Goal: Task Accomplishment & Management: Manage account settings

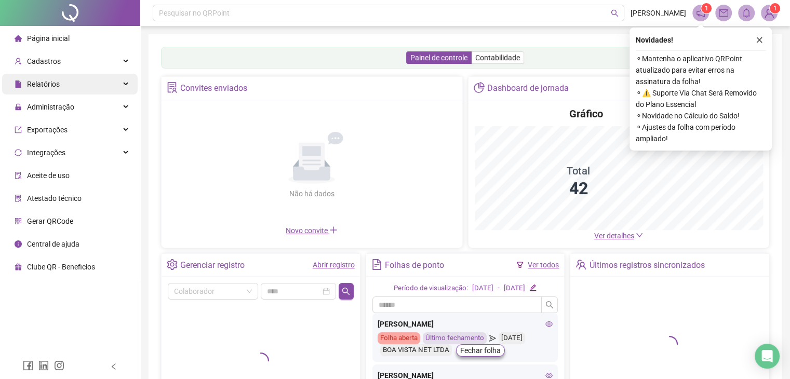
click at [66, 91] on div "Relatórios" at bounding box center [70, 84] width 136 height 21
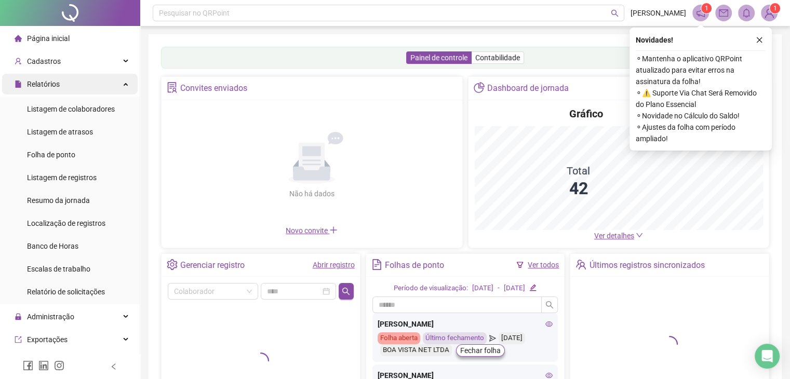
click at [66, 91] on div "Relatórios" at bounding box center [70, 84] width 136 height 21
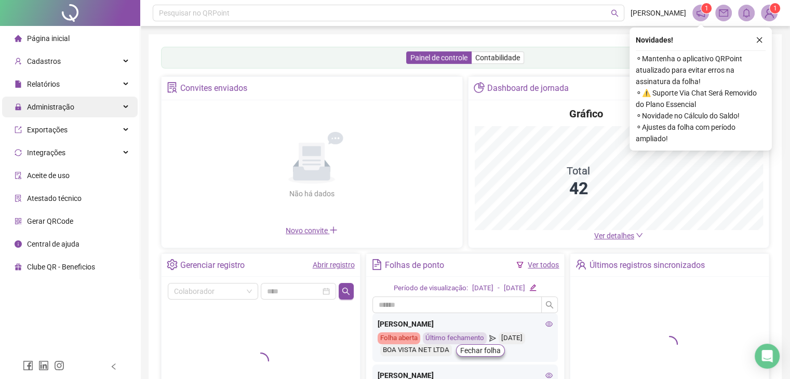
click at [66, 109] on span "Administração" at bounding box center [50, 107] width 47 height 8
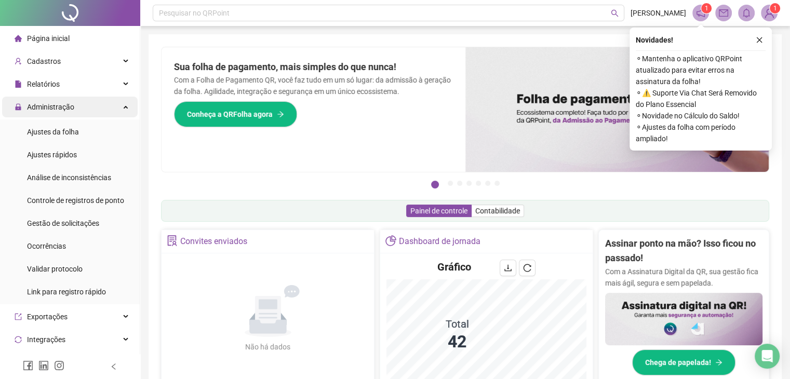
click at [66, 101] on span "Administração" at bounding box center [45, 107] width 60 height 21
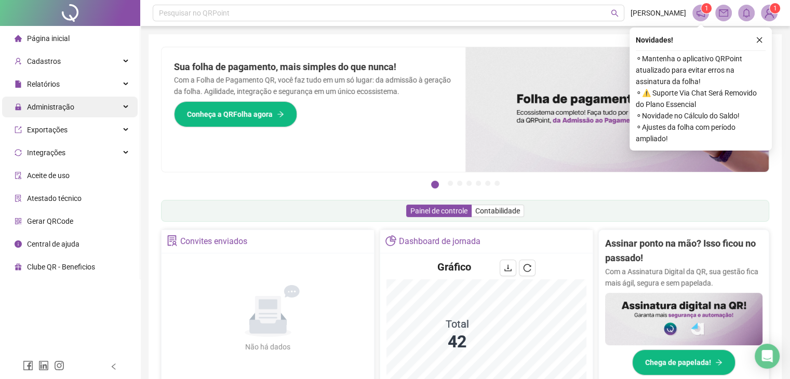
click at [66, 115] on span "Administração" at bounding box center [45, 107] width 60 height 21
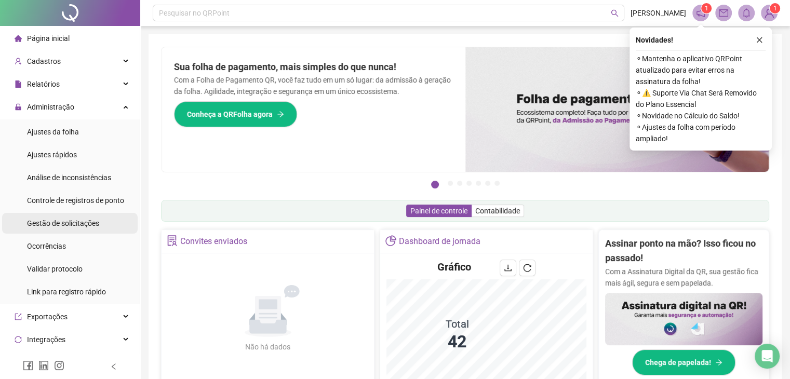
click at [66, 227] on span "Gestão de solicitações" at bounding box center [63, 223] width 72 height 8
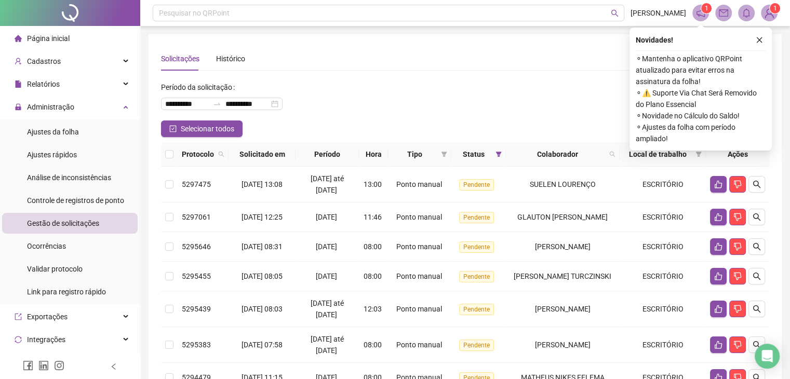
click at [759, 39] on icon "close" at bounding box center [760, 40] width 6 height 6
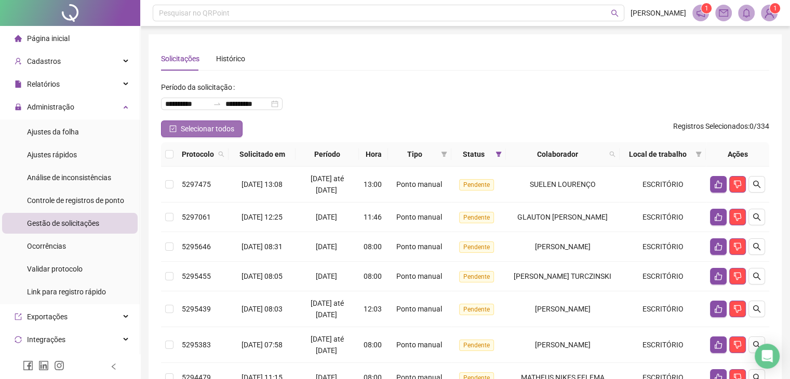
click at [193, 127] on span "Selecionar todos" at bounding box center [208, 128] width 54 height 11
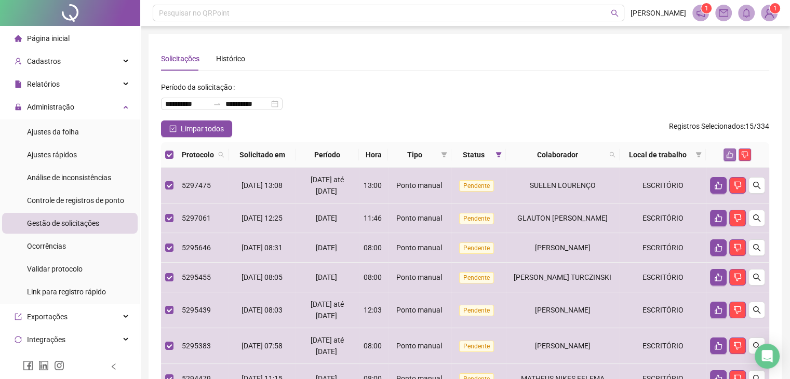
click at [728, 152] on icon "like" at bounding box center [729, 154] width 7 height 7
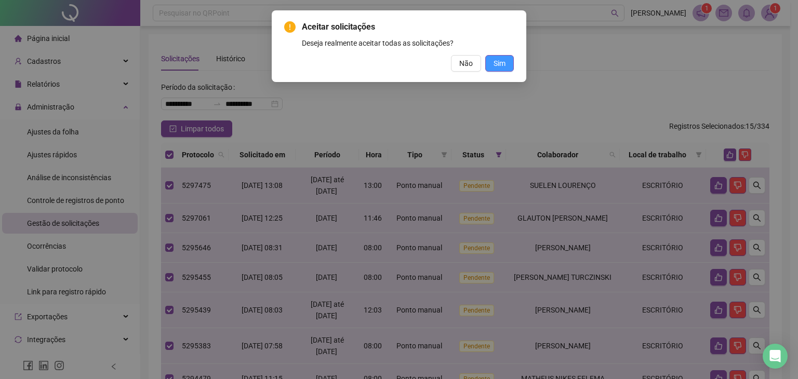
click at [494, 66] on span "Sim" at bounding box center [499, 63] width 12 height 11
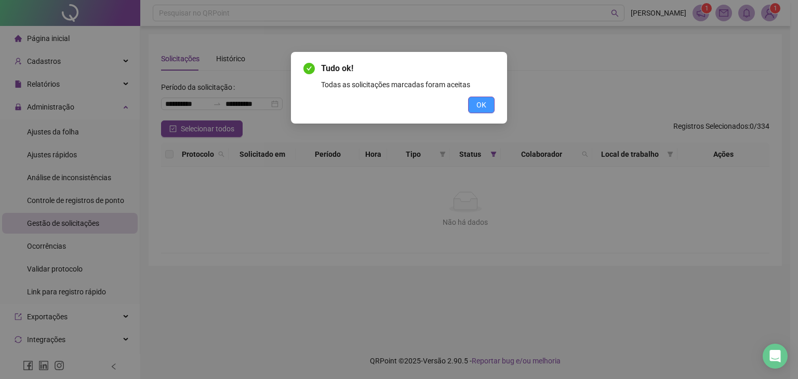
click at [476, 102] on span "OK" at bounding box center [481, 104] width 10 height 11
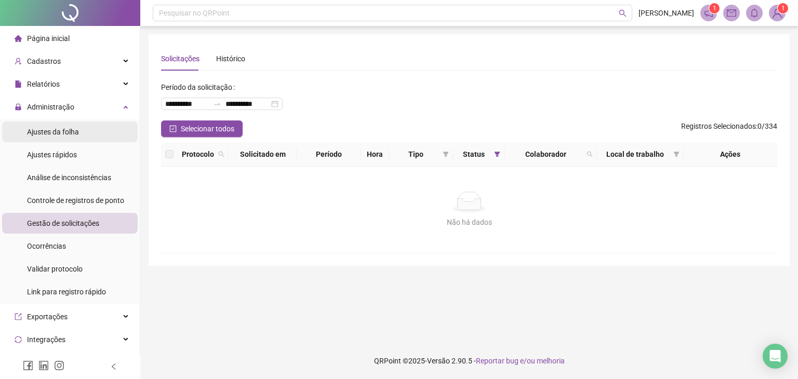
click at [55, 135] on span "Ajustes da folha" at bounding box center [53, 132] width 52 height 8
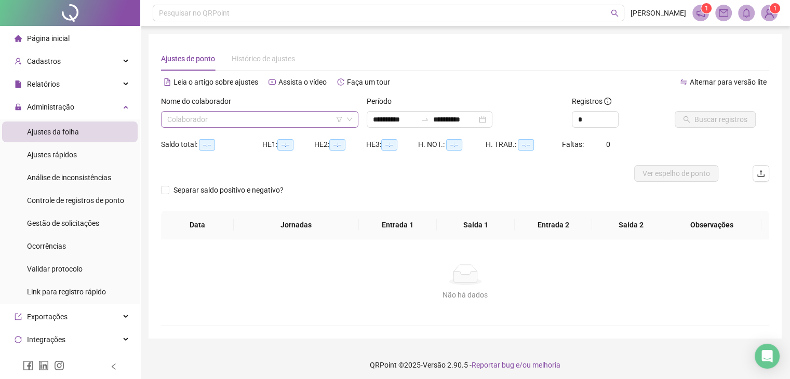
type input "**********"
click at [225, 122] on input "search" at bounding box center [255, 120] width 176 height 16
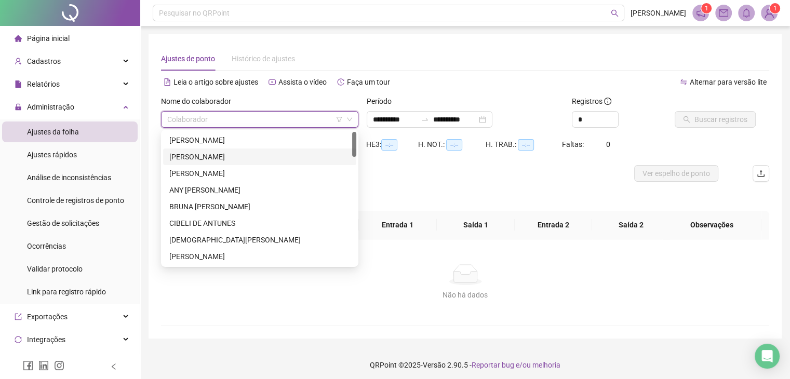
click at [421, 173] on div at bounding box center [389, 173] width 456 height 17
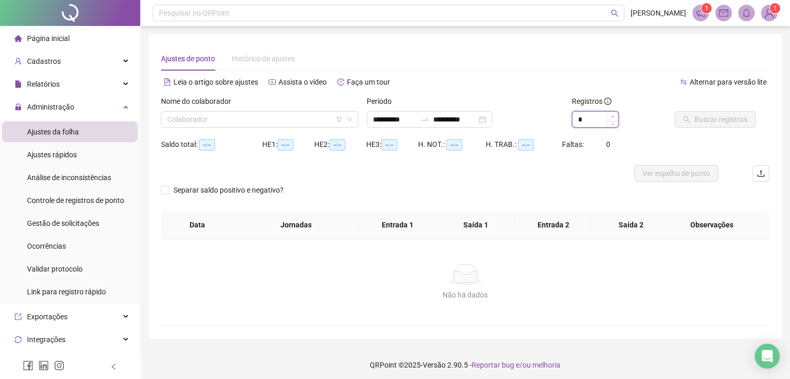
type input "*"
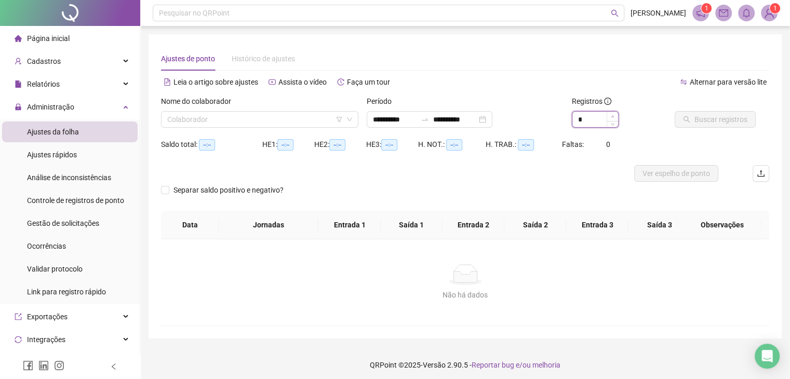
click at [613, 115] on icon "up" at bounding box center [613, 117] width 4 height 4
click at [215, 122] on input "search" at bounding box center [255, 120] width 176 height 16
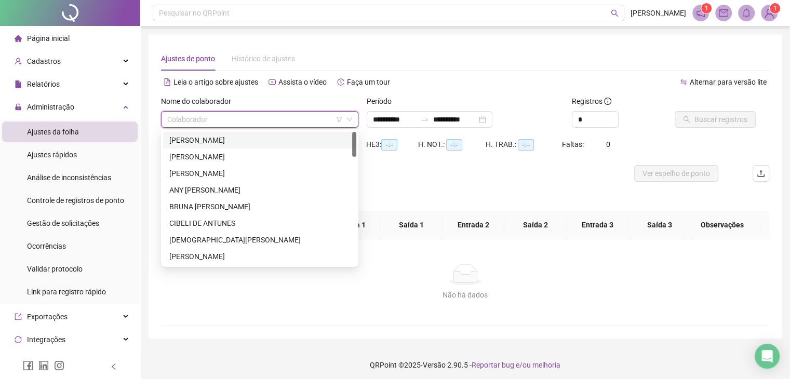
click at [213, 143] on div "ADRIELI MARTINS KERMER" at bounding box center [259, 140] width 181 height 11
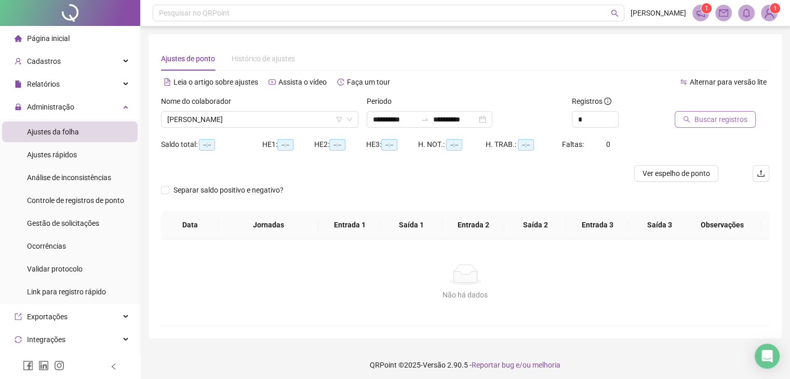
click at [714, 122] on span "Buscar registros" at bounding box center [720, 119] width 53 height 11
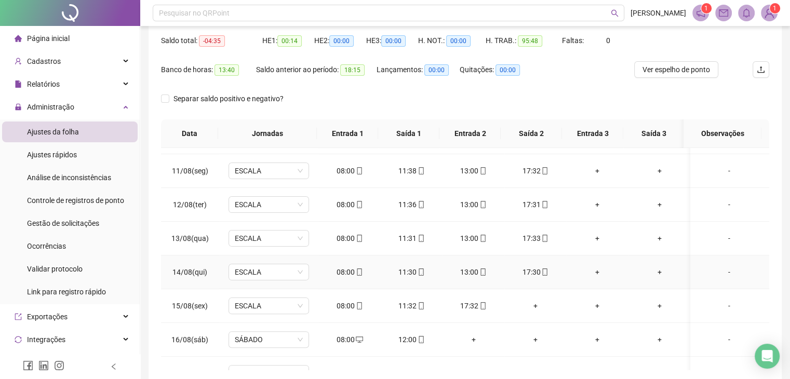
scroll to position [350, 0]
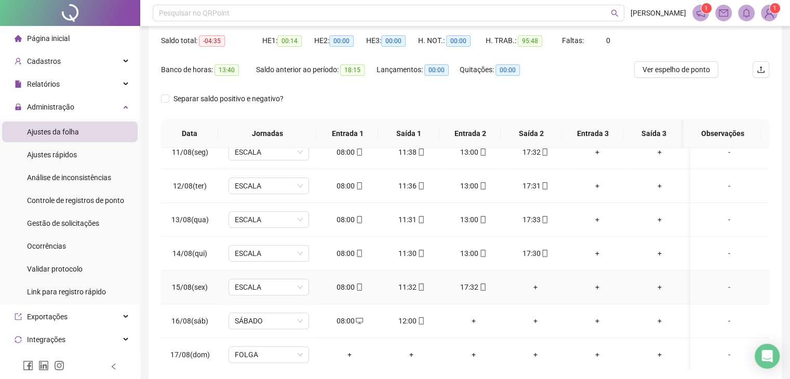
click at [531, 284] on div "+" at bounding box center [535, 287] width 45 height 11
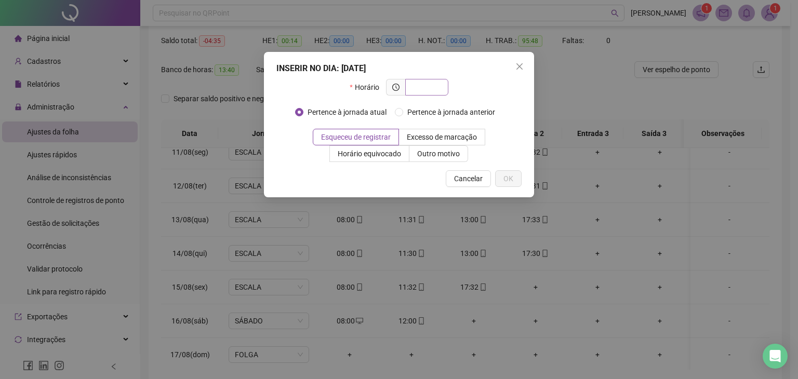
click at [426, 90] on input "text" at bounding box center [425, 87] width 29 height 11
type input "*****"
click at [505, 181] on span "OK" at bounding box center [508, 178] width 10 height 11
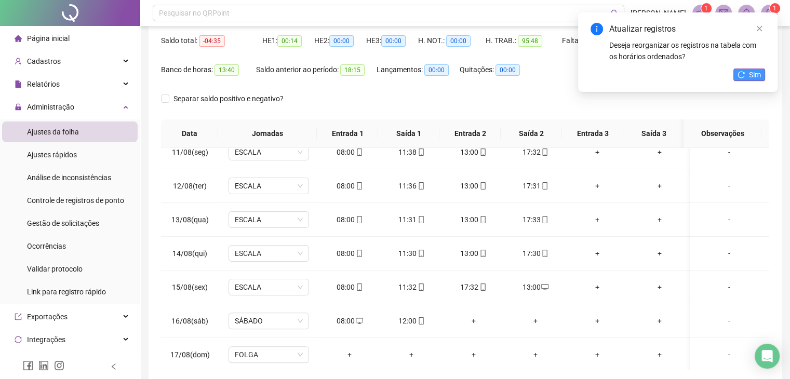
click at [742, 74] on icon "reload" at bounding box center [741, 74] width 7 height 7
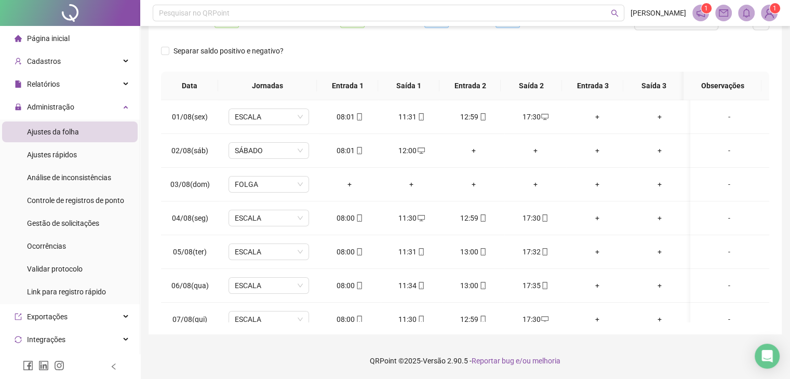
scroll to position [0, 0]
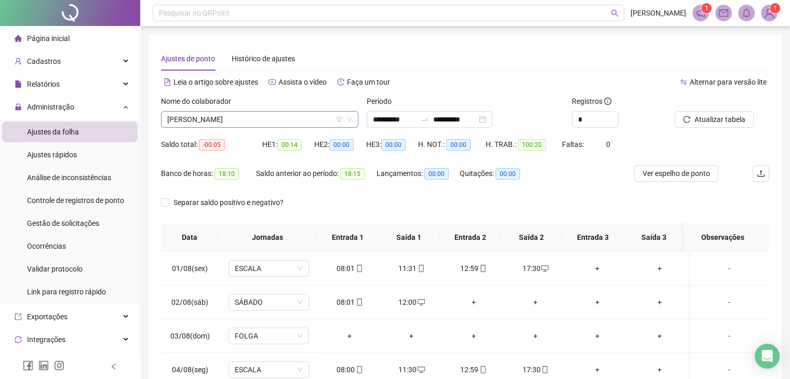
click at [295, 120] on span "ADRIELI MARTINS KERMER" at bounding box center [259, 120] width 185 height 16
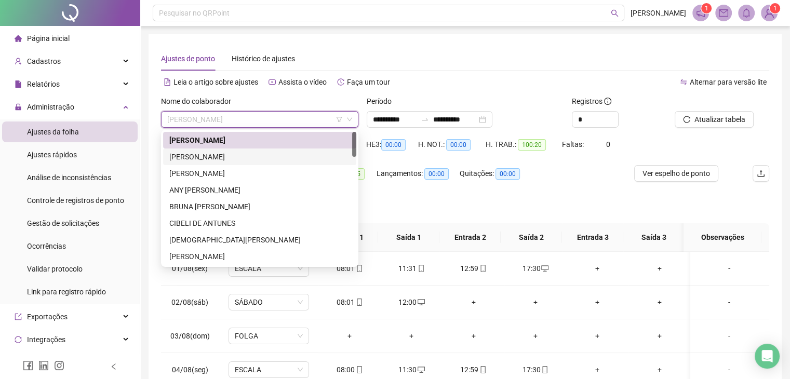
click at [280, 163] on div "ALAN MICHEL LAURISCH" at bounding box center [259, 157] width 193 height 17
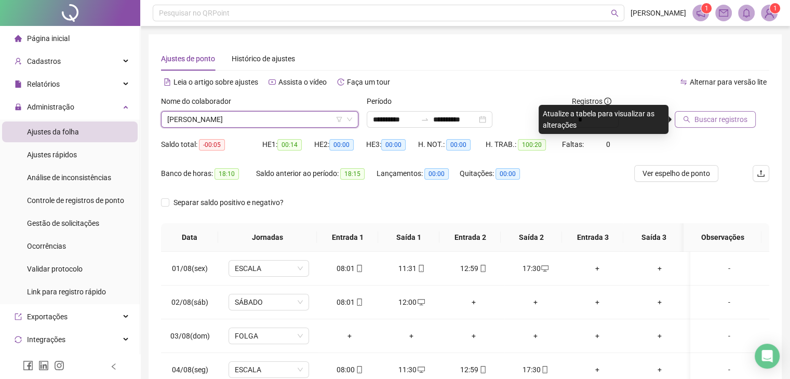
click at [731, 121] on span "Buscar registros" at bounding box center [720, 119] width 53 height 11
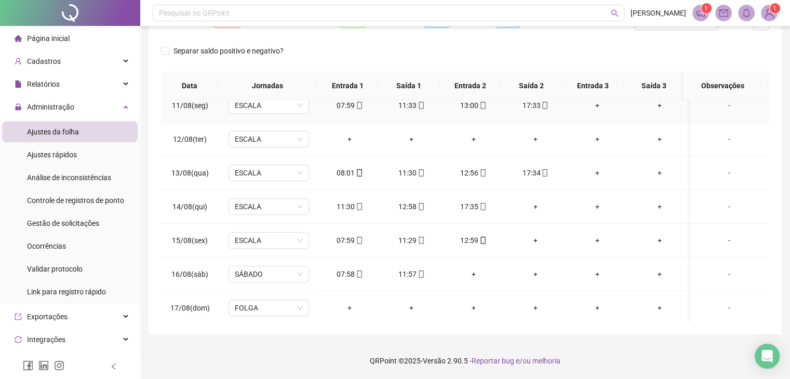
scroll to position [350, 0]
click at [534, 202] on div "+" at bounding box center [535, 205] width 45 height 11
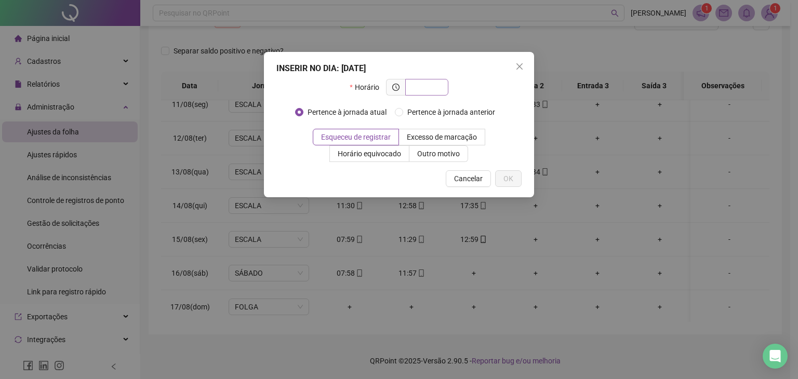
click at [426, 79] on span at bounding box center [426, 87] width 43 height 17
click at [429, 86] on input "text" at bounding box center [425, 87] width 29 height 11
type input "*****"
click at [504, 178] on span "OK" at bounding box center [508, 178] width 10 height 11
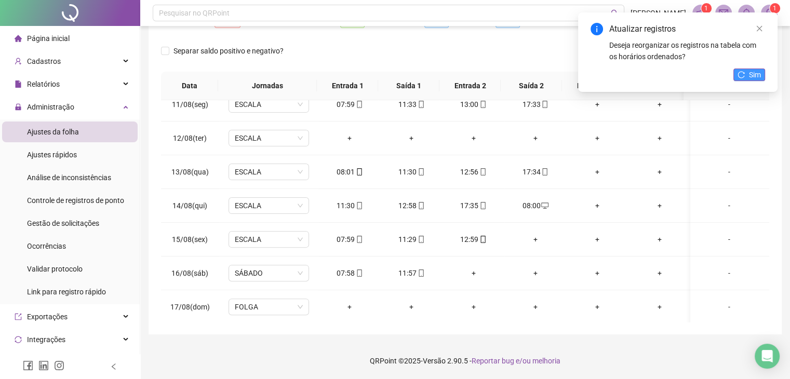
click at [752, 78] on span "Sim" at bounding box center [755, 74] width 12 height 11
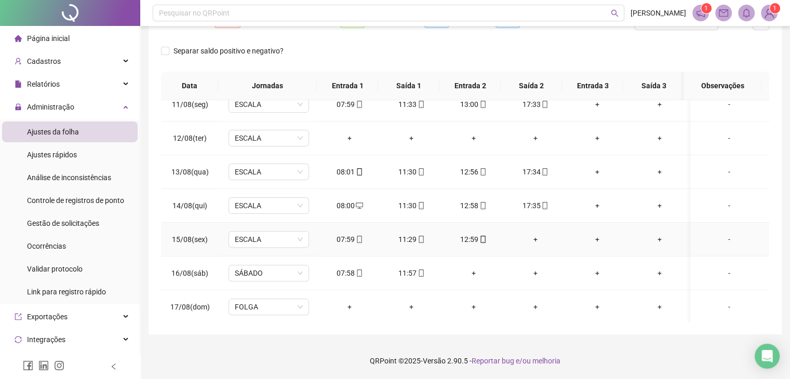
click at [524, 238] on div "+" at bounding box center [535, 239] width 45 height 11
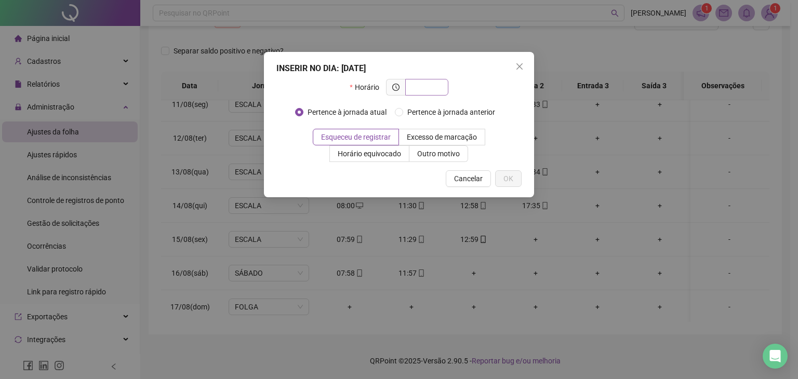
click at [422, 93] on span at bounding box center [426, 87] width 43 height 17
type input "*****"
click at [506, 177] on span "OK" at bounding box center [508, 178] width 10 height 11
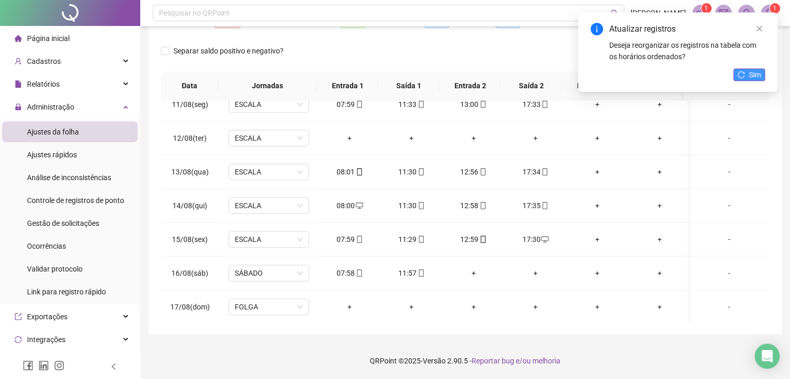
click at [754, 75] on span "Sim" at bounding box center [755, 74] width 12 height 11
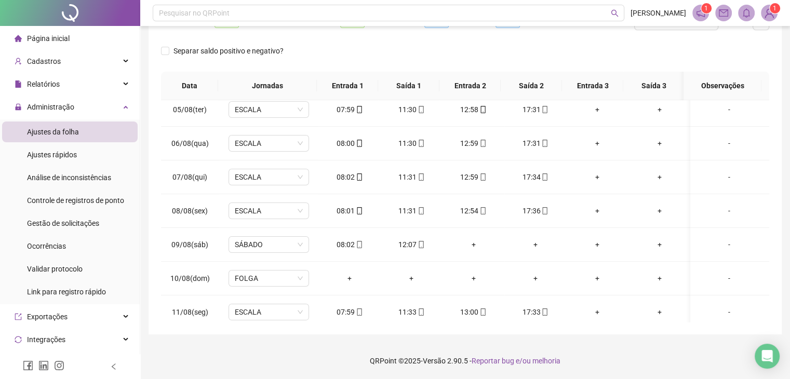
scroll to position [0, 0]
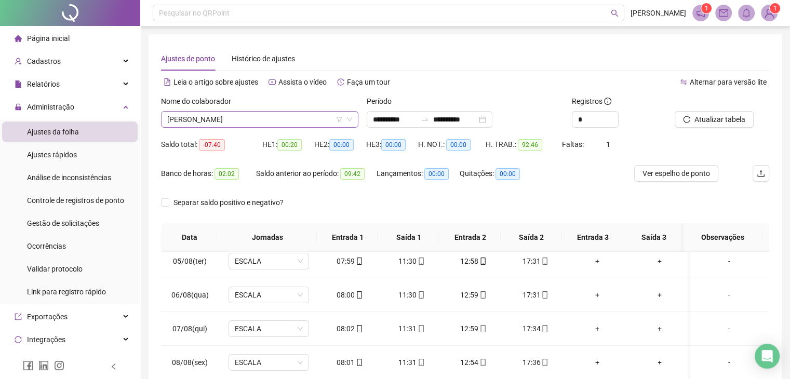
click at [229, 121] on span "ALAN MICHEL LAURISCH" at bounding box center [259, 120] width 185 height 16
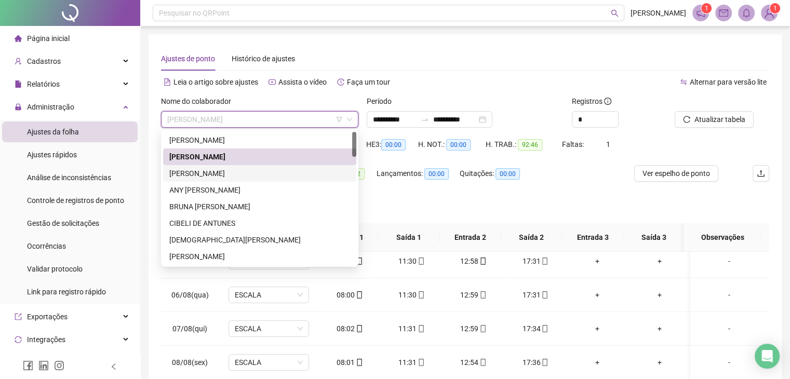
click at [232, 176] on div "ALAN PATRIK MALKO" at bounding box center [259, 173] width 181 height 11
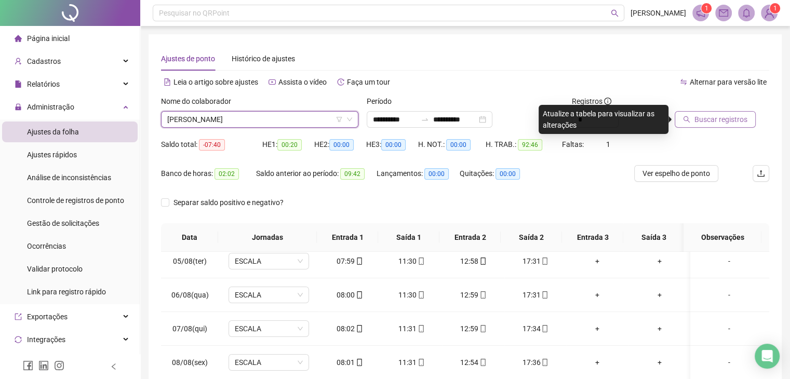
click at [716, 115] on span "Buscar registros" at bounding box center [720, 119] width 53 height 11
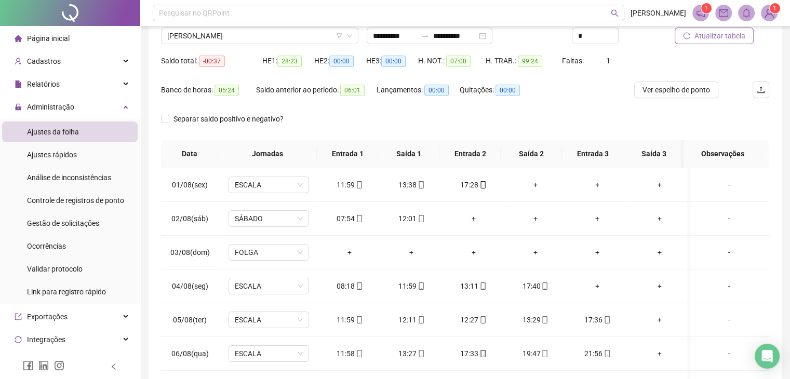
scroll to position [104, 0]
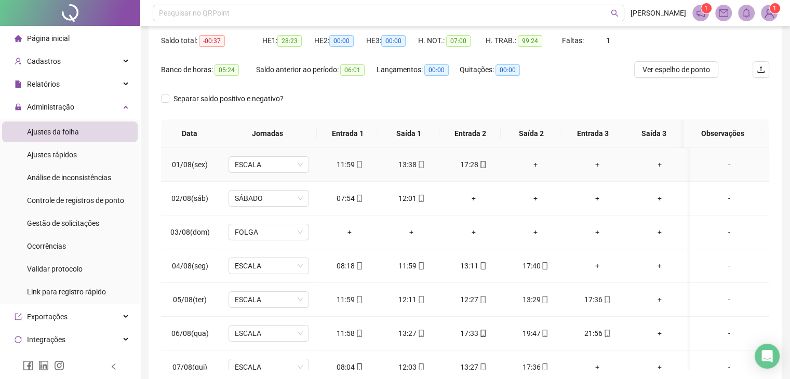
click at [526, 167] on div "+" at bounding box center [535, 164] width 45 height 11
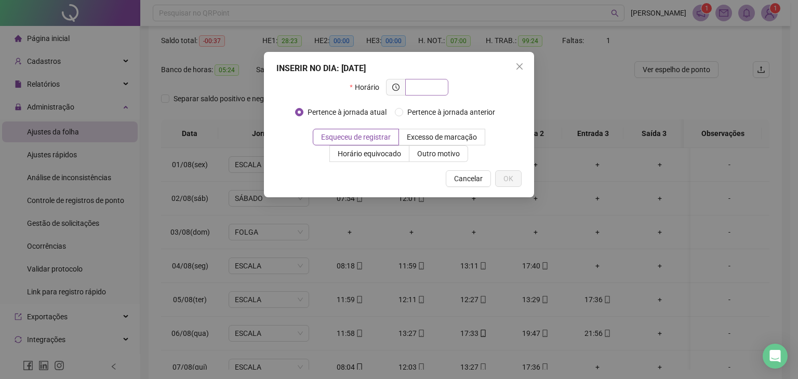
click at [423, 87] on input "text" at bounding box center [425, 87] width 29 height 11
type input "*****"
click at [507, 182] on span "OK" at bounding box center [508, 178] width 10 height 11
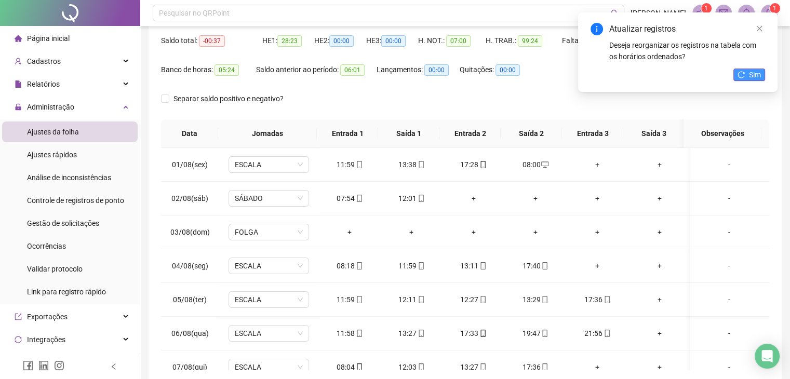
click at [743, 75] on icon "reload" at bounding box center [741, 74] width 7 height 7
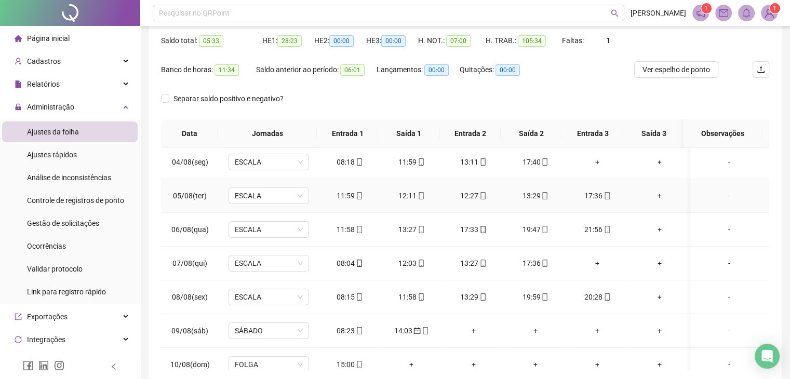
click at [655, 199] on div "+" at bounding box center [659, 195] width 45 height 11
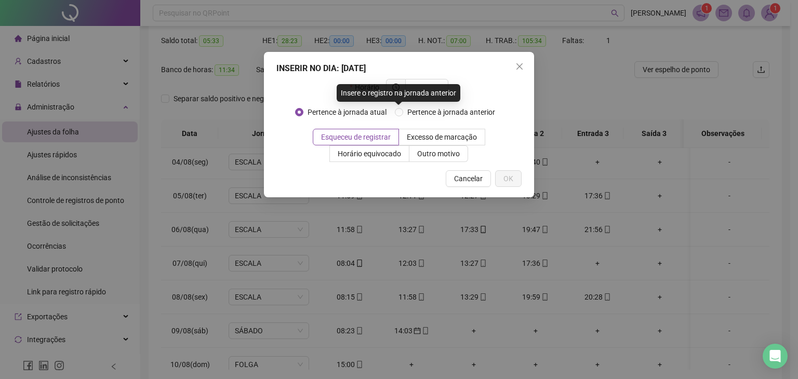
click at [438, 88] on div "Insere o registro na jornada anterior" at bounding box center [399, 93] width 124 height 18
click at [438, 87] on input "text" at bounding box center [425, 87] width 29 height 11
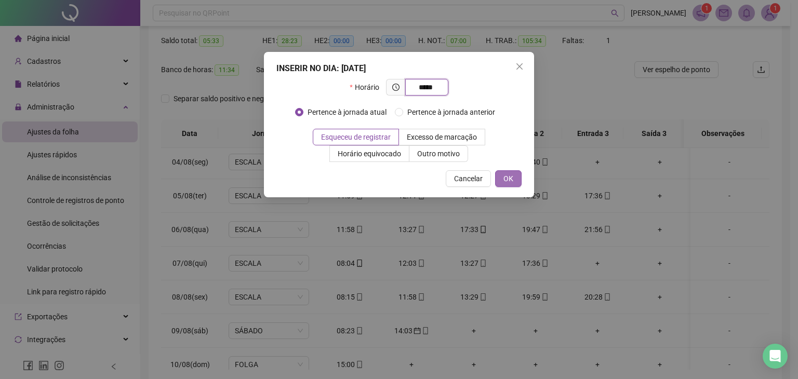
type input "*****"
click at [505, 179] on span "OK" at bounding box center [508, 178] width 10 height 11
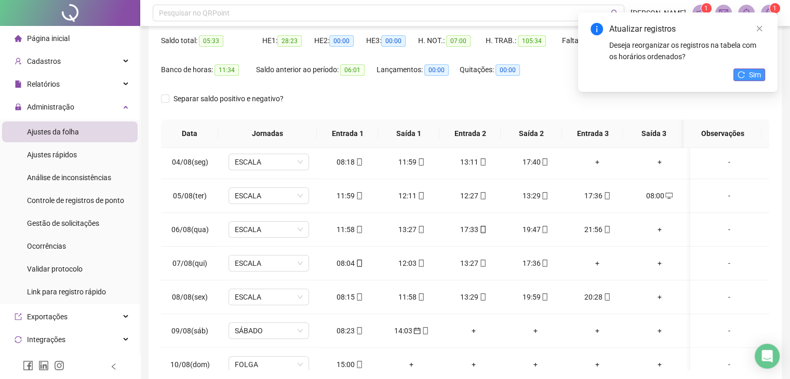
click at [746, 74] on button "Sim" at bounding box center [749, 75] width 32 height 12
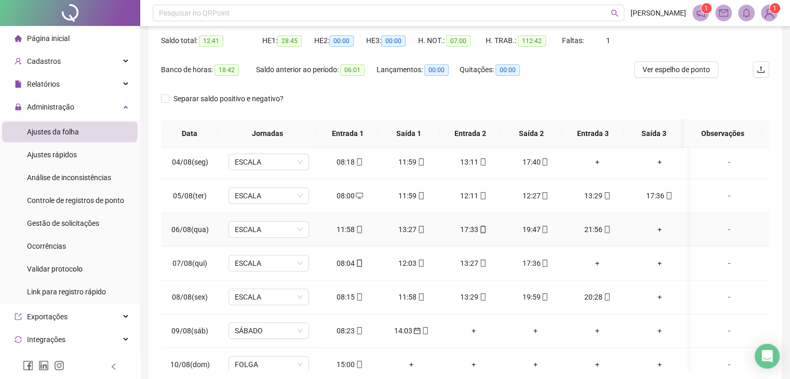
click at [647, 232] on div "+" at bounding box center [659, 229] width 45 height 11
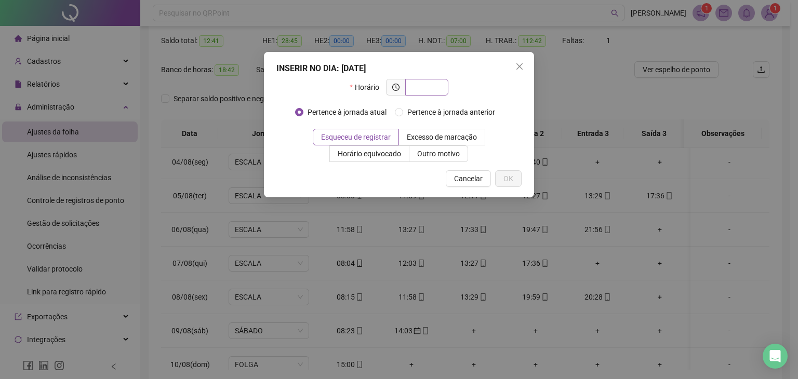
click at [417, 92] on input "text" at bounding box center [425, 87] width 29 height 11
type input "*****"
click at [506, 173] on span "OK" at bounding box center [508, 178] width 10 height 11
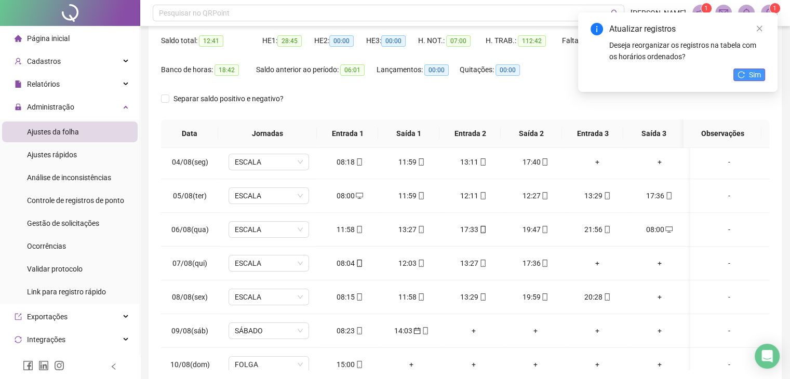
click at [741, 76] on icon "reload" at bounding box center [741, 74] width 7 height 7
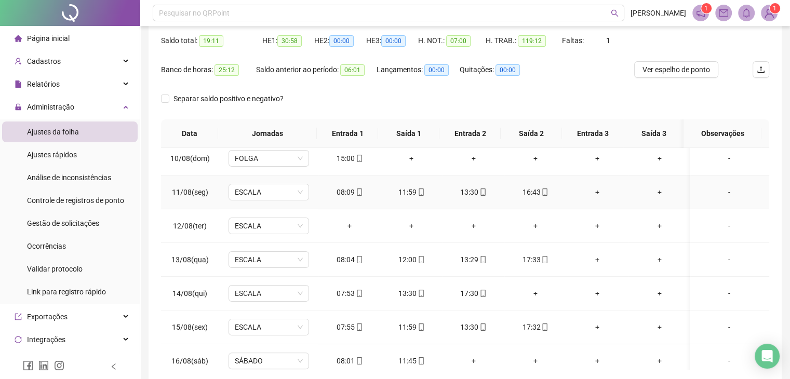
scroll to position [312, 0]
click at [532, 290] on div "+" at bounding box center [535, 291] width 45 height 11
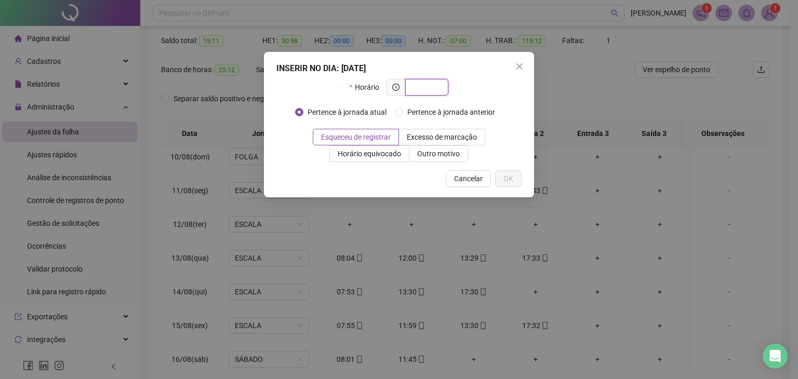
click at [425, 84] on input "text" at bounding box center [425, 87] width 29 height 11
type input "*****"
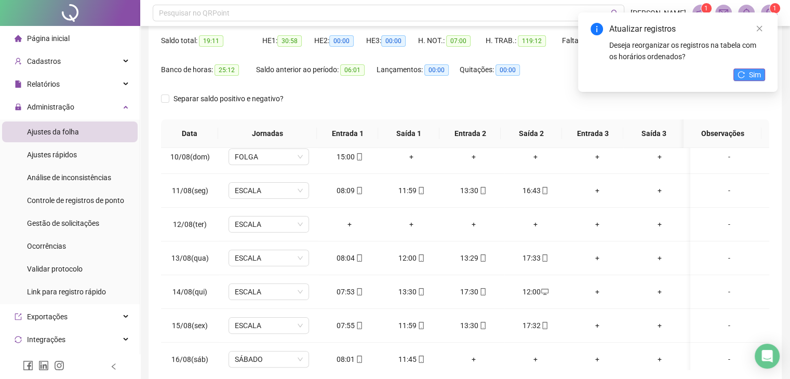
click at [748, 73] on button "Sim" at bounding box center [749, 75] width 32 height 12
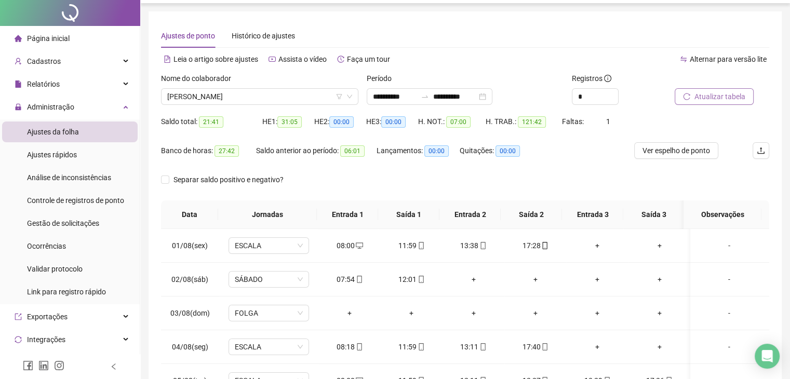
scroll to position [0, 0]
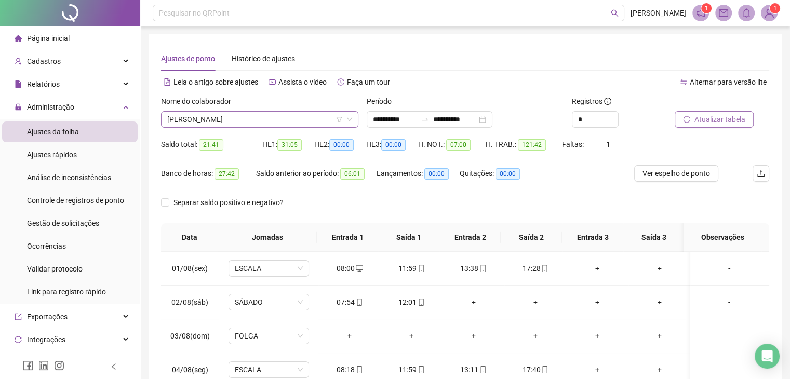
click at [289, 124] on span "ALAN PATRIK MALKO" at bounding box center [259, 120] width 185 height 16
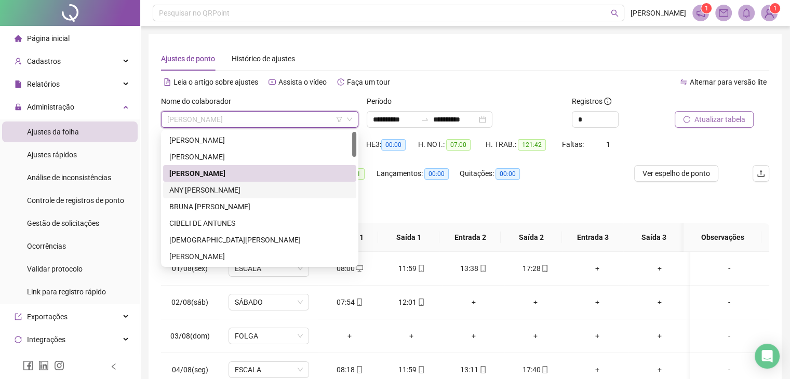
click at [256, 193] on div "ANY CRISTINE PEREIRA" at bounding box center [259, 189] width 181 height 11
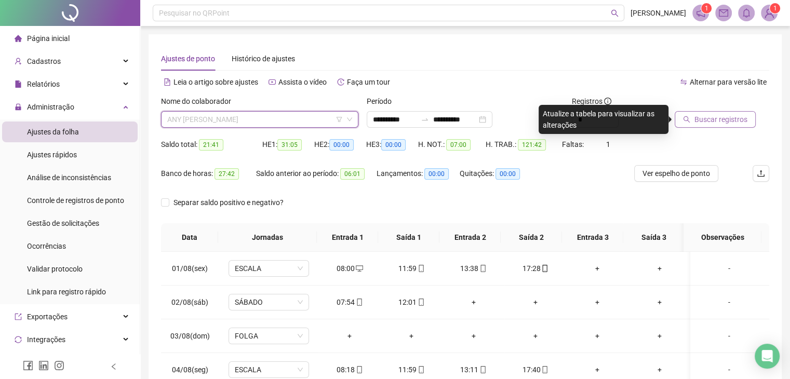
click at [258, 121] on span "ANY CRISTINE PEREIRA" at bounding box center [259, 120] width 185 height 16
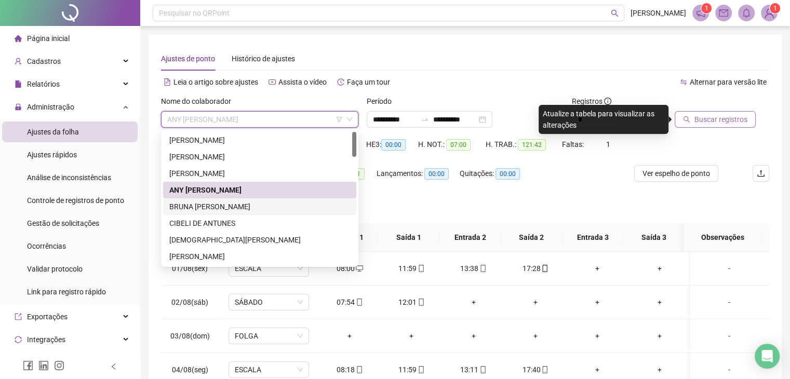
click at [247, 211] on div "BRUNA GABRIELE PERETIATKO" at bounding box center [259, 206] width 181 height 11
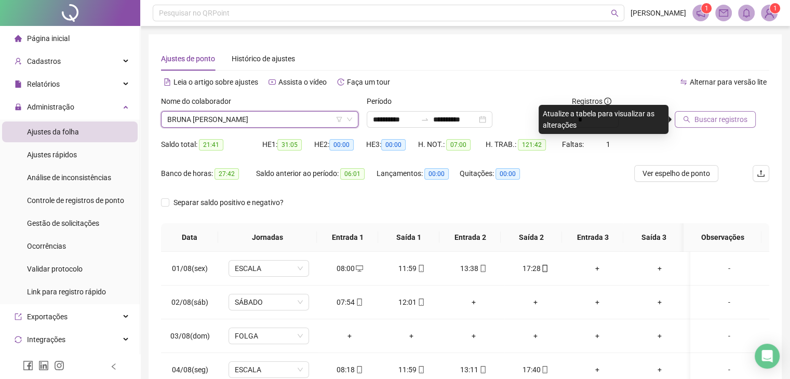
click at [268, 124] on span "BRUNA GABRIELE PERETIATKO" at bounding box center [259, 120] width 185 height 16
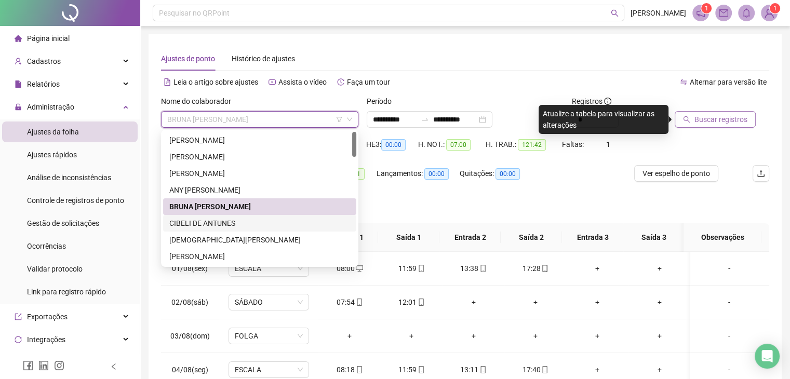
click at [261, 223] on div "CIBELI DE ANTUNES" at bounding box center [259, 223] width 181 height 11
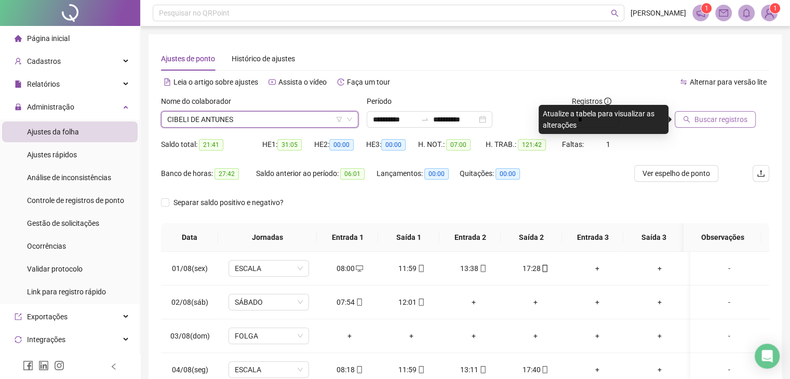
click at [717, 127] on button "Buscar registros" at bounding box center [715, 119] width 81 height 17
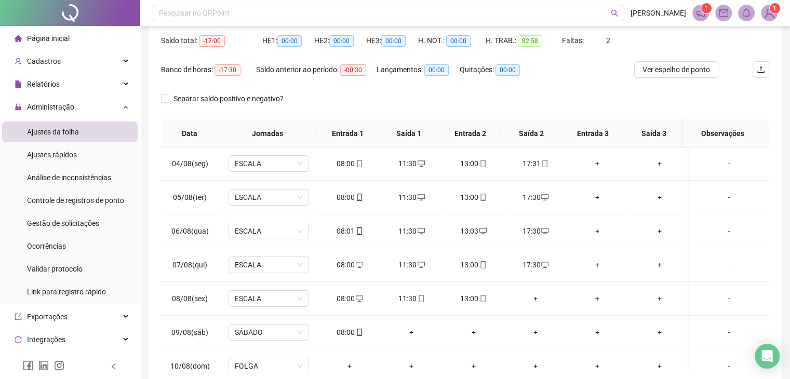
scroll to position [104, 0]
click at [530, 293] on div "+" at bounding box center [535, 296] width 45 height 11
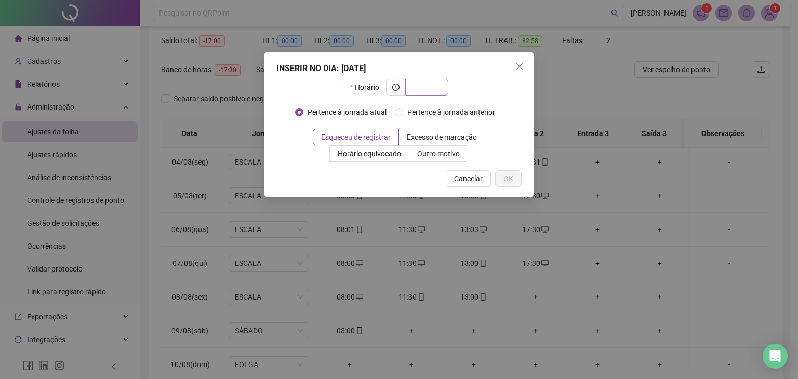
click at [425, 86] on input "text" at bounding box center [425, 87] width 29 height 11
type input "*****"
click at [510, 177] on span "OK" at bounding box center [508, 178] width 10 height 11
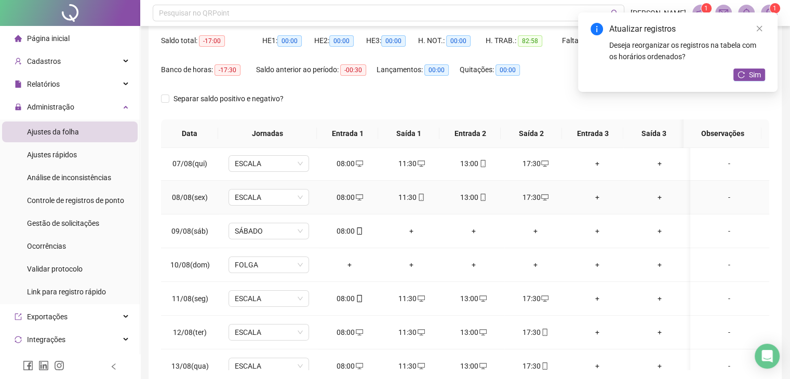
scroll to position [208, 0]
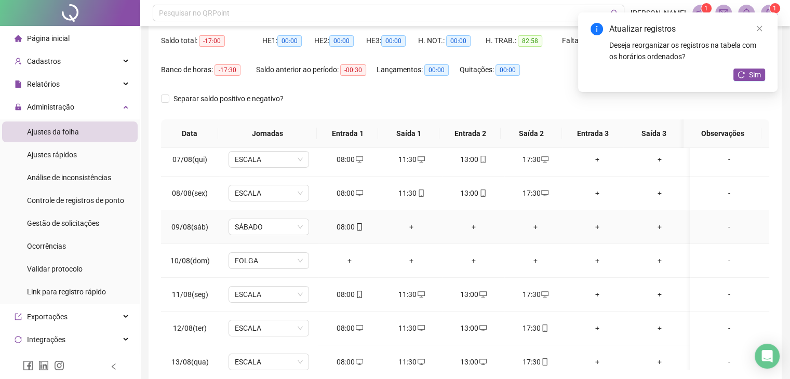
click at [405, 225] on div "+" at bounding box center [411, 226] width 45 height 11
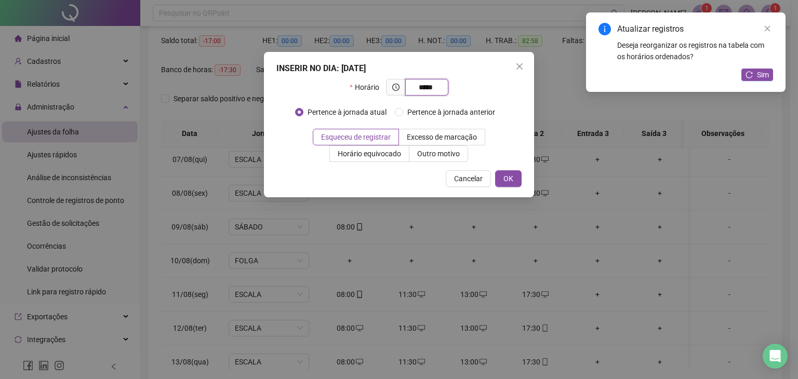
drag, startPoint x: 427, startPoint y: 89, endPoint x: 480, endPoint y: 127, distance: 65.9
click at [428, 88] on input "*****" at bounding box center [425, 87] width 29 height 11
type input "*****"
click at [513, 177] on span "OK" at bounding box center [508, 178] width 10 height 11
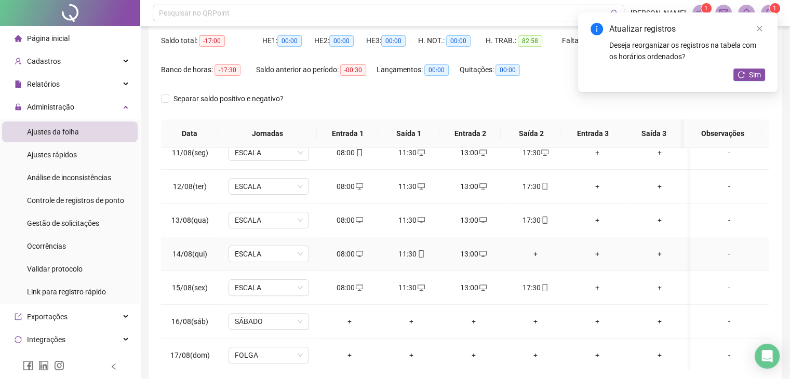
scroll to position [350, 0]
click at [532, 251] on div "+" at bounding box center [535, 253] width 45 height 11
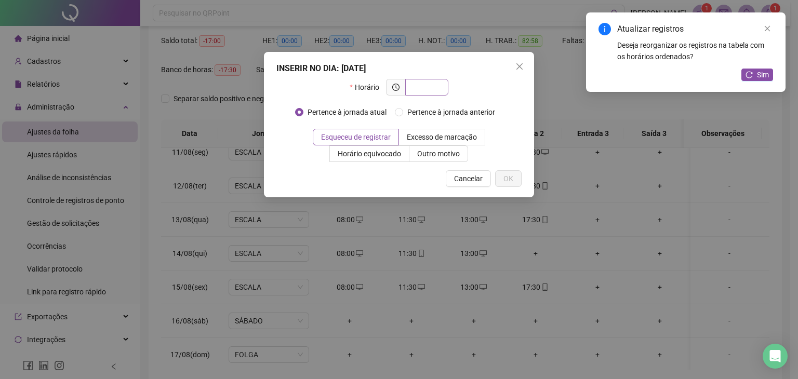
click at [421, 89] on input "text" at bounding box center [425, 87] width 29 height 11
type input "*****"
click at [518, 182] on button "OK" at bounding box center [508, 178] width 26 height 17
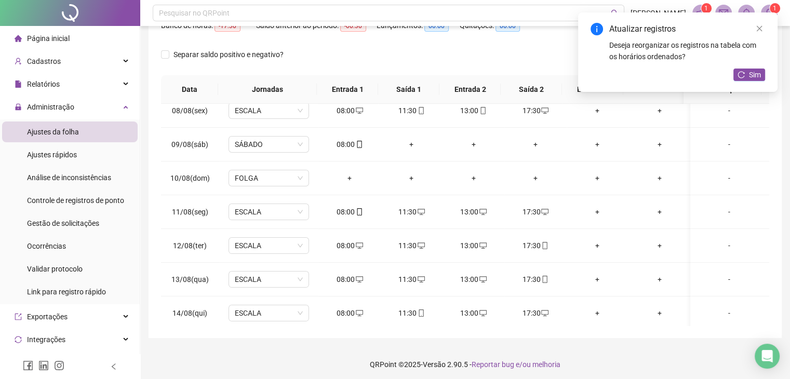
scroll to position [0, 0]
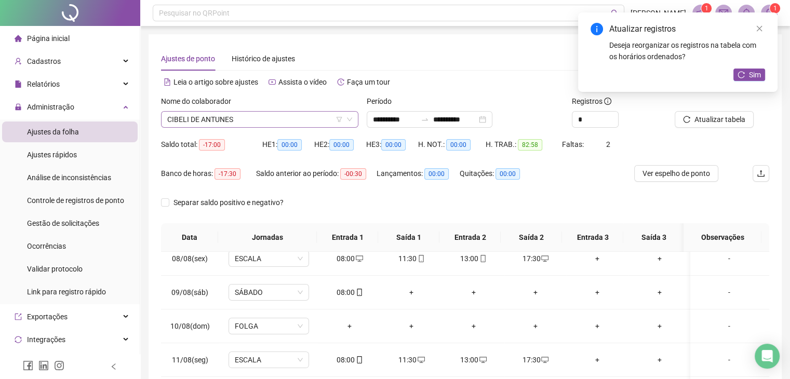
click at [224, 127] on span "CIBELI DE ANTUNES" at bounding box center [259, 120] width 185 height 16
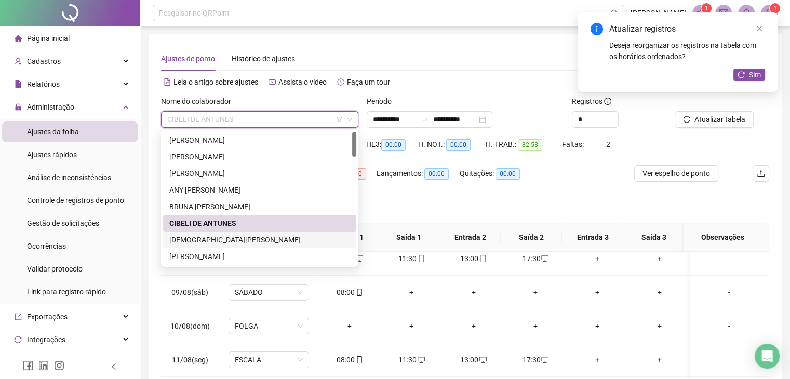
click at [232, 245] on div "CRISTIANE PELEPIU" at bounding box center [259, 239] width 181 height 11
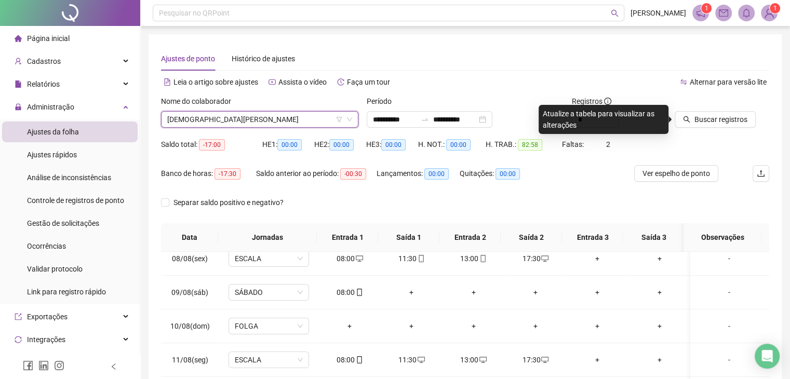
click at [732, 109] on div at bounding box center [709, 104] width 69 height 16
click at [730, 123] on span "Buscar registros" at bounding box center [720, 119] width 53 height 11
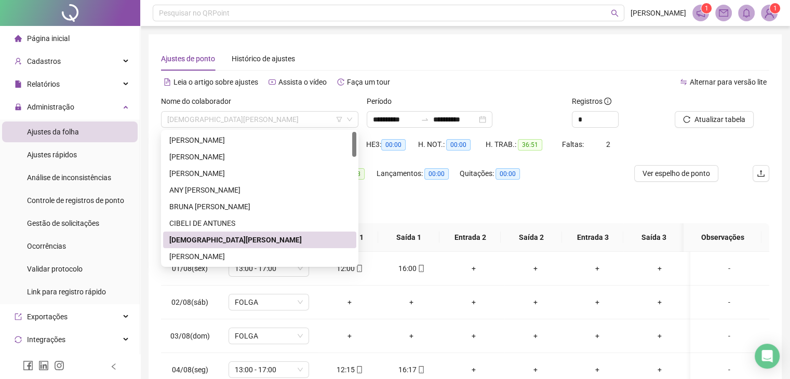
drag, startPoint x: 274, startPoint y: 112, endPoint x: 290, endPoint y: 156, distance: 46.8
click at [274, 112] on span "CRISTIANE PELEPIU" at bounding box center [259, 120] width 185 height 16
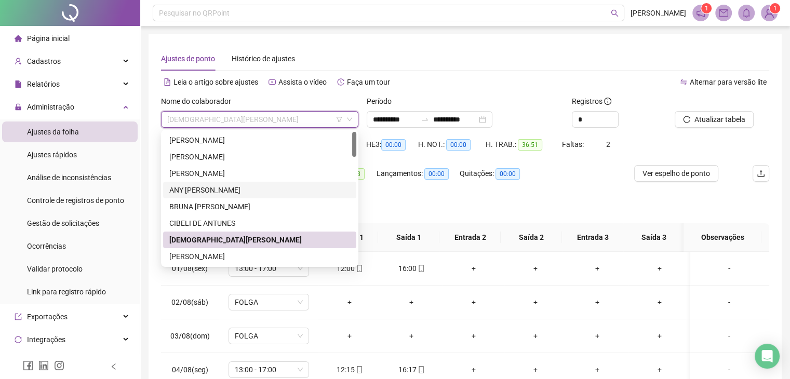
scroll to position [52, 0]
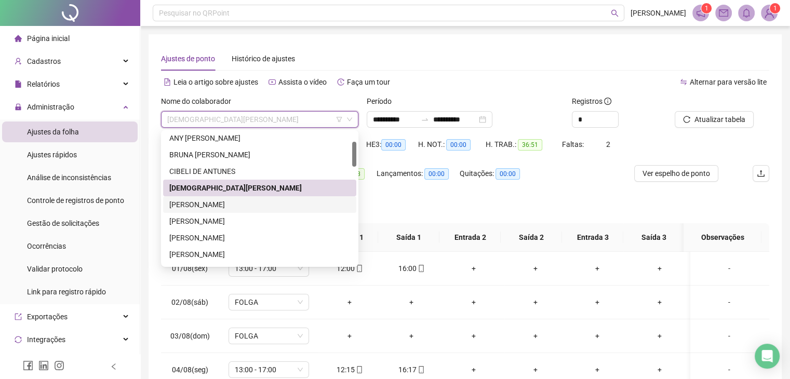
click at [217, 205] on div "DAIANE BARBOSA" at bounding box center [259, 204] width 181 height 11
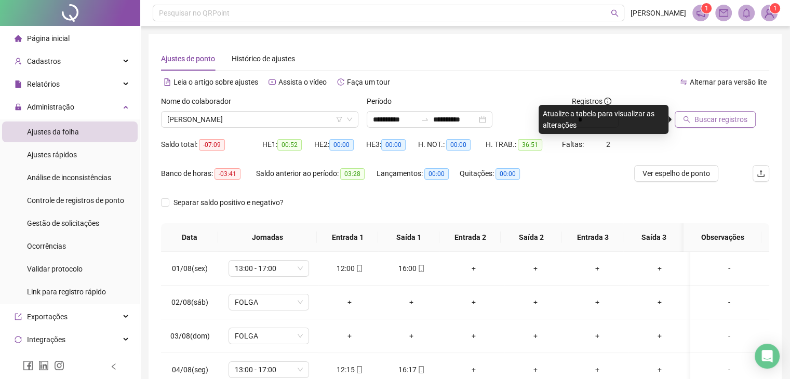
click at [720, 116] on span "Buscar registros" at bounding box center [720, 119] width 53 height 11
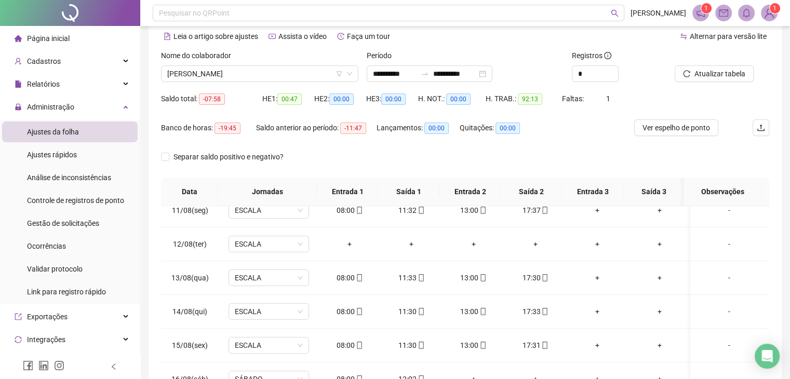
scroll to position [0, 0]
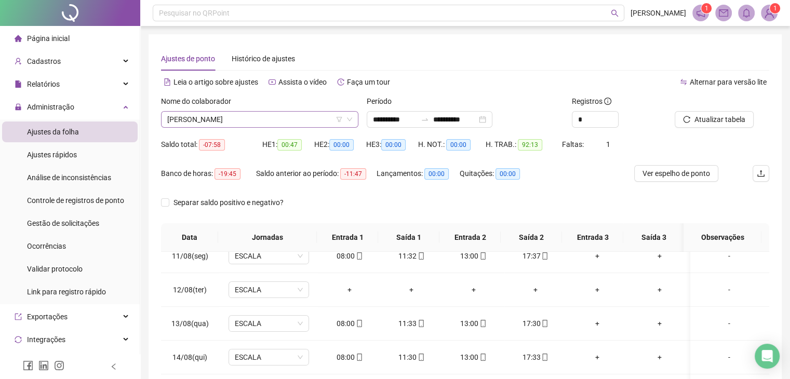
click at [257, 122] on span "DAIANE BARBOSA" at bounding box center [259, 120] width 185 height 16
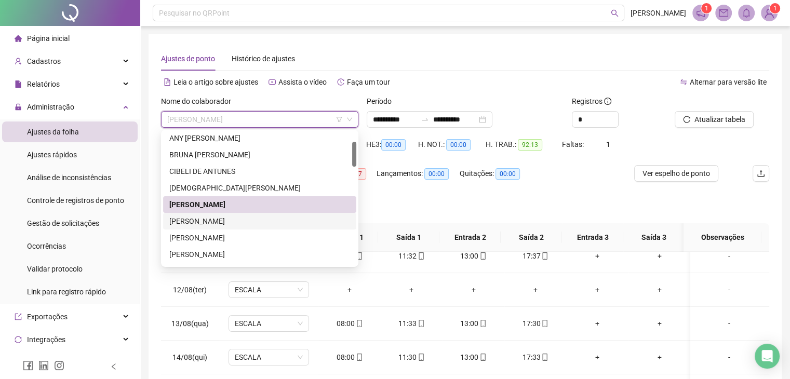
click at [238, 225] on div "DAMILLY KIDMAN GALDINO" at bounding box center [259, 221] width 181 height 11
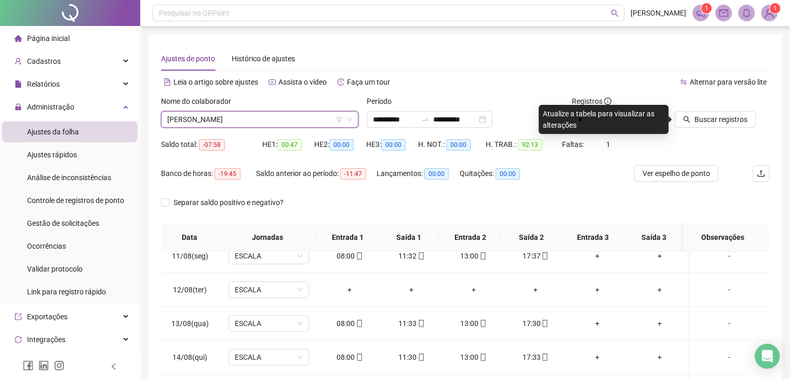
click at [703, 128] on div "Buscar registros" at bounding box center [722, 116] width 103 height 41
click at [704, 127] on button "Buscar registros" at bounding box center [715, 119] width 81 height 17
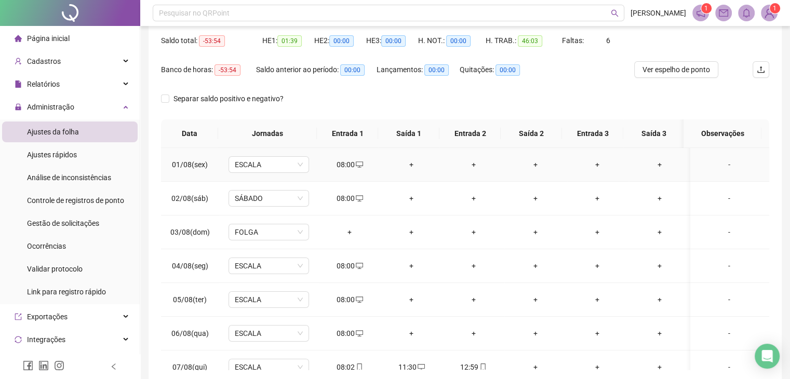
click at [407, 165] on div "+" at bounding box center [411, 164] width 45 height 11
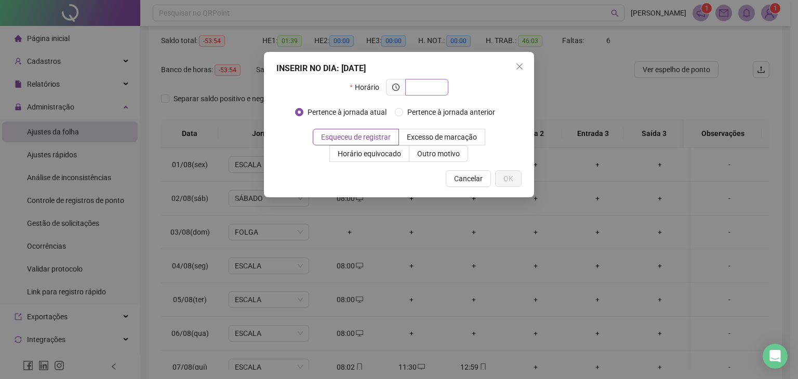
click at [416, 87] on input "text" at bounding box center [425, 87] width 29 height 11
type input "*****"
click at [474, 175] on span "Cancelar" at bounding box center [468, 178] width 29 height 11
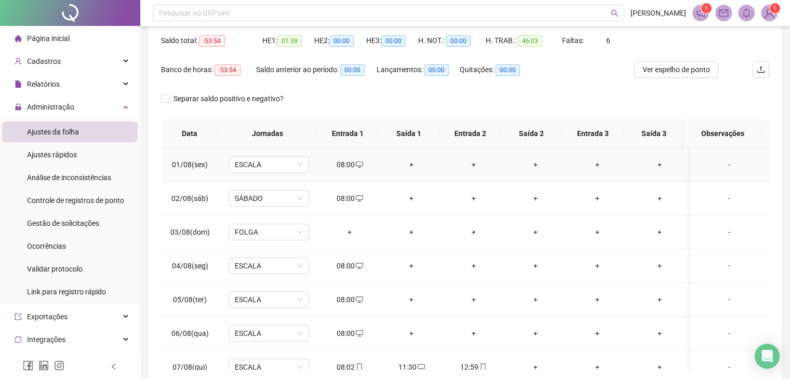
click at [413, 166] on div "+" at bounding box center [411, 164] width 45 height 11
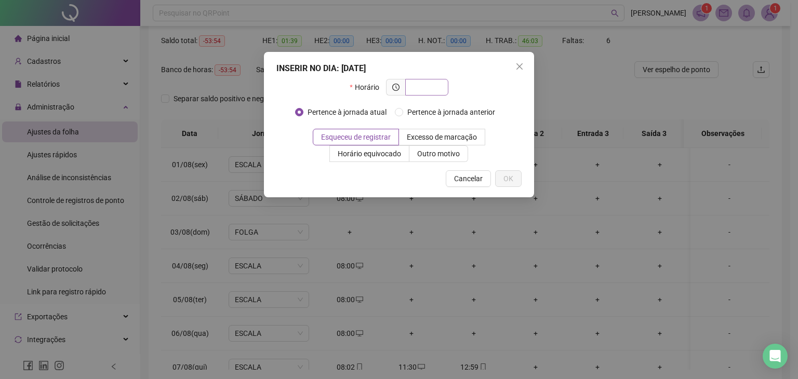
click at [416, 84] on input "text" at bounding box center [425, 87] width 29 height 11
type input "*****"
click at [501, 182] on button "OK" at bounding box center [508, 178] width 26 height 17
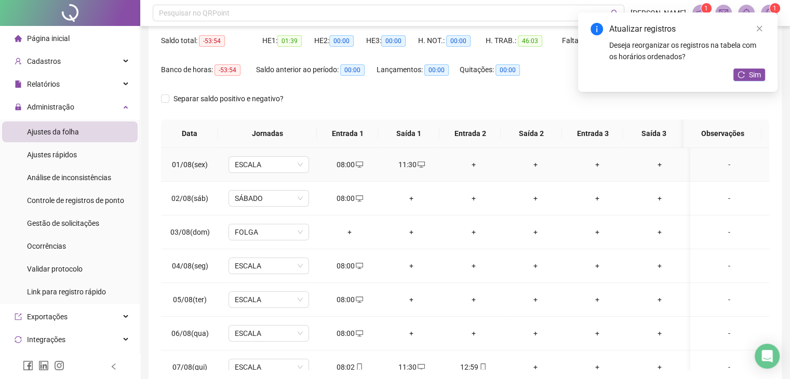
click at [470, 167] on div "+" at bounding box center [473, 164] width 45 height 11
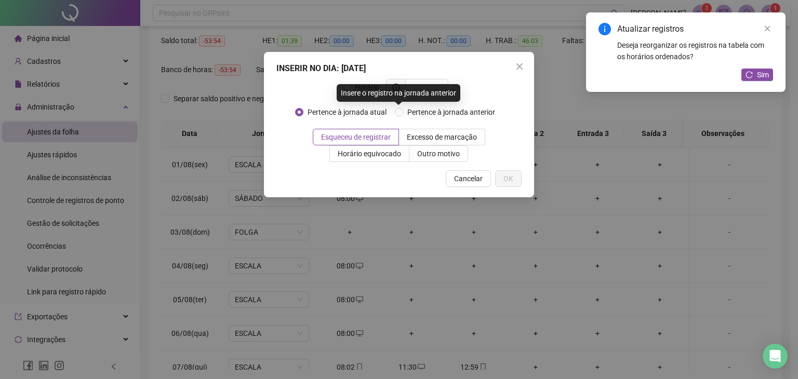
click at [421, 90] on div "Insere o registro na jornada anterior" at bounding box center [399, 93] width 124 height 18
click at [421, 74] on div "INSERIR NO DIA : 01/08/2025" at bounding box center [398, 68] width 245 height 12
click at [423, 83] on input "text" at bounding box center [425, 87] width 29 height 11
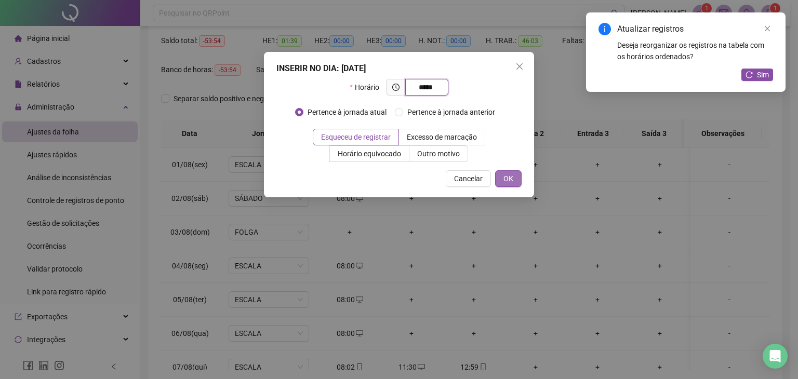
type input "*****"
click at [511, 177] on span "OK" at bounding box center [508, 178] width 10 height 11
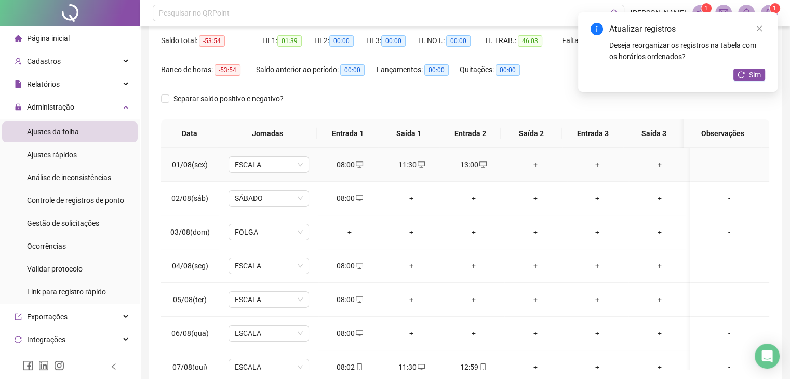
click at [526, 163] on div "+" at bounding box center [535, 164] width 45 height 11
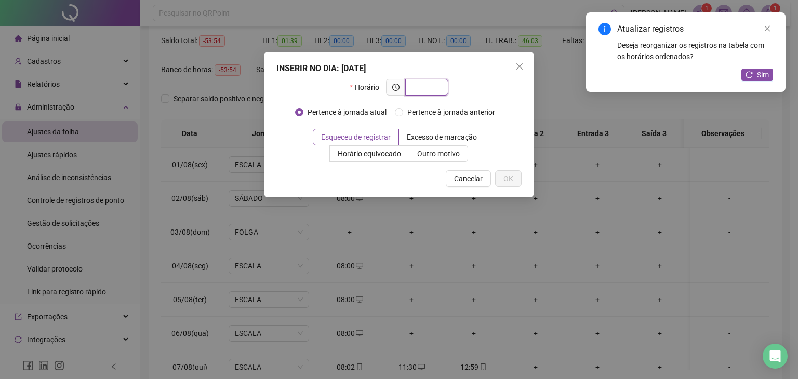
click at [439, 85] on input "text" at bounding box center [425, 87] width 29 height 11
type input "*****"
click at [510, 184] on button "OK" at bounding box center [508, 178] width 26 height 17
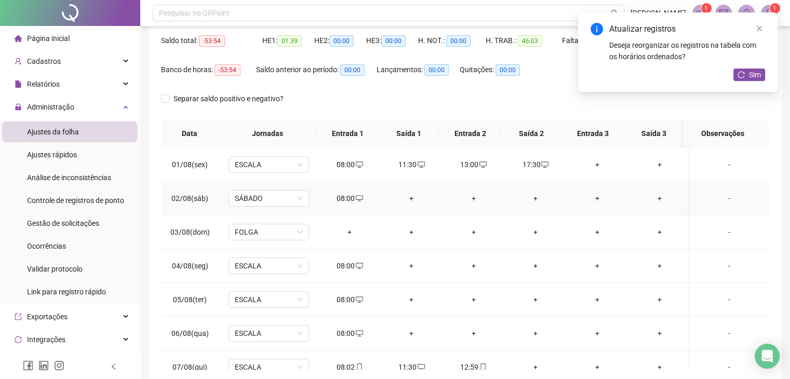
click at [404, 198] on div "+" at bounding box center [411, 198] width 45 height 11
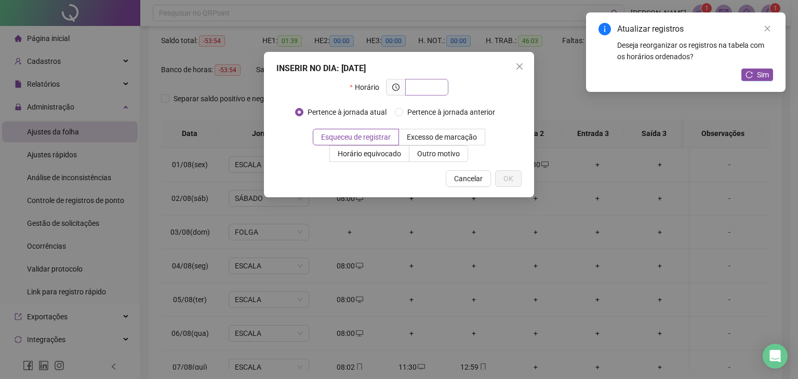
click at [426, 86] on input "text" at bounding box center [425, 87] width 29 height 11
type input "*****"
click at [506, 181] on span "OK" at bounding box center [508, 178] width 10 height 11
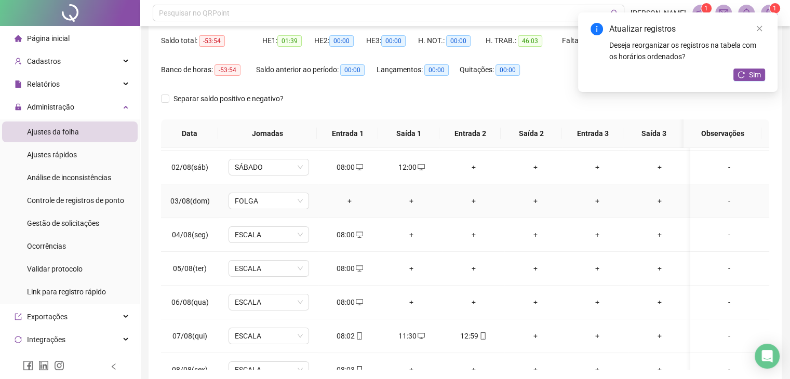
scroll to position [104, 0]
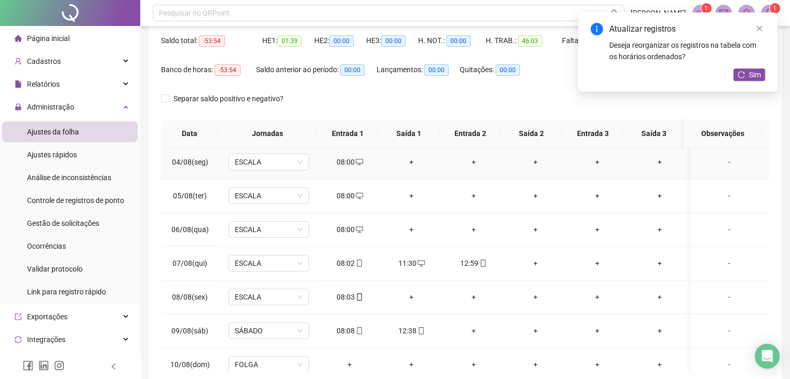
click at [406, 165] on div "+" at bounding box center [411, 161] width 45 height 11
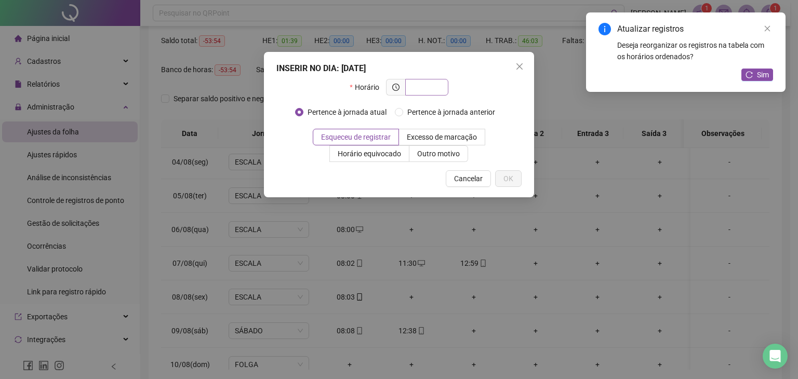
click at [430, 86] on input "text" at bounding box center [425, 87] width 29 height 11
type input "*****"
click at [504, 175] on span "OK" at bounding box center [508, 178] width 10 height 11
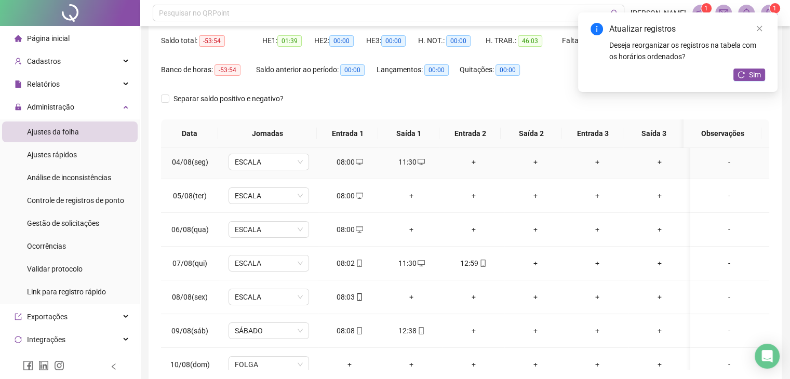
click at [462, 164] on div "+" at bounding box center [473, 161] width 45 height 11
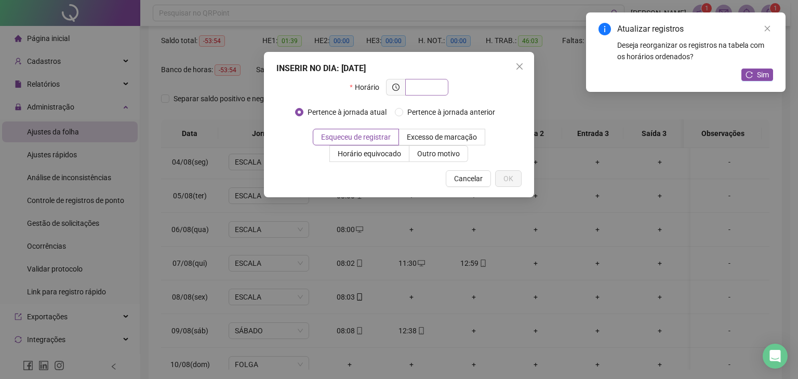
click at [431, 85] on input "text" at bounding box center [425, 87] width 29 height 11
type input "*"
type input "*****"
click at [511, 179] on span "OK" at bounding box center [508, 178] width 10 height 11
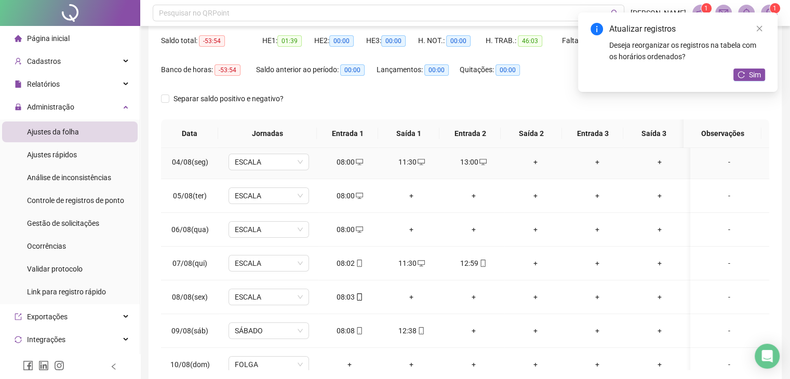
click at [522, 163] on div "+" at bounding box center [535, 161] width 45 height 11
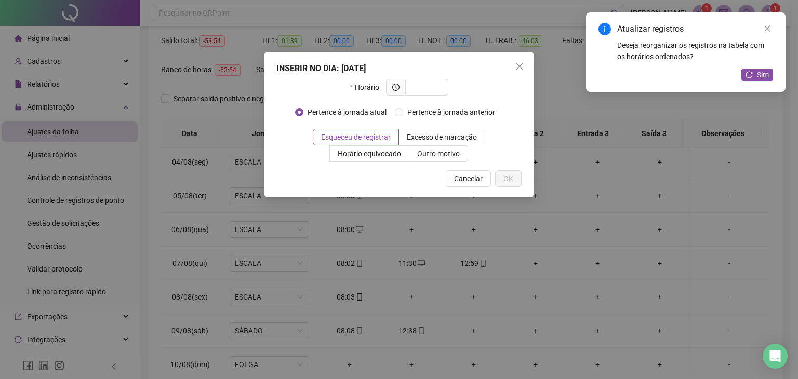
click at [449, 89] on div "Horário" at bounding box center [398, 91] width 245 height 25
click at [435, 89] on input "text" at bounding box center [425, 87] width 29 height 11
type input "*****"
click at [515, 182] on button "OK" at bounding box center [508, 178] width 26 height 17
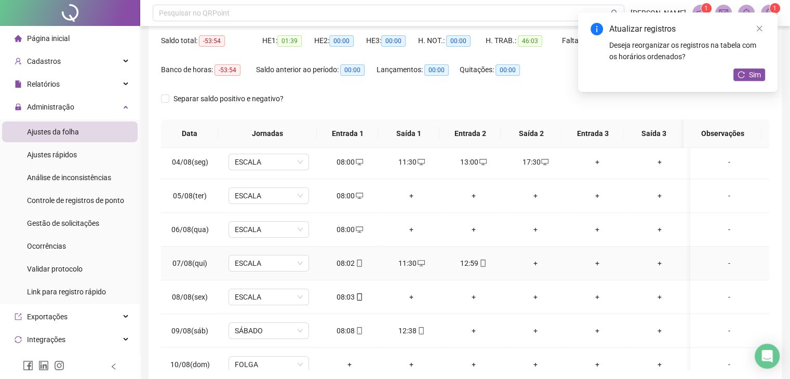
click at [532, 266] on div "+" at bounding box center [535, 263] width 45 height 11
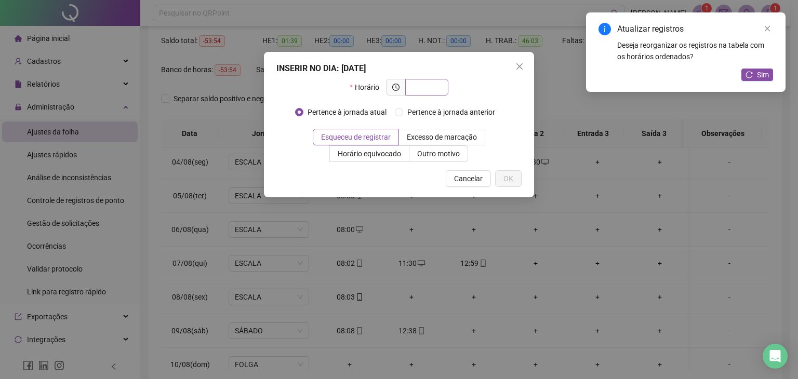
click at [438, 86] on input "text" at bounding box center [425, 87] width 29 height 11
type input "*****"
click at [513, 177] on button "OK" at bounding box center [508, 178] width 26 height 17
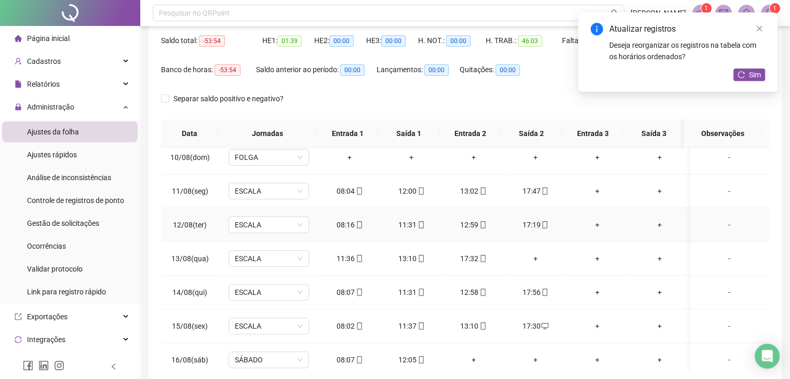
scroll to position [312, 0]
click at [527, 255] on div "+" at bounding box center [535, 257] width 45 height 11
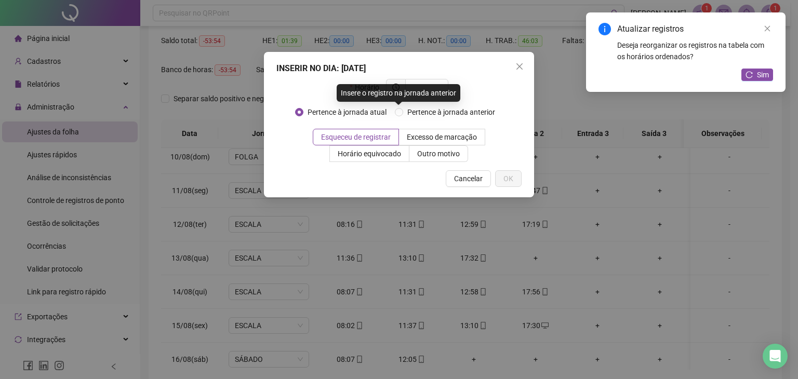
click at [430, 92] on div "Insere o registro na jornada anterior" at bounding box center [399, 93] width 124 height 18
click at [436, 86] on div "Insere o registro na jornada anterior" at bounding box center [399, 93] width 124 height 18
click at [498, 105] on div "Pertence à jornada atual Pertence à jornada anterior" at bounding box center [399, 112] width 208 height 17
click at [435, 90] on input "text" at bounding box center [425, 87] width 29 height 11
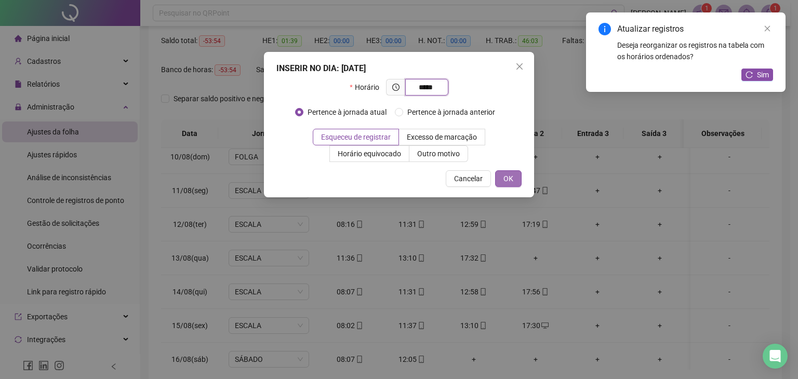
type input "*****"
drag, startPoint x: 504, startPoint y: 176, endPoint x: 591, endPoint y: 156, distance: 89.0
click at [504, 177] on span "OK" at bounding box center [508, 178] width 10 height 11
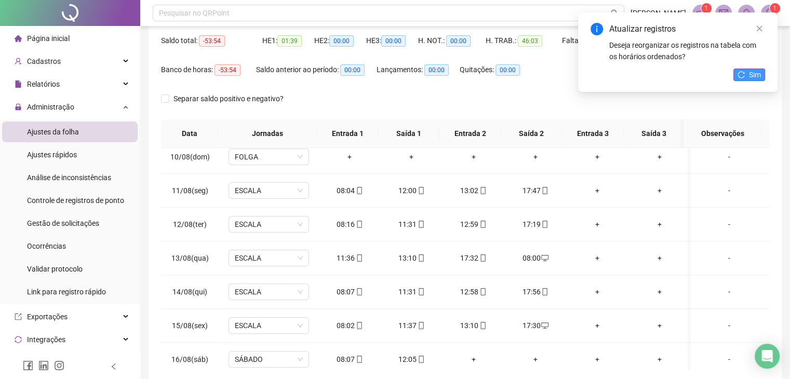
click at [754, 73] on span "Sim" at bounding box center [755, 74] width 12 height 11
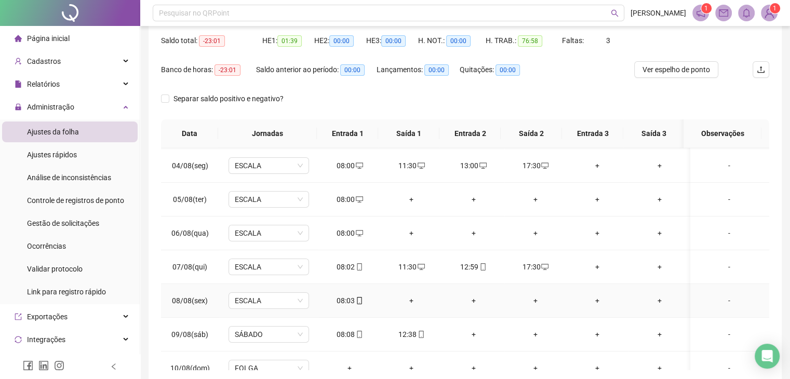
scroll to position [0, 0]
click at [408, 295] on div "+" at bounding box center [411, 299] width 45 height 11
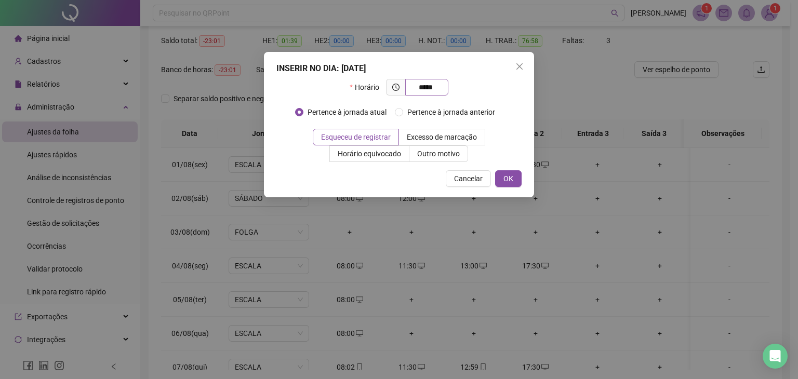
type input "*****"
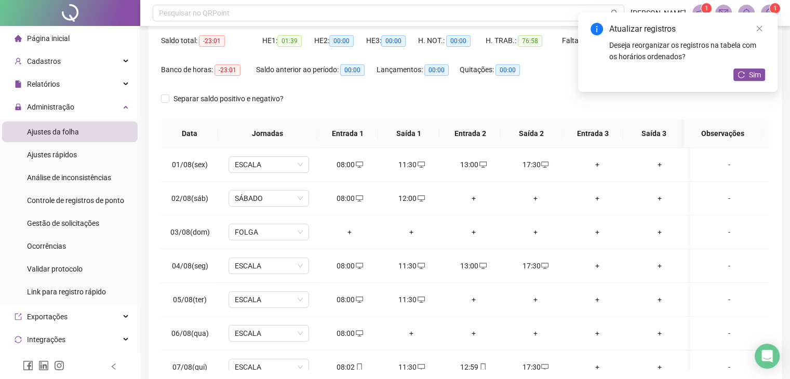
drag, startPoint x: 421, startPoint y: 90, endPoint x: 463, endPoint y: 236, distance: 151.9
click at [465, 298] on div "+" at bounding box center [473, 299] width 45 height 11
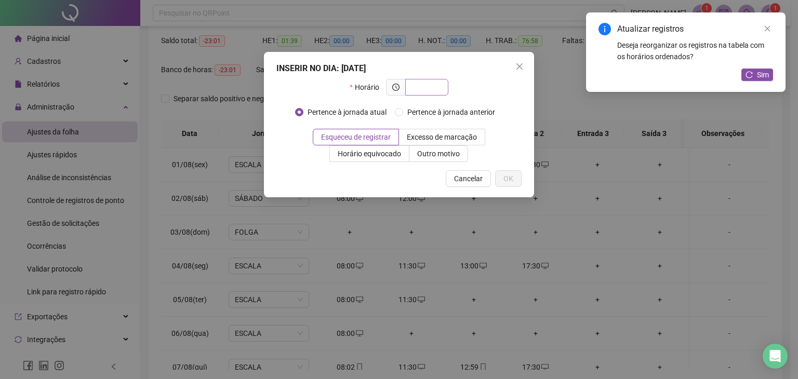
click at [422, 85] on input "text" at bounding box center [425, 87] width 29 height 11
type input "*****"
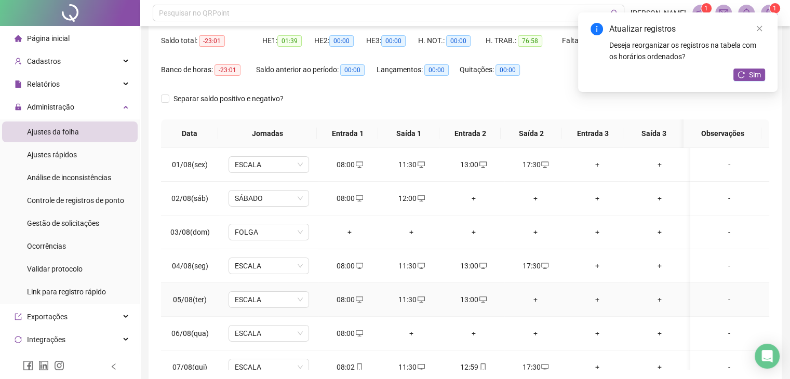
click at [534, 300] on div "+" at bounding box center [535, 299] width 45 height 11
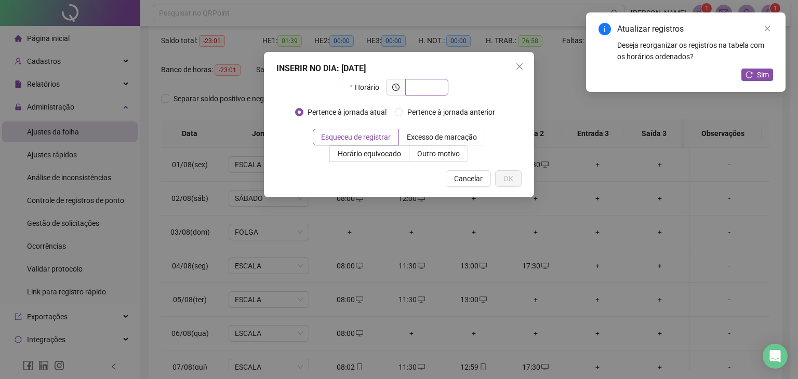
click at [419, 85] on input "text" at bounding box center [425, 87] width 29 height 11
type input "*****"
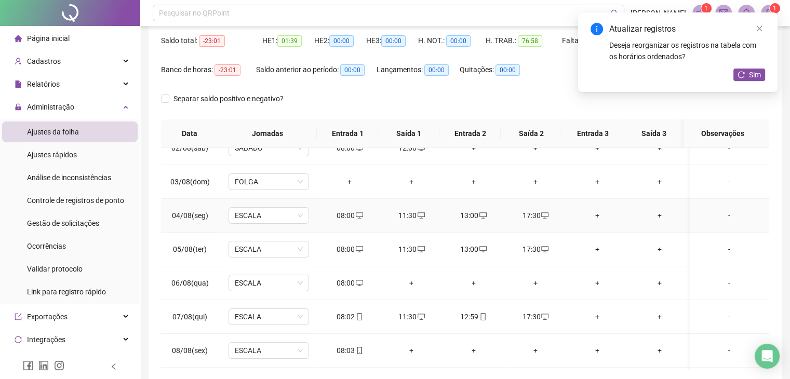
scroll to position [52, 0]
click at [402, 277] on div "+" at bounding box center [411, 281] width 45 height 11
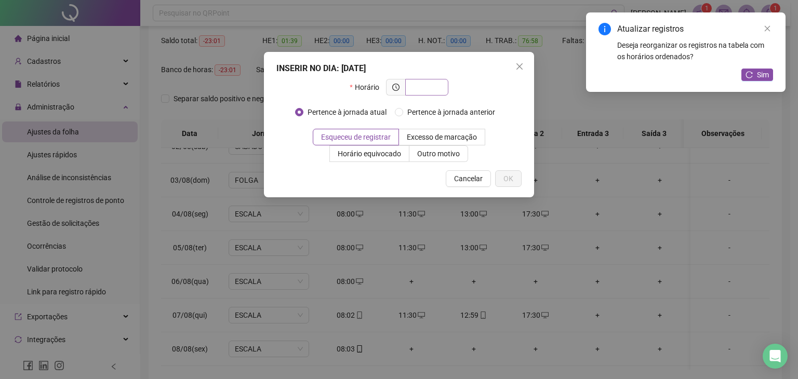
click at [424, 84] on input "text" at bounding box center [425, 87] width 29 height 11
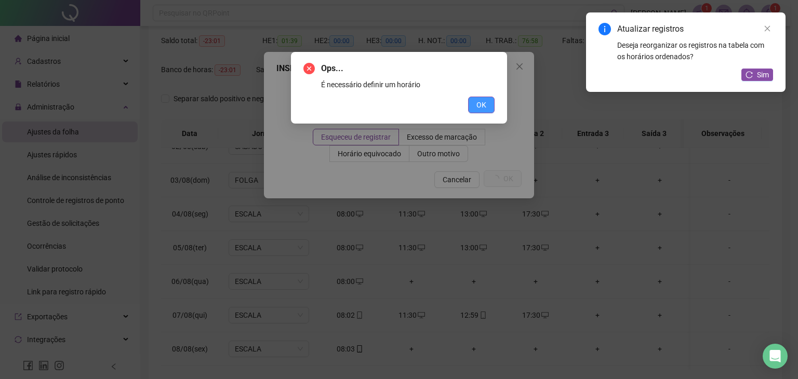
click at [487, 99] on button "OK" at bounding box center [481, 105] width 26 height 17
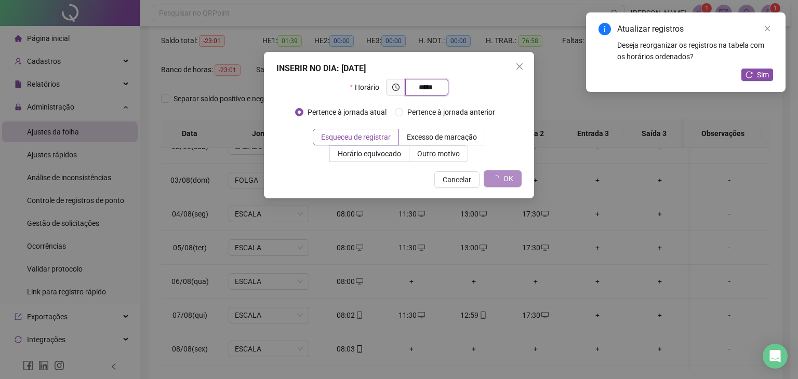
type input "*****"
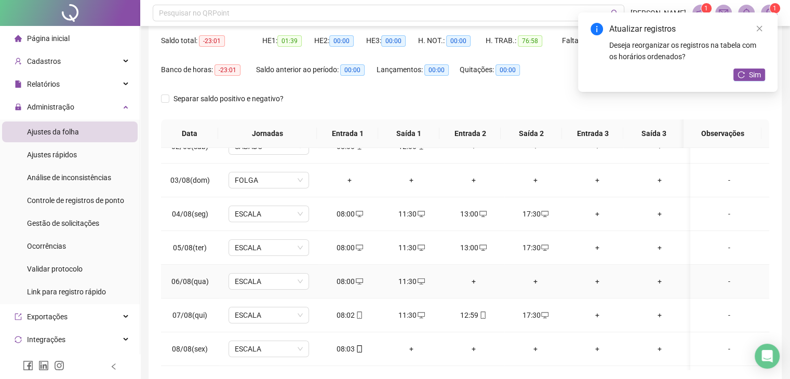
click at [465, 277] on td "+" at bounding box center [474, 282] width 62 height 34
click at [472, 279] on div "+" at bounding box center [473, 281] width 45 height 11
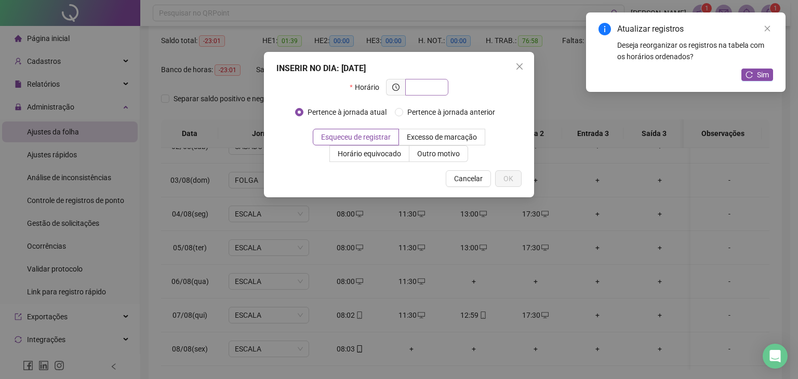
click at [421, 88] on input "text" at bounding box center [425, 87] width 29 height 11
type input "*****"
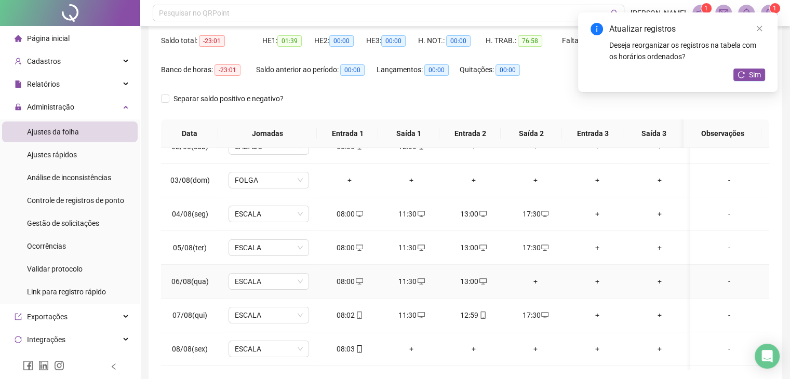
click at [531, 282] on div "+" at bounding box center [535, 281] width 45 height 11
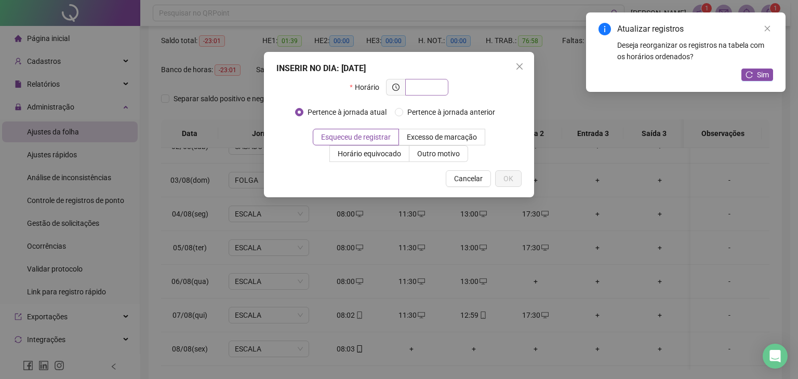
click at [423, 87] on input "text" at bounding box center [425, 87] width 29 height 11
type input "*****"
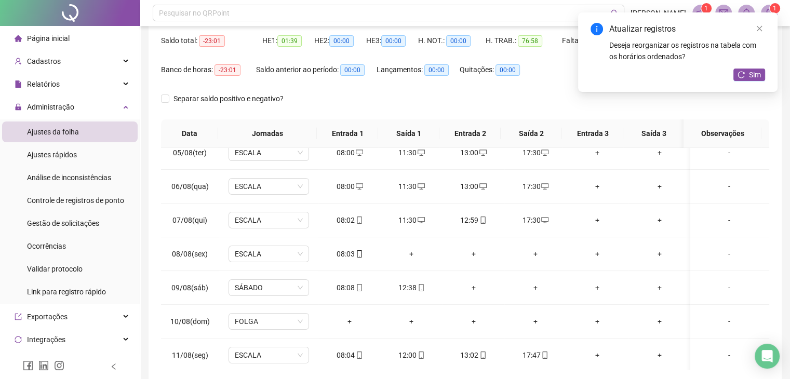
scroll to position [156, 0]
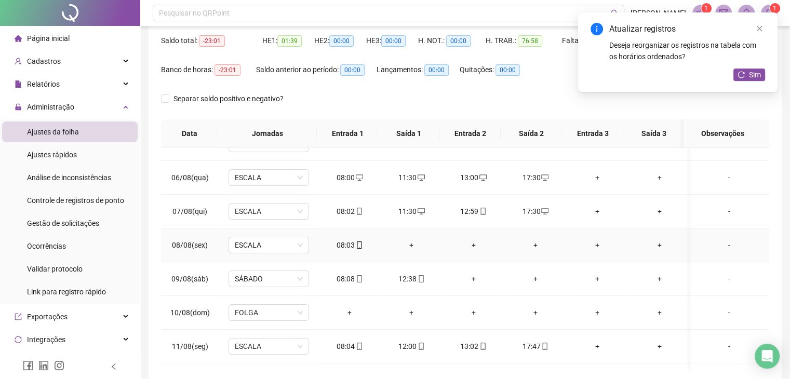
click at [405, 245] on div "+" at bounding box center [411, 244] width 45 height 11
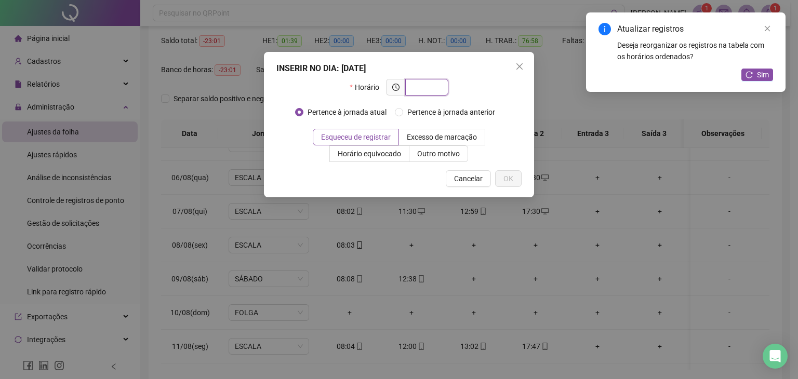
click at [426, 90] on input "text" at bounding box center [425, 87] width 29 height 11
type input "*****"
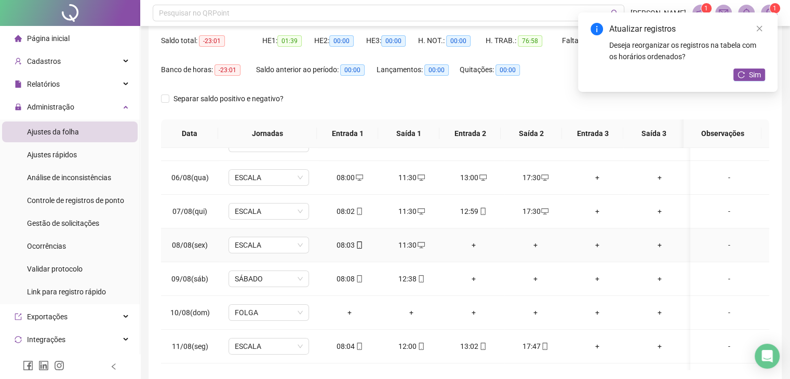
click at [470, 250] on div "+" at bounding box center [473, 244] width 45 height 11
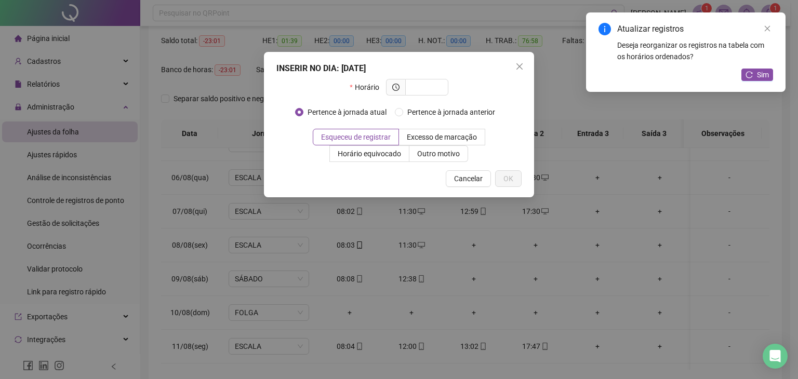
click at [414, 79] on div at bounding box center [417, 87] width 62 height 17
click at [420, 86] on input "text" at bounding box center [425, 87] width 29 height 11
type input "*****"
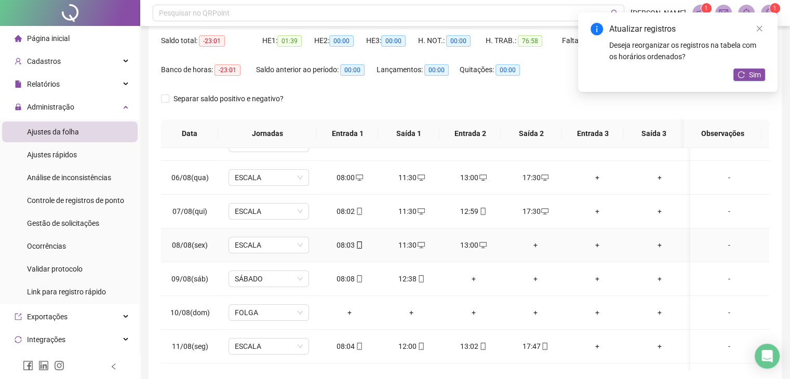
click at [530, 242] on div "+" at bounding box center [535, 244] width 45 height 11
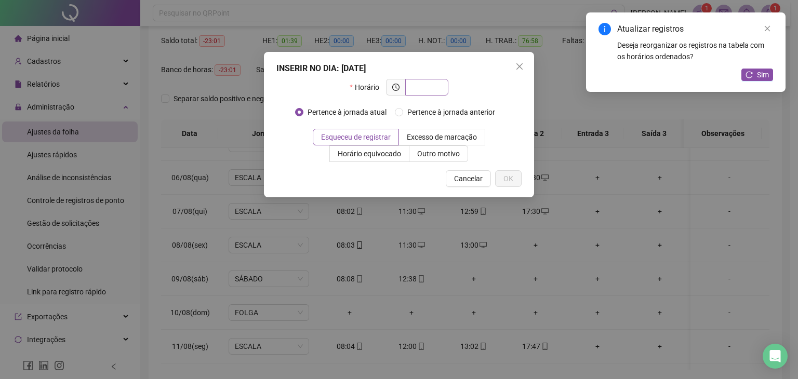
click at [412, 79] on span at bounding box center [426, 87] width 43 height 17
click at [414, 85] on input "text" at bounding box center [425, 87] width 29 height 11
type input "*****"
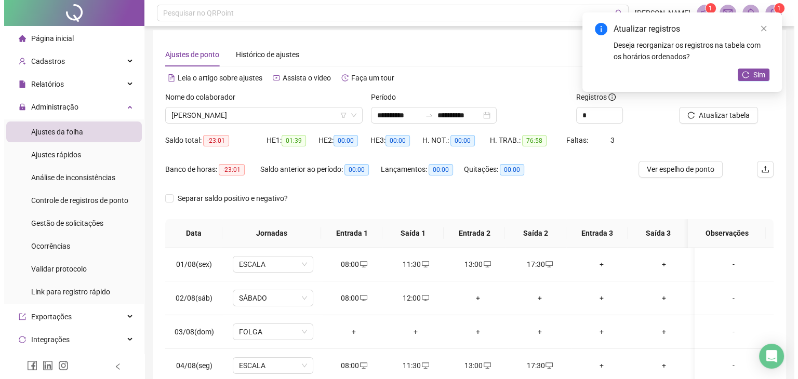
scroll to position [0, 0]
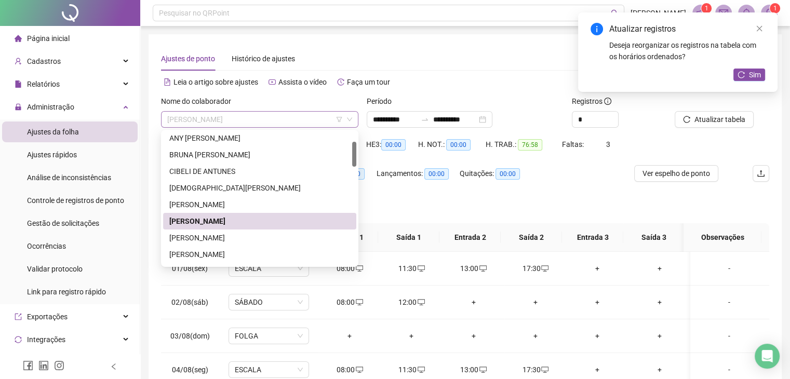
click at [278, 122] on span "DAMILLY KIDMAN GALDINO" at bounding box center [259, 120] width 185 height 16
click at [252, 241] on div "EDUARDO BATISTEL" at bounding box center [259, 237] width 181 height 11
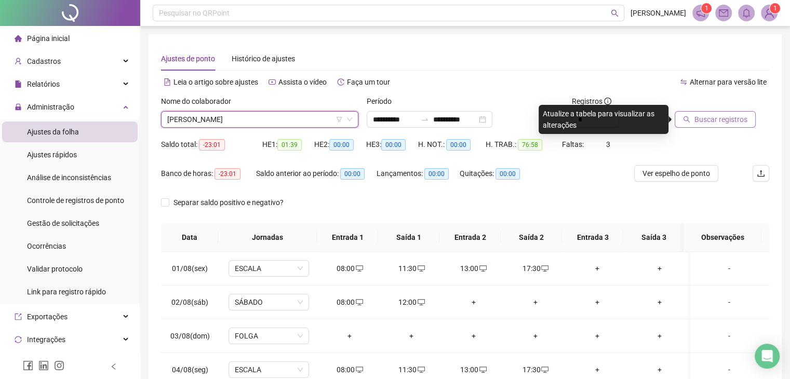
click at [695, 118] on span "Buscar registros" at bounding box center [720, 119] width 53 height 11
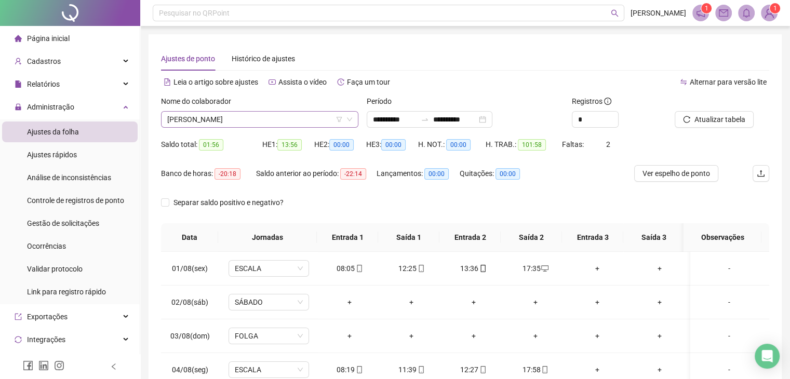
click at [195, 117] on span "EDUARDO BATISTEL" at bounding box center [259, 120] width 185 height 16
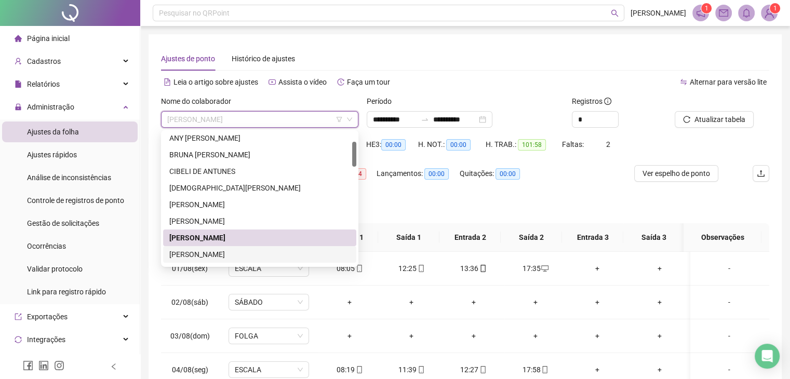
click at [197, 250] on div "ELCIO BATISTEL" at bounding box center [259, 254] width 181 height 11
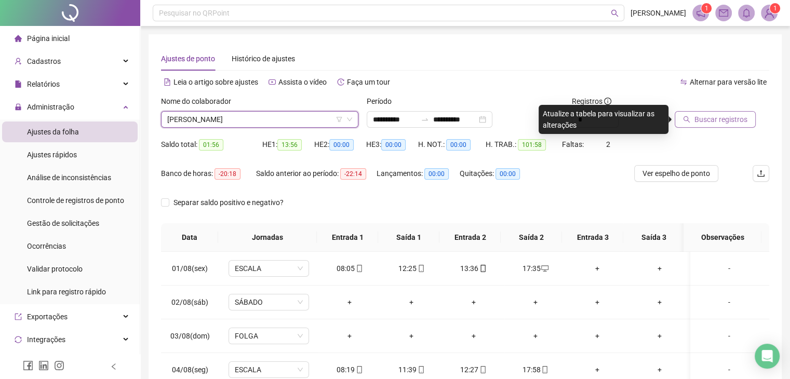
click at [728, 122] on span "Buscar registros" at bounding box center [720, 119] width 53 height 11
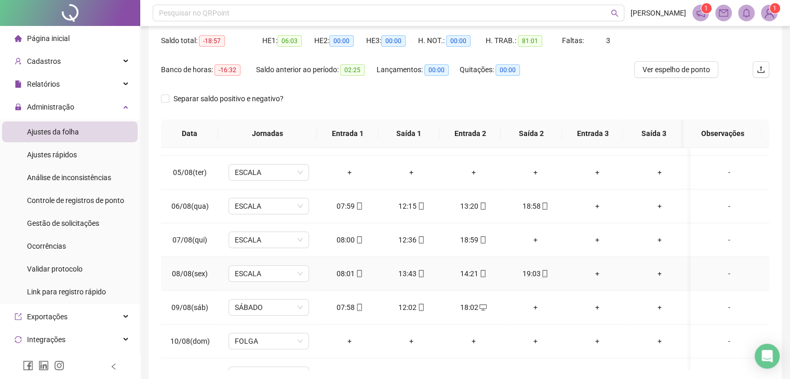
scroll to position [156, 0]
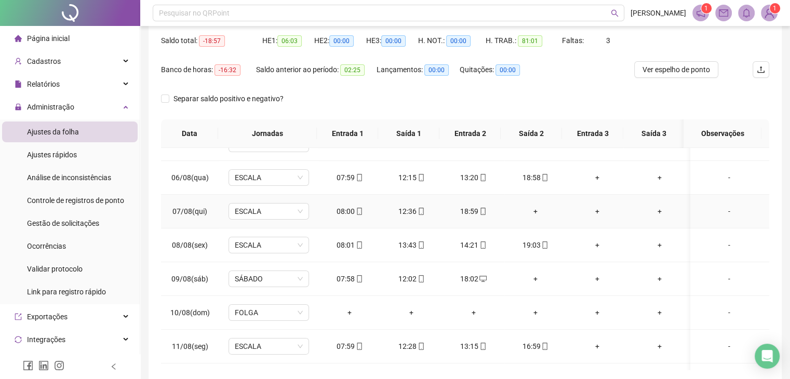
click at [528, 210] on div "+" at bounding box center [535, 211] width 45 height 11
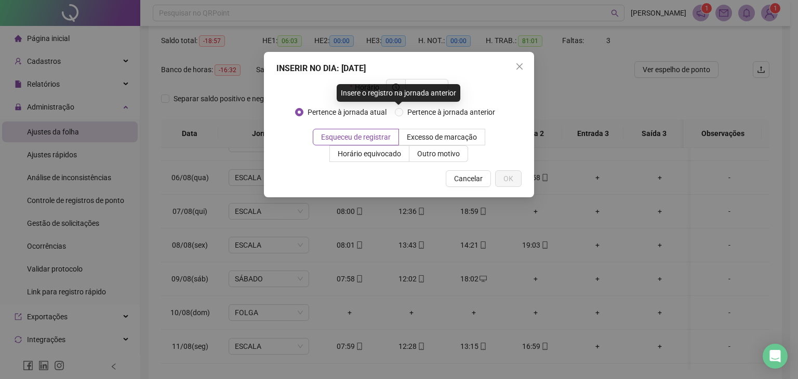
click at [420, 92] on div "Insere o registro na jornada anterior" at bounding box center [399, 93] width 124 height 18
click at [438, 86] on div "Insere o registro na jornada anterior" at bounding box center [399, 93] width 124 height 18
click at [470, 83] on div "Horário" at bounding box center [398, 91] width 245 height 25
click at [426, 88] on input "text" at bounding box center [425, 87] width 29 height 11
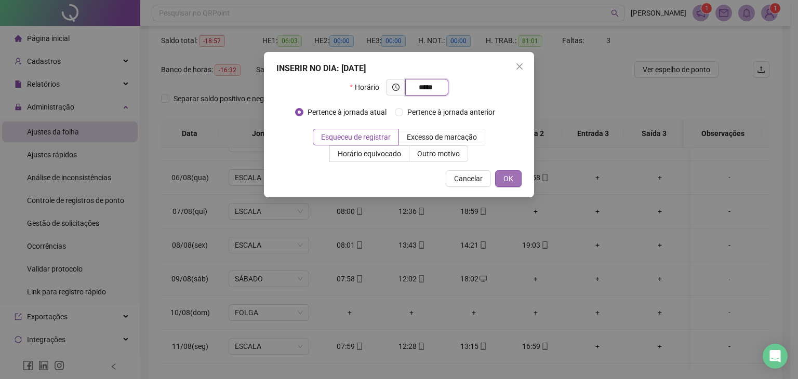
type input "*****"
click at [507, 172] on button "OK" at bounding box center [508, 178] width 26 height 17
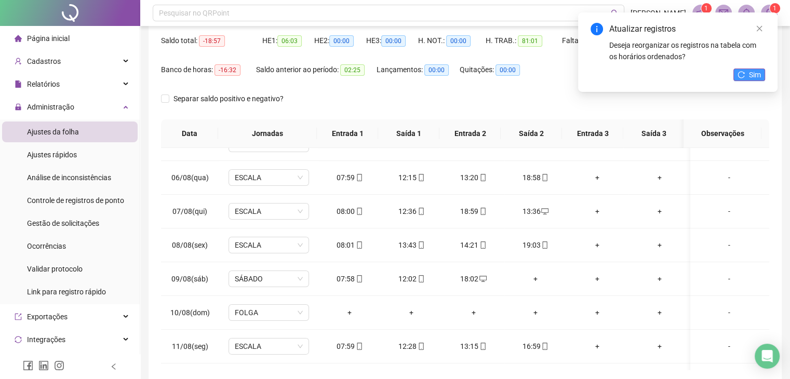
click at [745, 76] on button "Sim" at bounding box center [749, 75] width 32 height 12
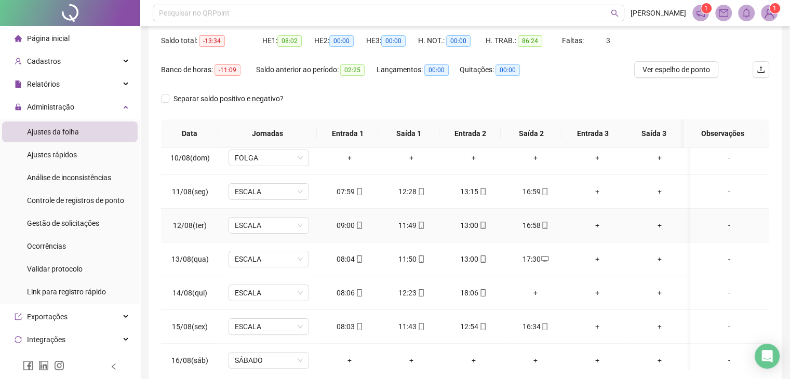
scroll to position [312, 0]
click at [532, 289] on div "+" at bounding box center [535, 291] width 45 height 11
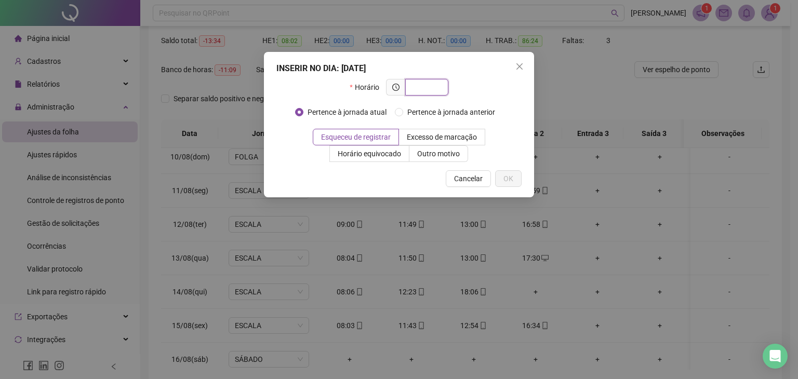
click at [434, 91] on input "text" at bounding box center [425, 87] width 29 height 11
type input "*****"
click at [513, 183] on span "OK" at bounding box center [508, 178] width 10 height 11
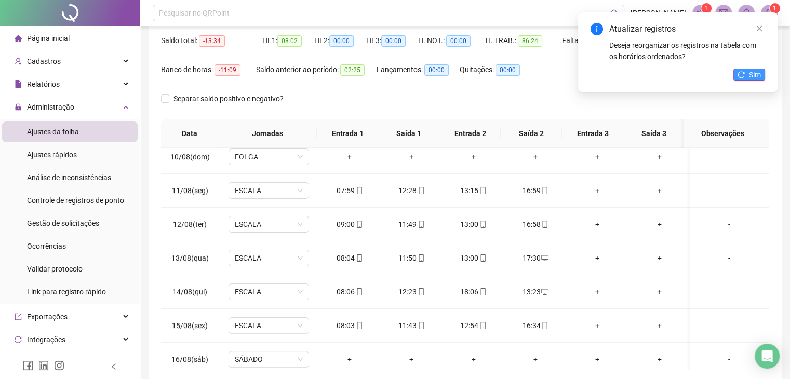
click at [746, 75] on button "Sim" at bounding box center [749, 75] width 32 height 12
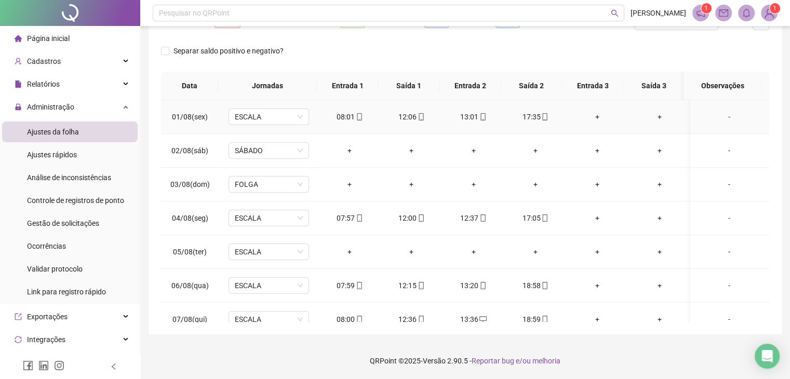
scroll to position [48, 0]
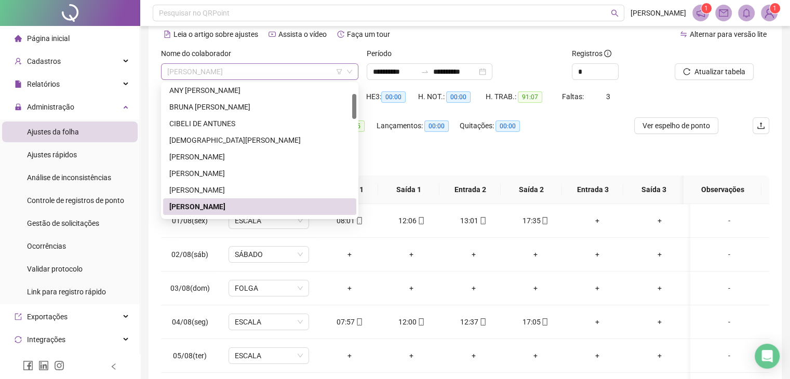
click at [200, 69] on span "ELCIO BATISTEL" at bounding box center [259, 72] width 185 height 16
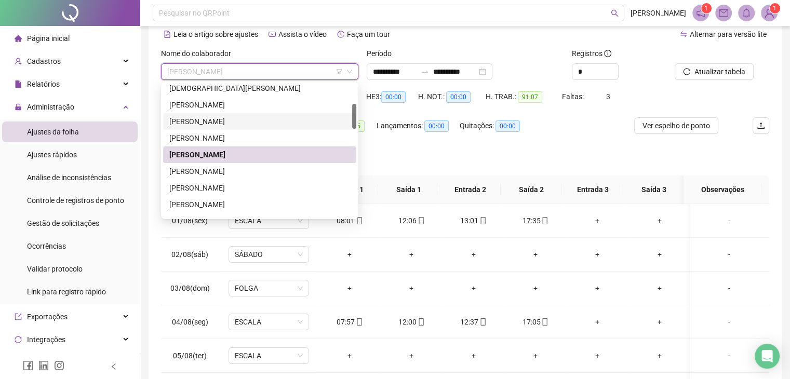
scroll to position [156, 0]
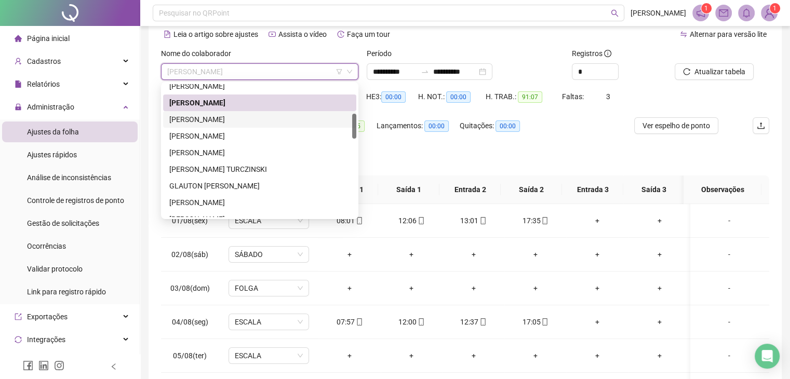
click at [264, 115] on div "EMILY CAROLINE ZANIN" at bounding box center [259, 119] width 181 height 11
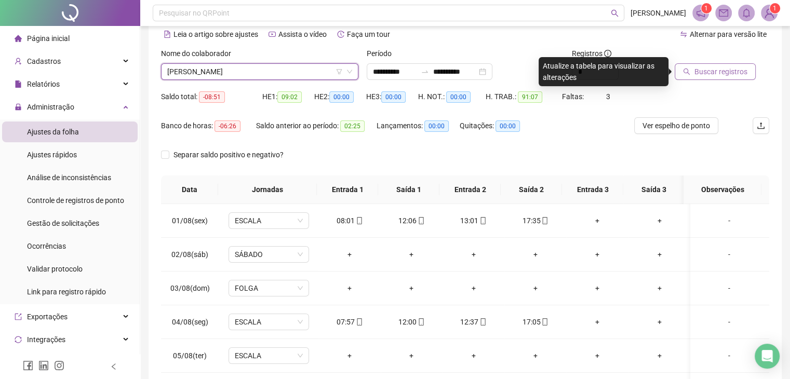
click at [710, 71] on span "Buscar registros" at bounding box center [720, 71] width 53 height 11
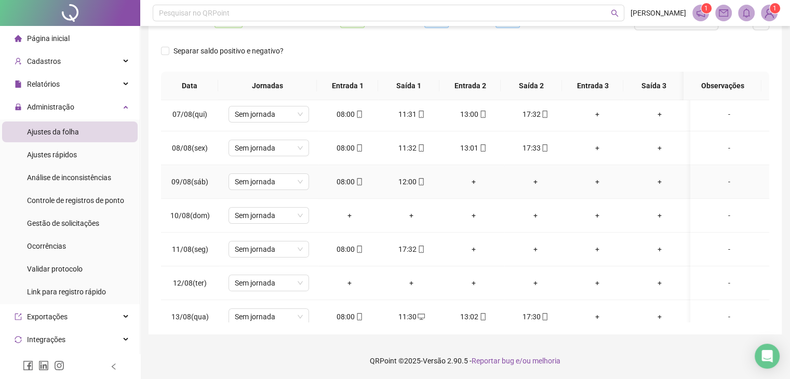
scroll to position [208, 0]
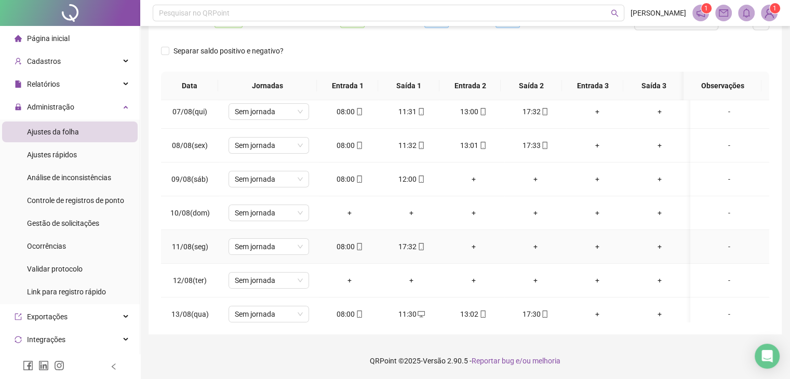
click at [468, 247] on div "+" at bounding box center [473, 246] width 45 height 11
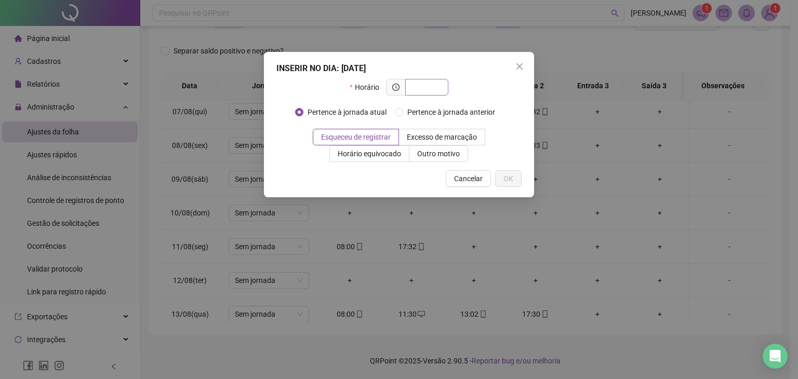
click at [420, 89] on input "text" at bounding box center [425, 87] width 29 height 11
type input "*****"
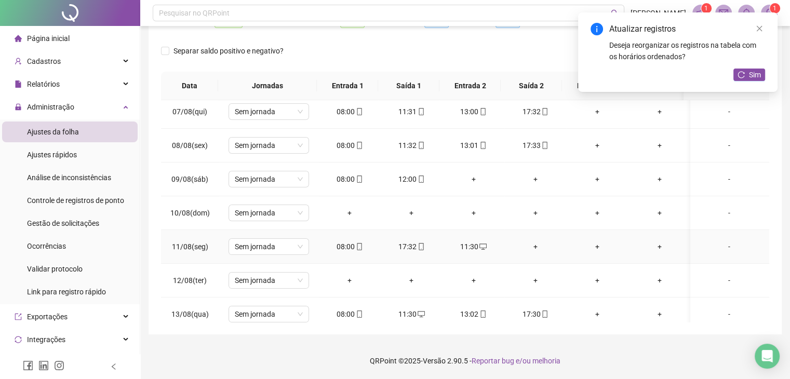
click at [524, 245] on div "+" at bounding box center [535, 246] width 45 height 11
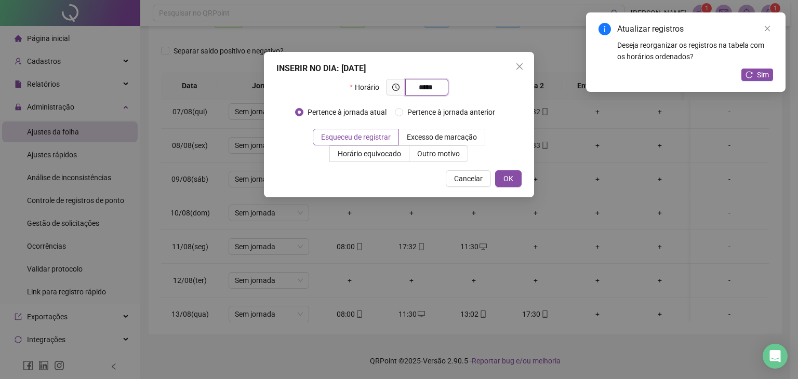
type input "*****"
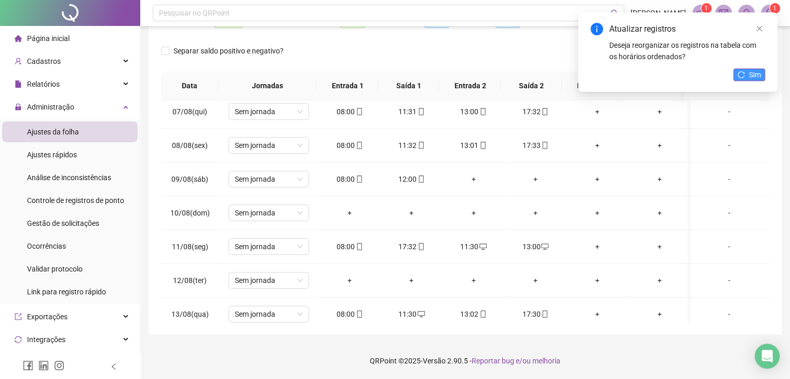
click at [756, 72] on span "Sim" at bounding box center [755, 74] width 12 height 11
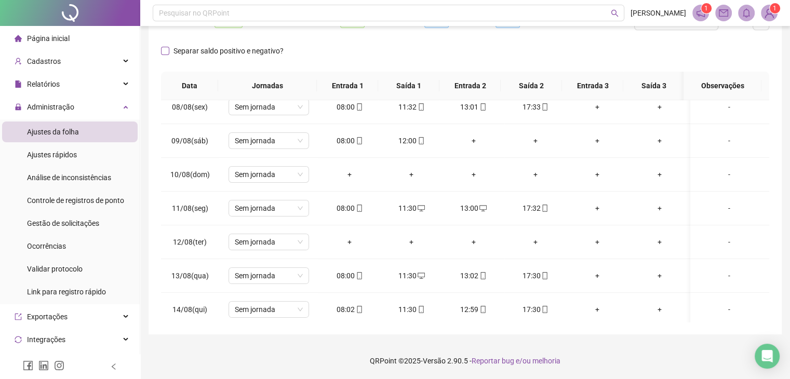
scroll to position [0, 0]
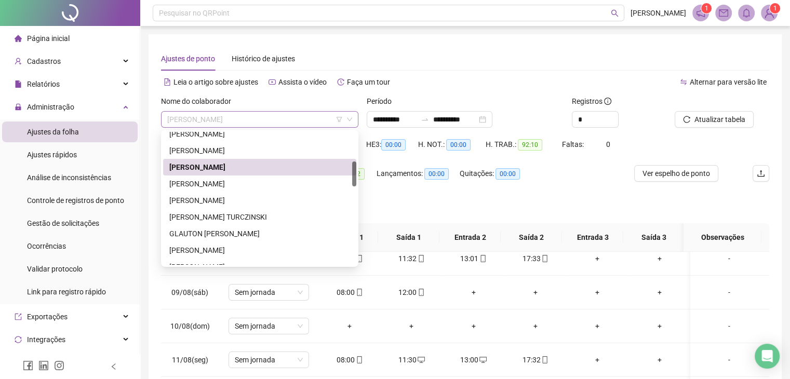
click at [229, 115] on span "EMILY CAROLINE ZANIN" at bounding box center [259, 120] width 185 height 16
click at [217, 181] on div "FABIO JUNIOR FIUZA VENEK" at bounding box center [259, 183] width 181 height 11
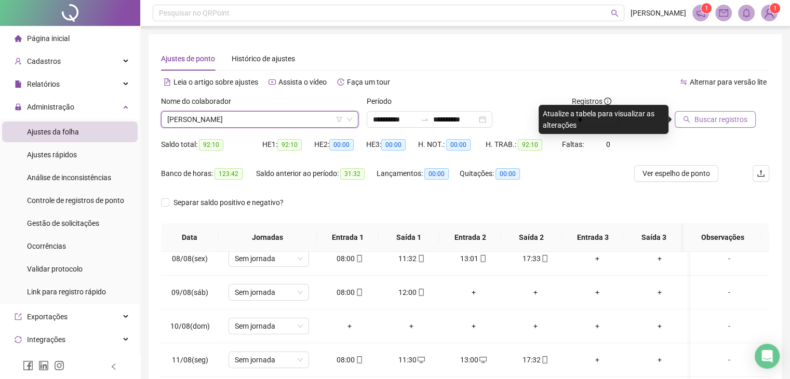
click at [703, 122] on span "Buscar registros" at bounding box center [720, 119] width 53 height 11
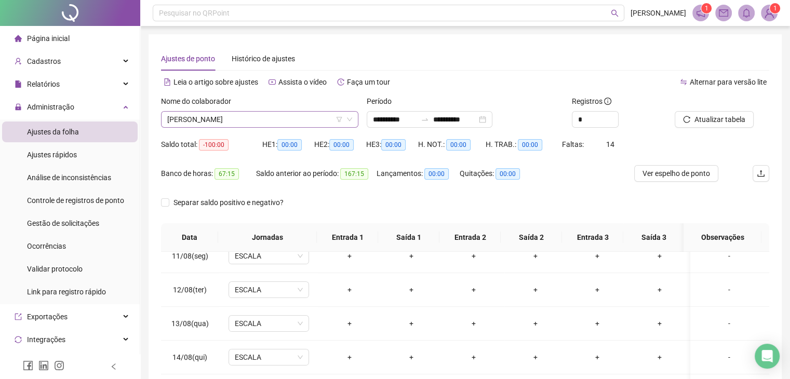
click at [312, 122] on span "FABIO JUNIOR FIUZA VENEK" at bounding box center [259, 120] width 185 height 16
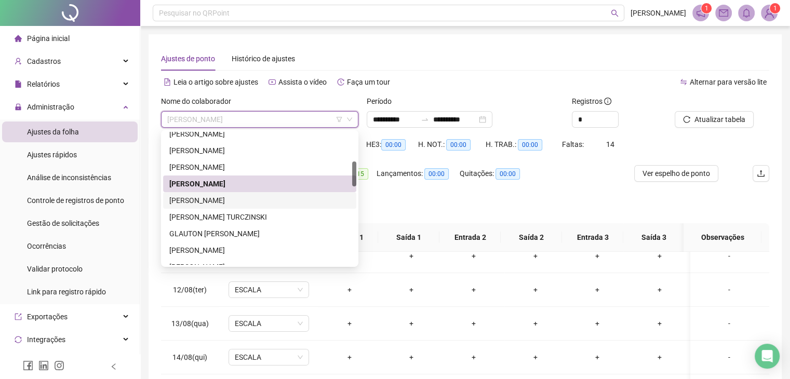
click at [272, 202] on div "FABIO MULLER" at bounding box center [259, 200] width 181 height 11
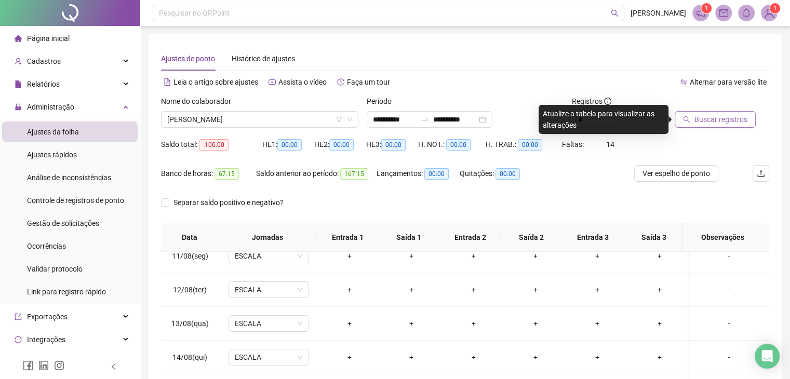
click at [706, 119] on span "Buscar registros" at bounding box center [720, 119] width 53 height 11
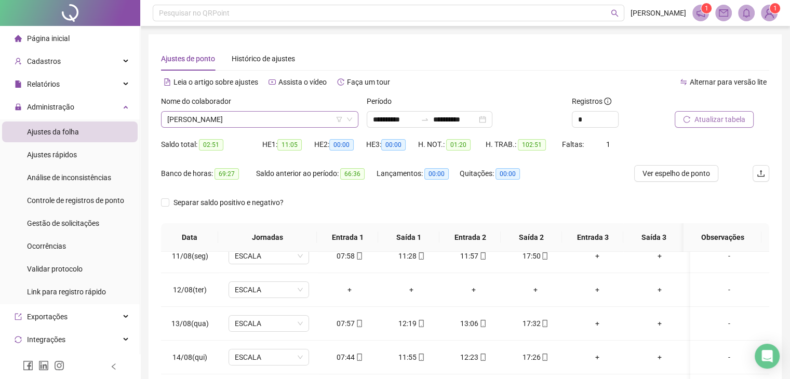
click at [311, 121] on span "FABIO MULLER" at bounding box center [259, 120] width 185 height 16
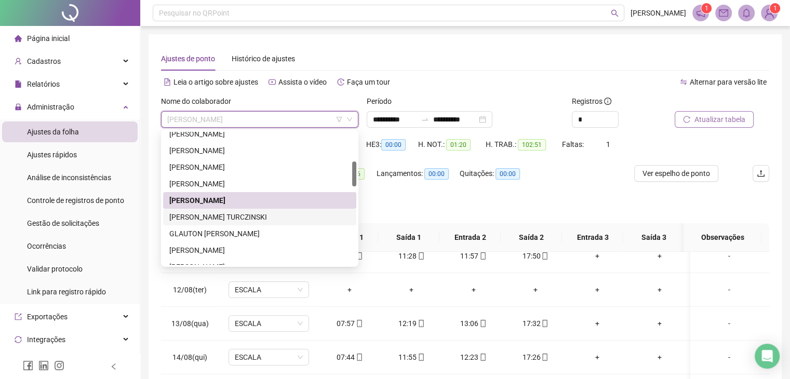
click at [251, 218] on div "FRANCIELLI LETENSKI TURCZINSKI" at bounding box center [259, 216] width 181 height 11
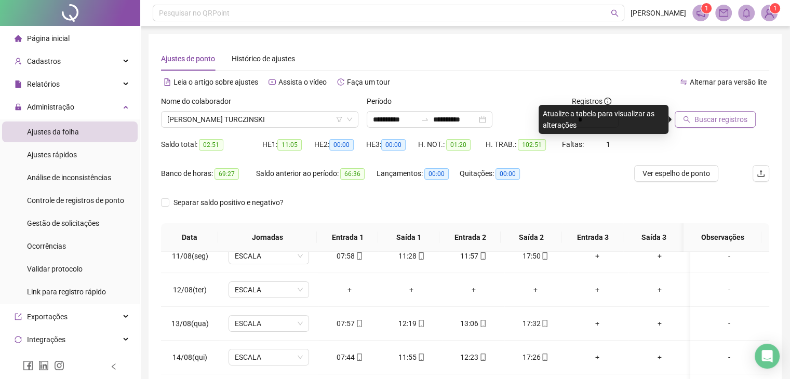
click at [694, 112] on button "Buscar registros" at bounding box center [715, 119] width 81 height 17
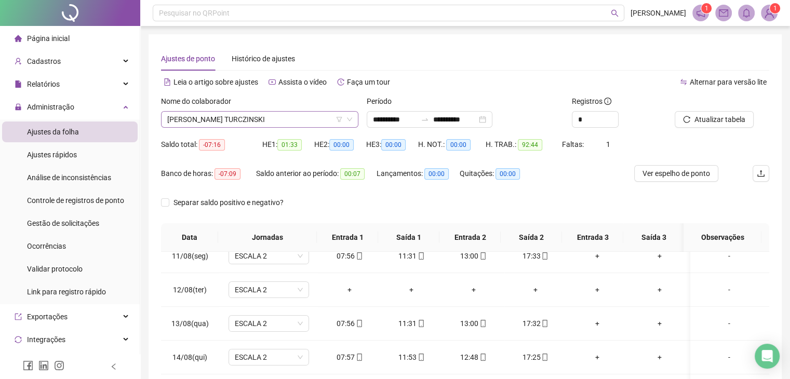
click at [239, 115] on span "FRANCIELLI LETENSKI TURCZINSKI" at bounding box center [259, 120] width 185 height 16
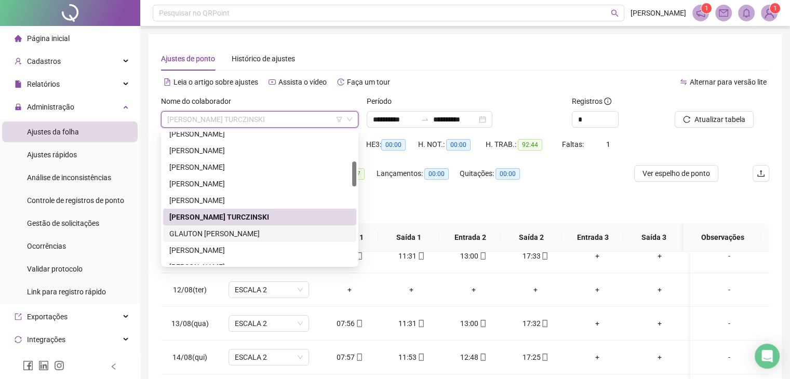
click at [248, 235] on div "GLAUTON GABRIEL CARVALHO" at bounding box center [259, 233] width 181 height 11
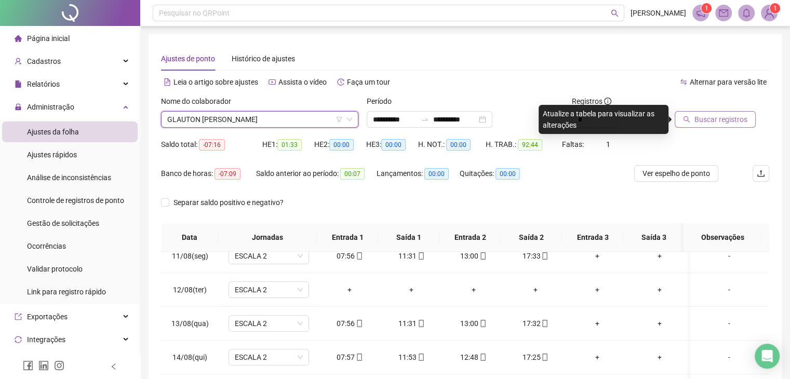
click at [684, 116] on icon "search" at bounding box center [686, 119] width 7 height 7
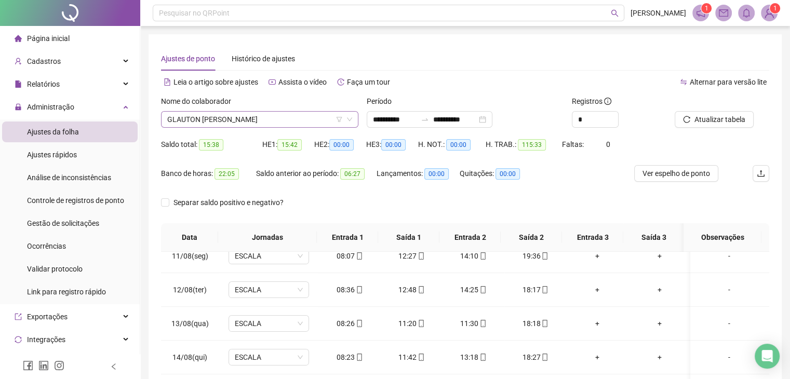
click at [292, 118] on span "GLAUTON GABRIEL CARVALHO" at bounding box center [259, 120] width 185 height 16
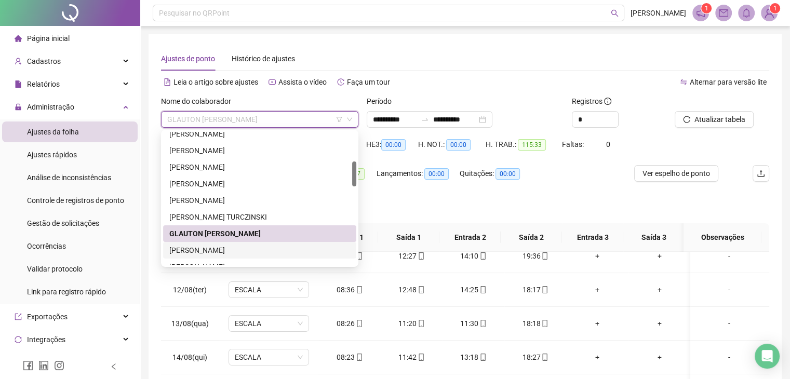
click at [235, 245] on div "JAKSON HENRIQUE DE ALMEIDA" at bounding box center [259, 250] width 181 height 11
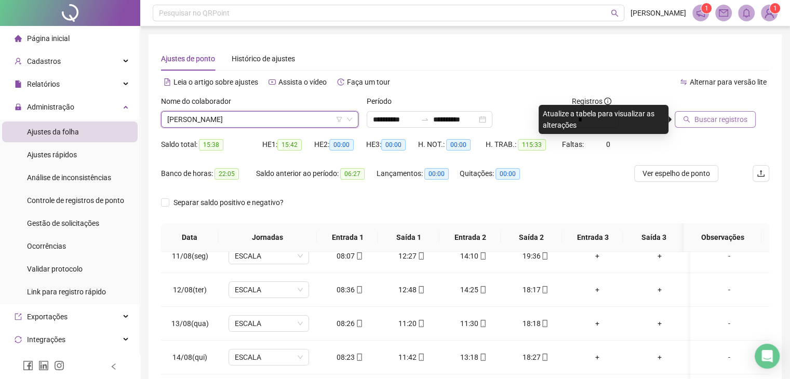
click at [693, 125] on button "Buscar registros" at bounding box center [715, 119] width 81 height 17
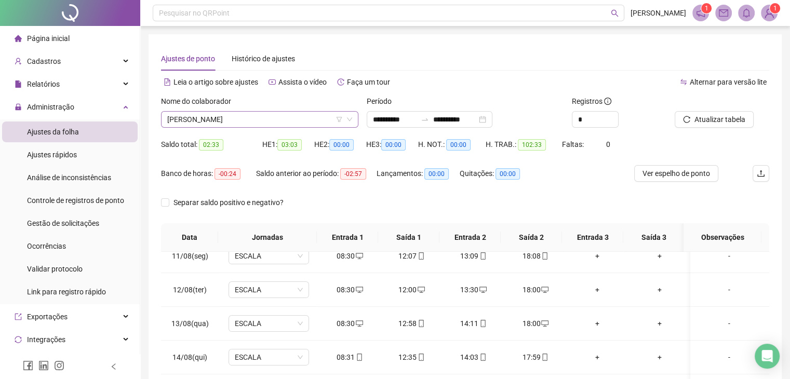
click at [288, 112] on span "JAKSON HENRIQUE DE ALMEIDA" at bounding box center [259, 120] width 185 height 16
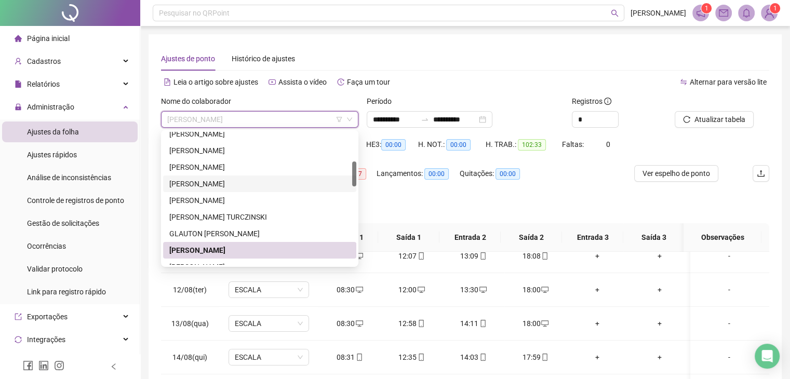
scroll to position [260, 0]
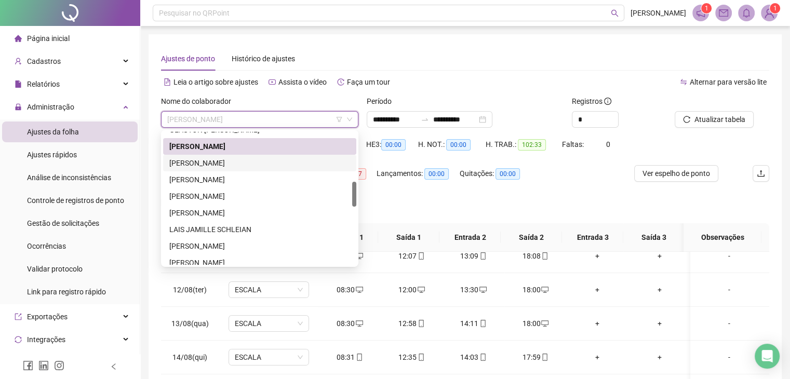
drag, startPoint x: 253, startPoint y: 168, endPoint x: 265, endPoint y: 166, distance: 12.2
click at [253, 168] on div "JHONATAN HENRIQUE SANTOS NASCIMENTO" at bounding box center [259, 162] width 181 height 11
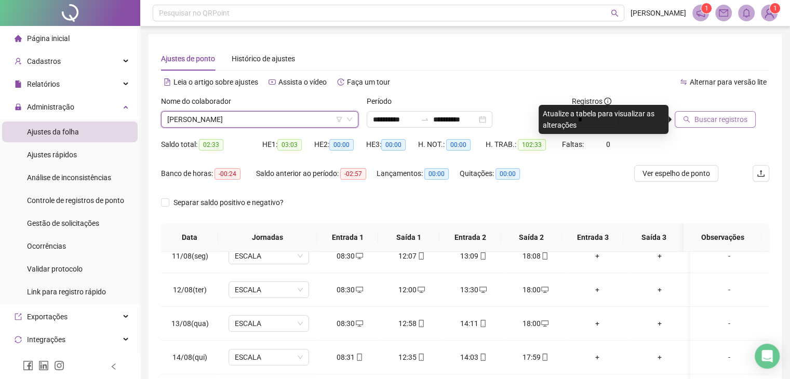
click at [696, 119] on span "Buscar registros" at bounding box center [720, 119] width 53 height 11
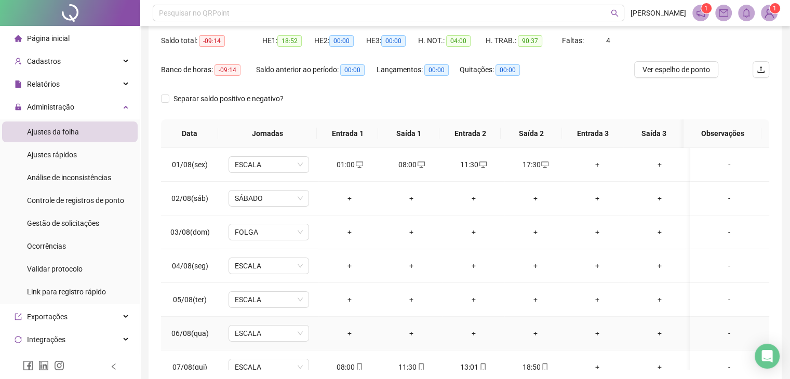
scroll to position [0, 0]
click at [356, 166] on icon "desktop" at bounding box center [359, 165] width 7 height 6
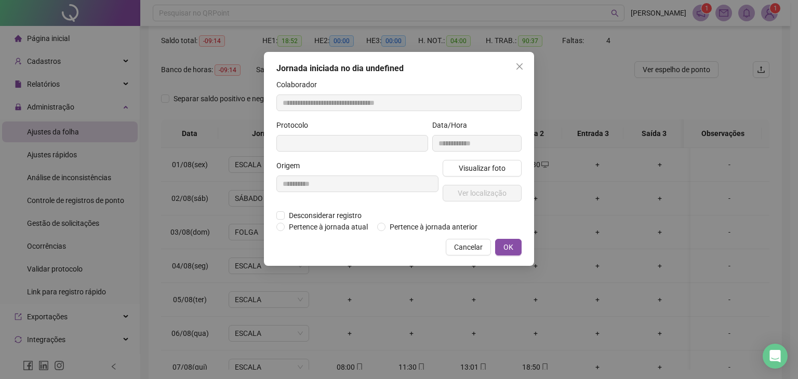
type input "**********"
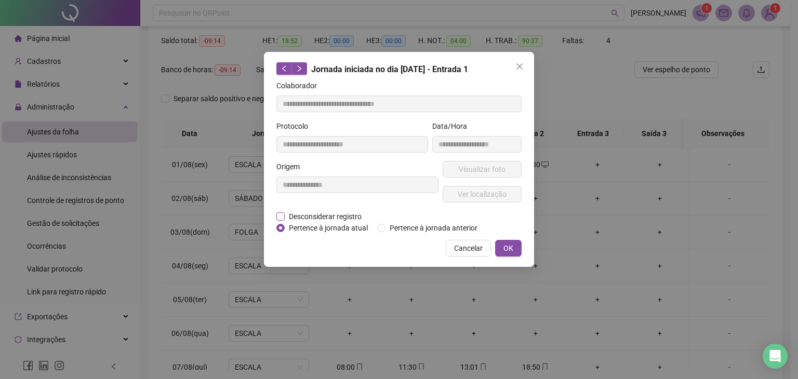
click at [319, 220] on span "Desconsiderar registro" at bounding box center [325, 216] width 81 height 11
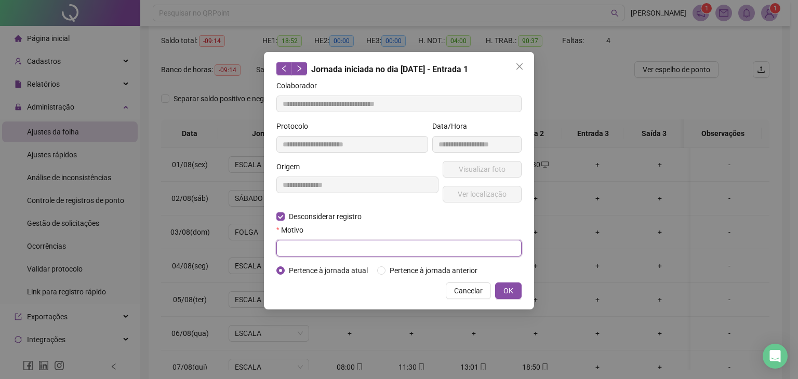
click at [342, 250] on input "text" at bounding box center [398, 248] width 245 height 17
type input "**********"
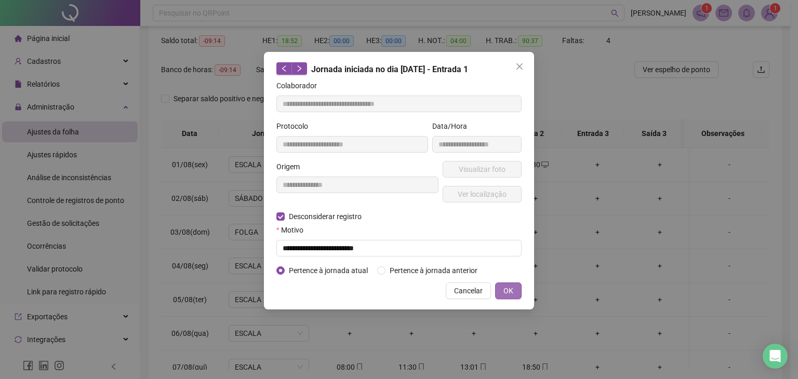
click at [509, 290] on span "OK" at bounding box center [508, 290] width 10 height 11
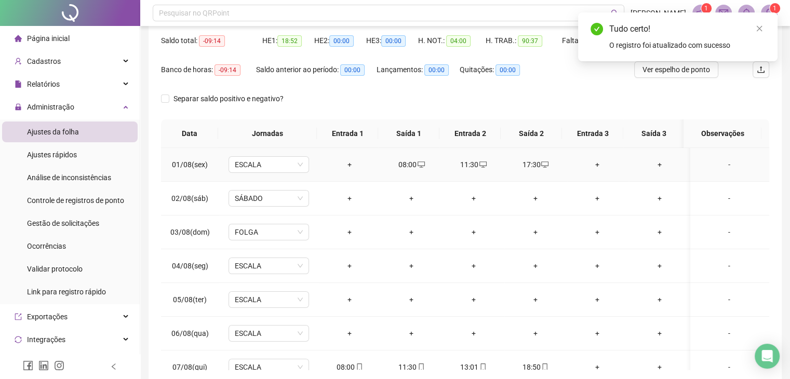
click at [343, 163] on div "+" at bounding box center [349, 164] width 45 height 11
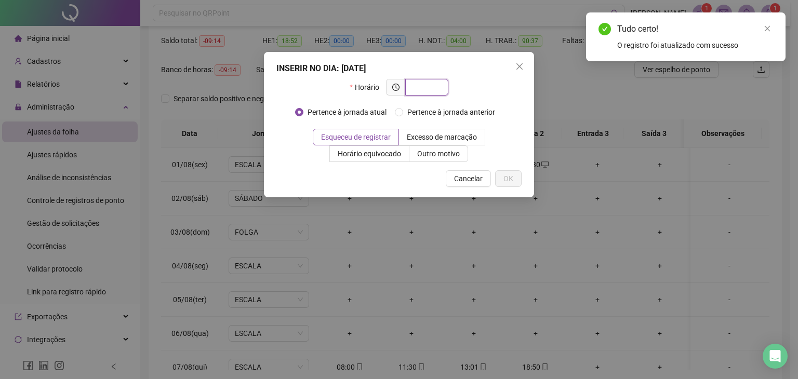
click at [427, 90] on input "text" at bounding box center [425, 87] width 29 height 11
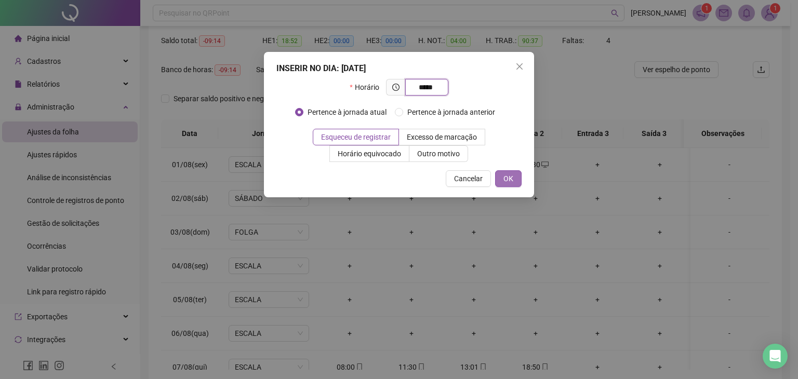
type input "*****"
click at [506, 174] on span "OK" at bounding box center [508, 178] width 10 height 11
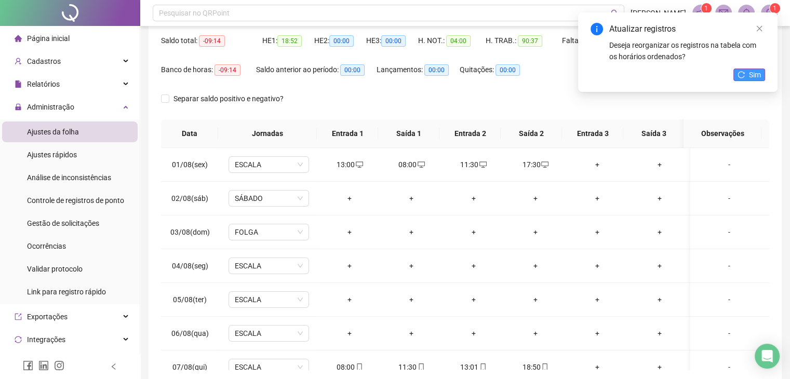
click at [754, 77] on span "Sim" at bounding box center [755, 74] width 12 height 11
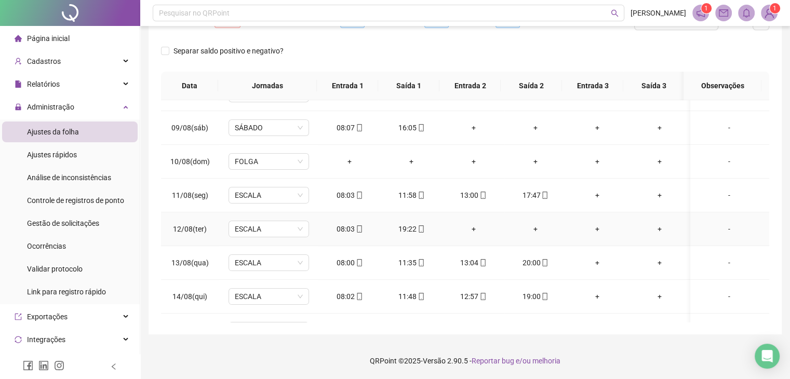
scroll to position [260, 0]
click at [474, 230] on div "+" at bounding box center [473, 228] width 45 height 11
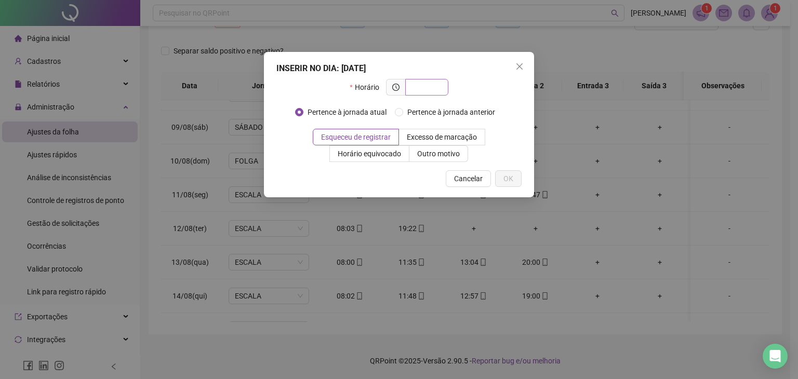
click at [426, 85] on input "text" at bounding box center [425, 87] width 29 height 11
type input "*****"
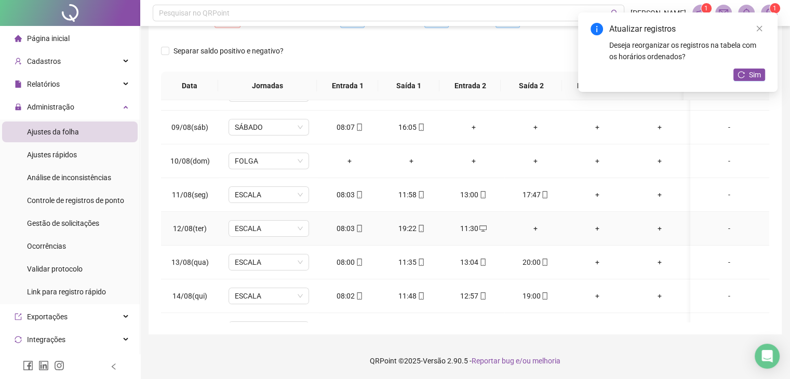
click at [538, 227] on div "+" at bounding box center [535, 228] width 45 height 11
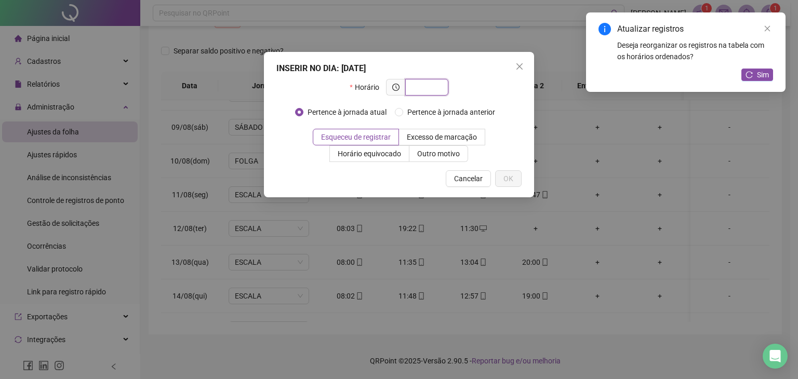
click at [424, 91] on input "text" at bounding box center [425, 87] width 29 height 11
type input "*****"
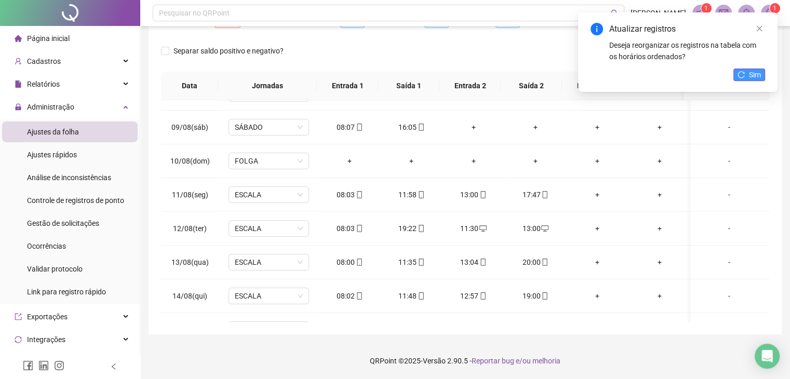
click at [752, 73] on span "Sim" at bounding box center [755, 74] width 12 height 11
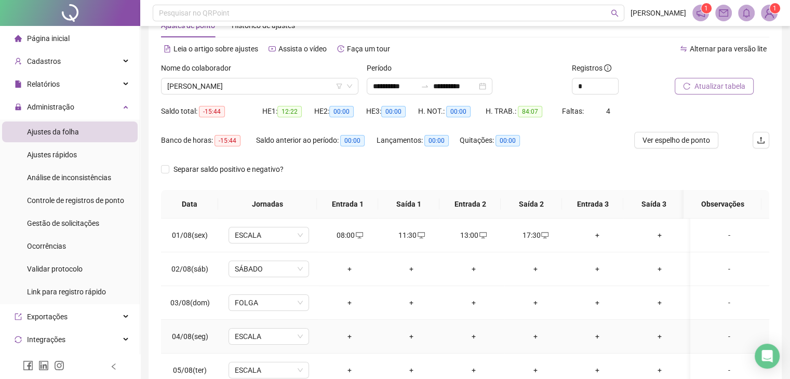
scroll to position [0, 0]
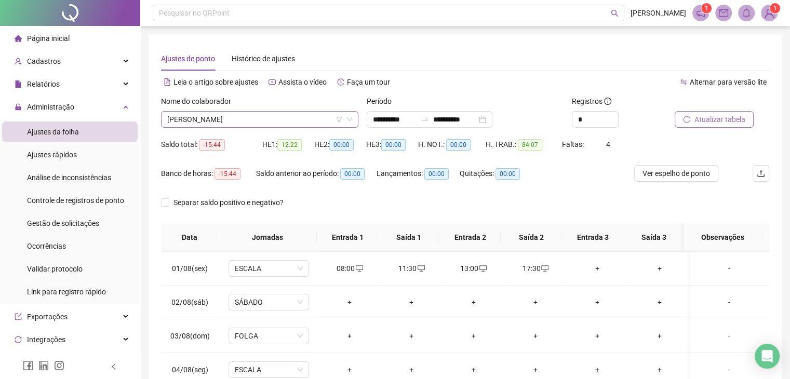
click at [206, 119] on span "JHONATAN HENRIQUE SANTOS NASCIMENTO" at bounding box center [259, 120] width 185 height 16
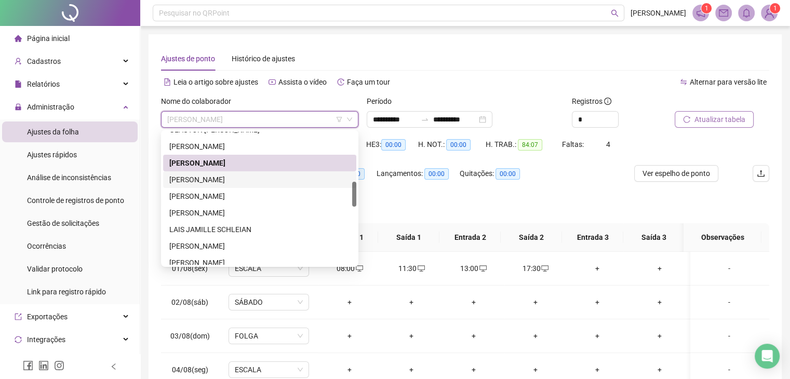
click at [220, 180] on div "JHONATAN MARCONDES LINHARES" at bounding box center [259, 179] width 181 height 11
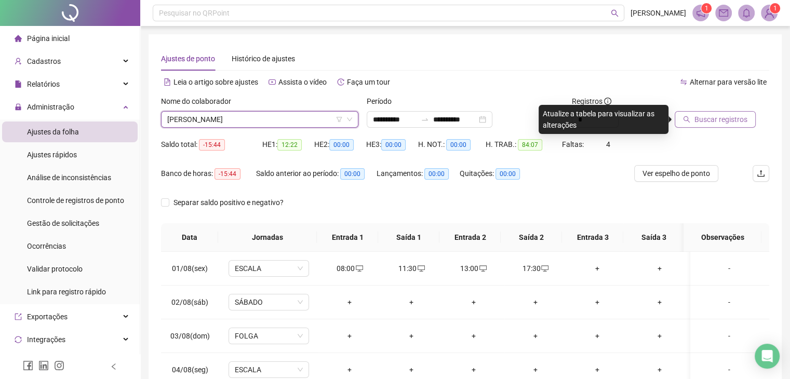
click at [723, 125] on button "Buscar registros" at bounding box center [715, 119] width 81 height 17
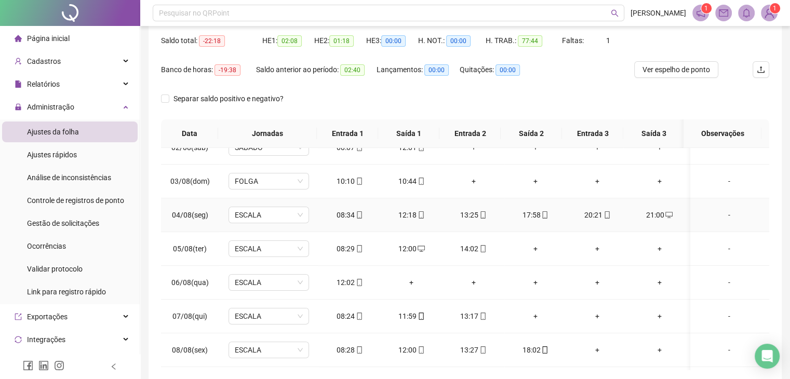
scroll to position [52, 0]
click at [531, 245] on div "+" at bounding box center [535, 247] width 45 height 11
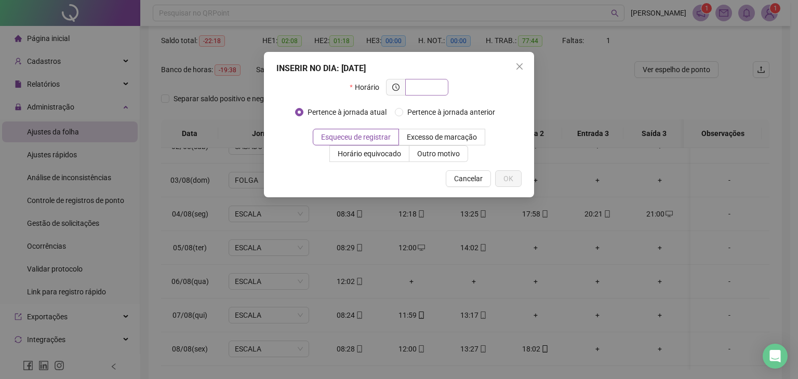
click at [422, 90] on input "text" at bounding box center [425, 87] width 29 height 11
type input "*****"
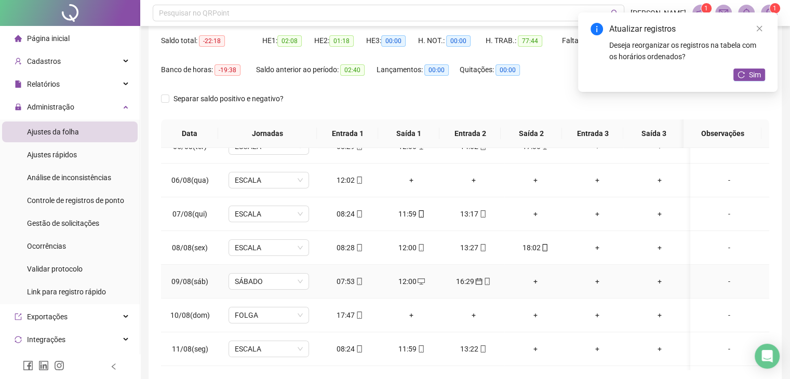
scroll to position [156, 0]
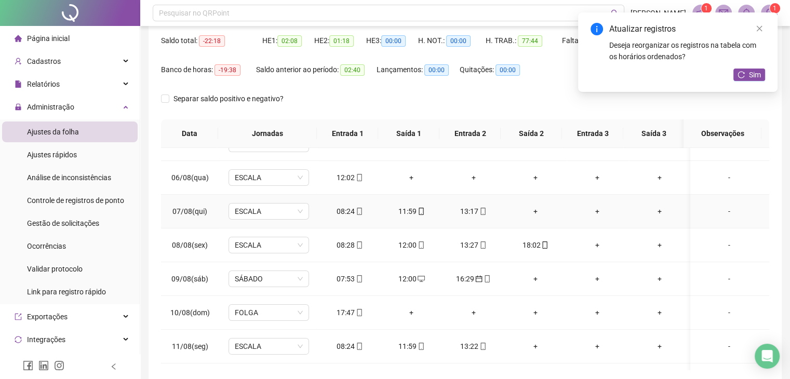
click at [534, 209] on div "+" at bounding box center [535, 211] width 45 height 11
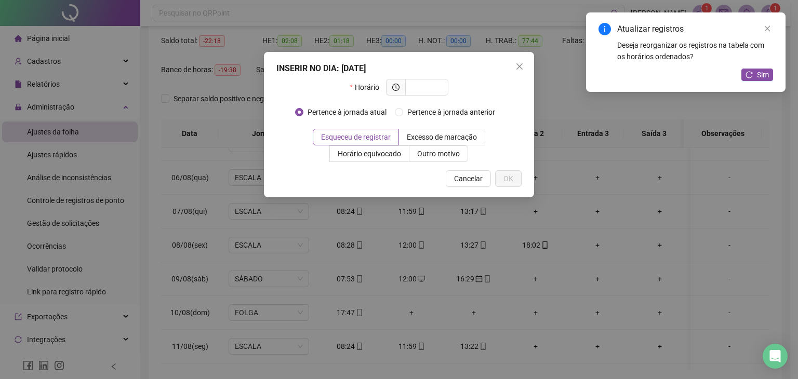
drag, startPoint x: 443, startPoint y: 100, endPoint x: 432, endPoint y: 83, distance: 19.6
click at [443, 100] on div "Horário" at bounding box center [399, 91] width 98 height 25
click at [431, 82] on input "text" at bounding box center [425, 87] width 29 height 11
type input "*****"
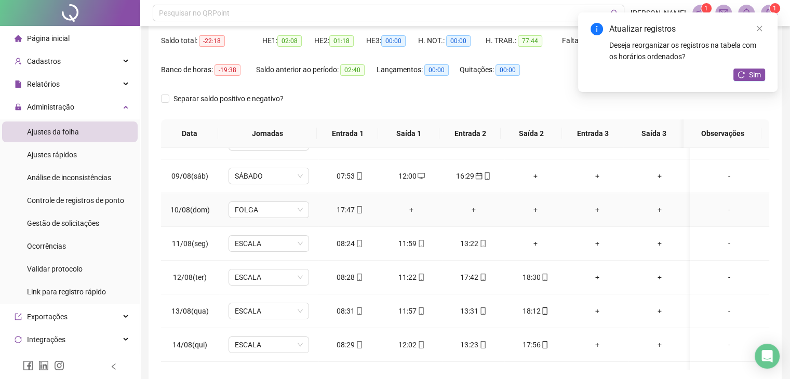
scroll to position [260, 0]
click at [532, 238] on div "+" at bounding box center [535, 242] width 45 height 11
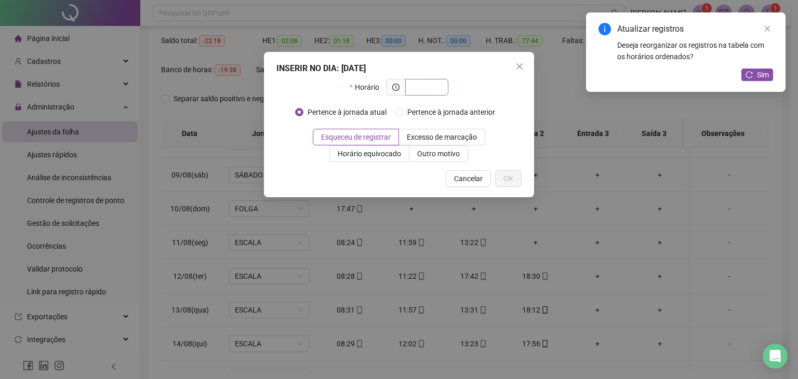
click at [423, 89] on input "text" at bounding box center [425, 87] width 29 height 11
type input "*****"
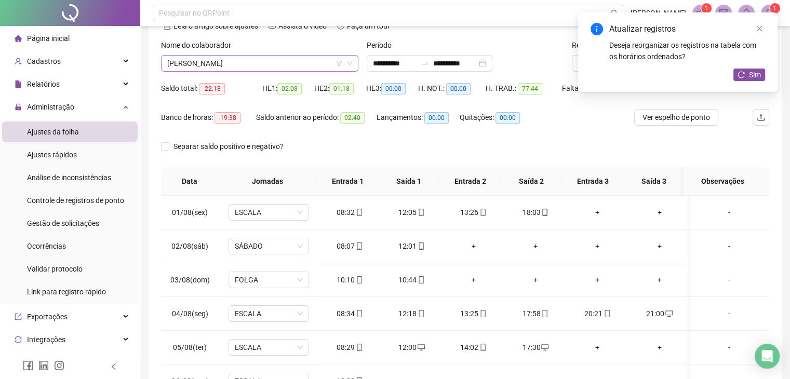
scroll to position [48, 0]
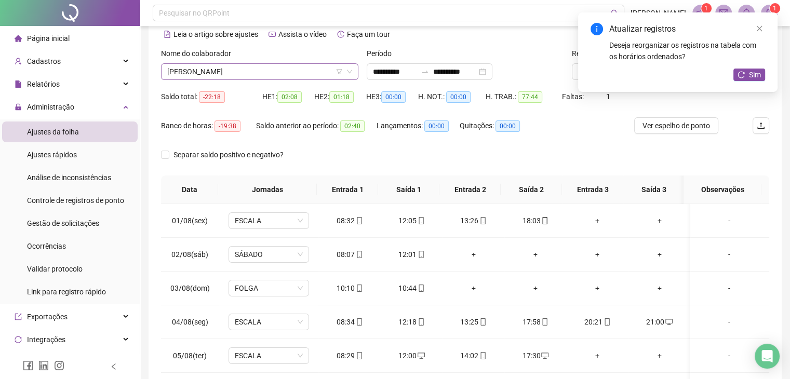
click at [248, 77] on span "JHONATAN MARCONDES LINHARES" at bounding box center [259, 72] width 185 height 16
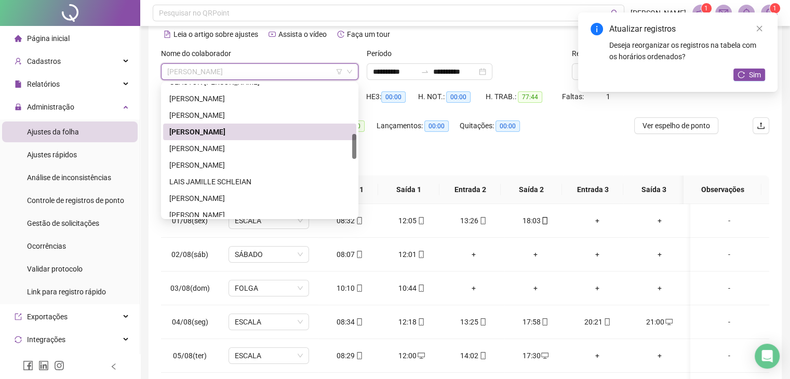
click at [239, 141] on div "JOAO HENRIQUE GONÇALVES" at bounding box center [259, 148] width 193 height 17
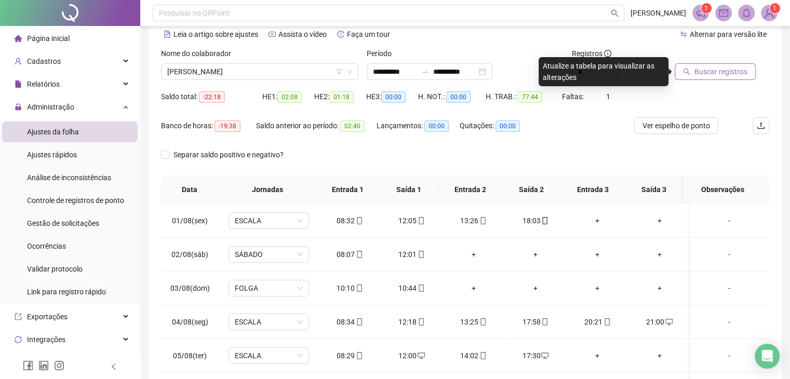
click at [692, 75] on button "Buscar registros" at bounding box center [715, 71] width 81 height 17
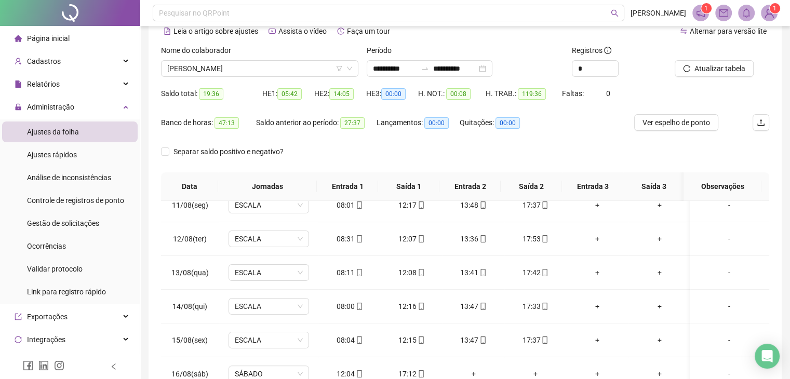
scroll to position [0, 0]
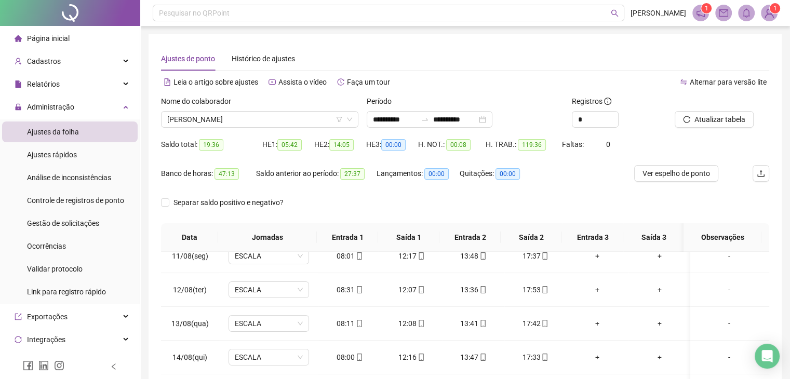
click at [263, 129] on div "Nome do colaborador JOAO HENRIQUE GONÇALVES" at bounding box center [260, 116] width 206 height 41
click at [262, 119] on span "JOAO HENRIQUE GONÇALVES" at bounding box center [259, 120] width 185 height 16
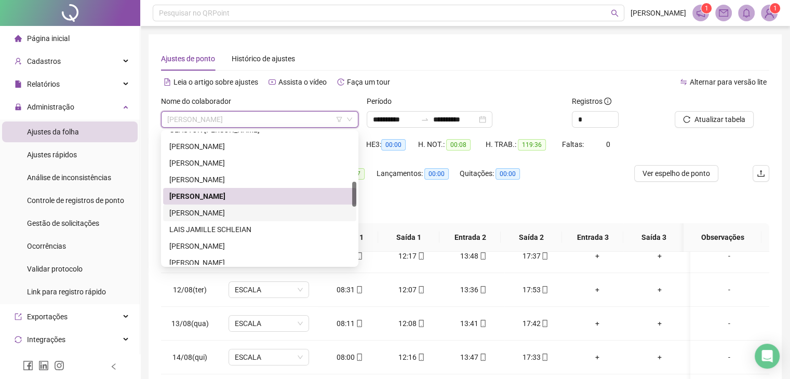
click at [251, 212] on div "KENEDY ALAN PACHECO" at bounding box center [259, 212] width 181 height 11
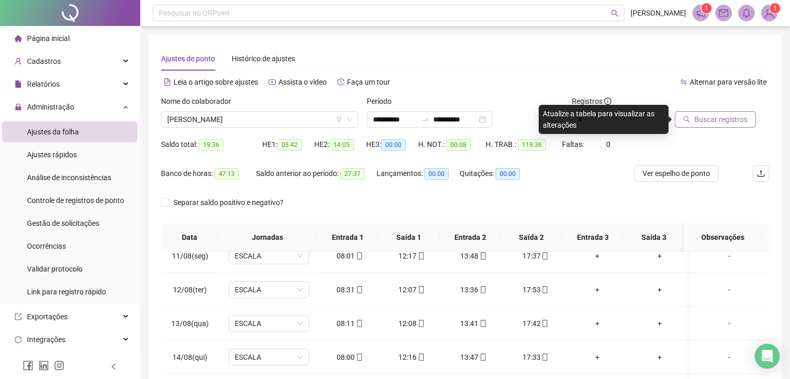
click at [698, 117] on span "Buscar registros" at bounding box center [720, 119] width 53 height 11
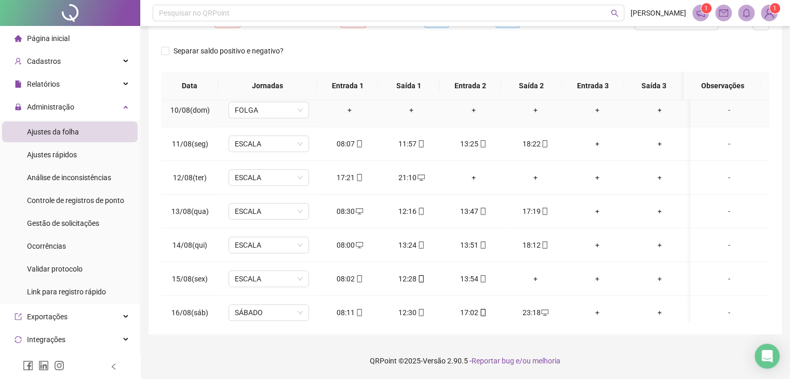
scroll to position [312, 0]
click at [533, 273] on div "+" at bounding box center [535, 277] width 45 height 11
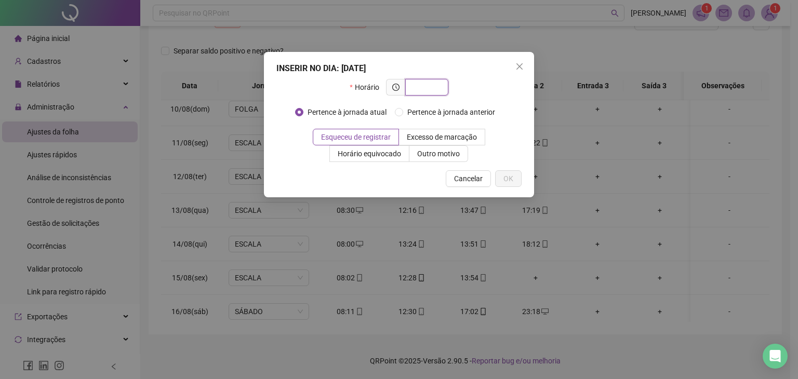
click at [431, 90] on input "text" at bounding box center [425, 87] width 29 height 11
type input "*****"
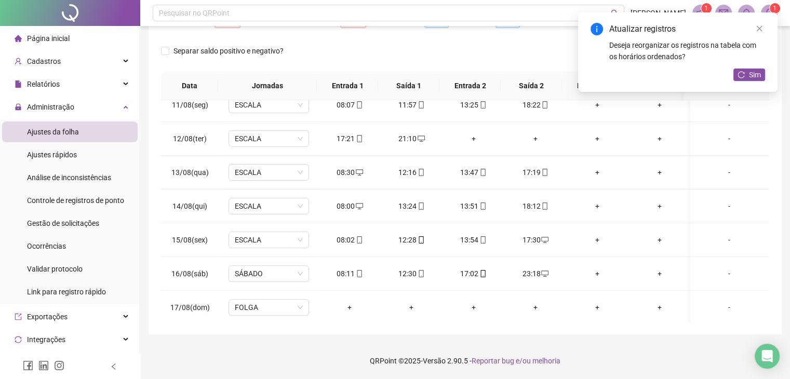
scroll to position [350, 0]
click at [594, 272] on div "+" at bounding box center [597, 273] width 45 height 11
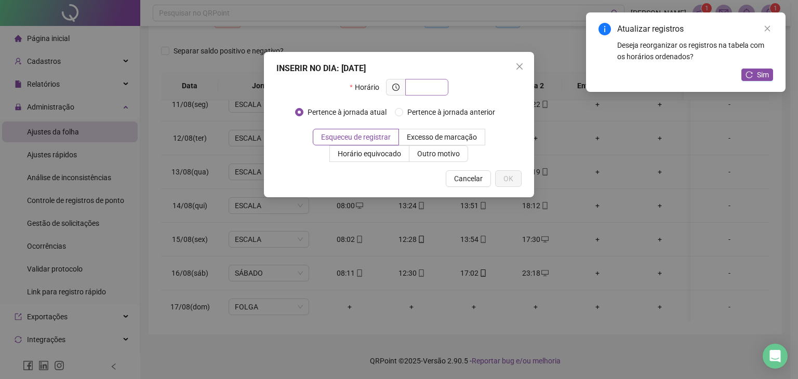
click at [422, 84] on input "text" at bounding box center [425, 87] width 29 height 11
type input "*****"
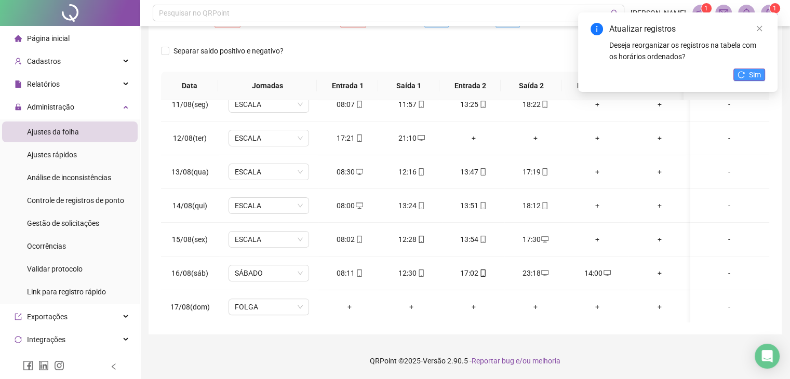
click at [746, 79] on button "Sim" at bounding box center [749, 75] width 32 height 12
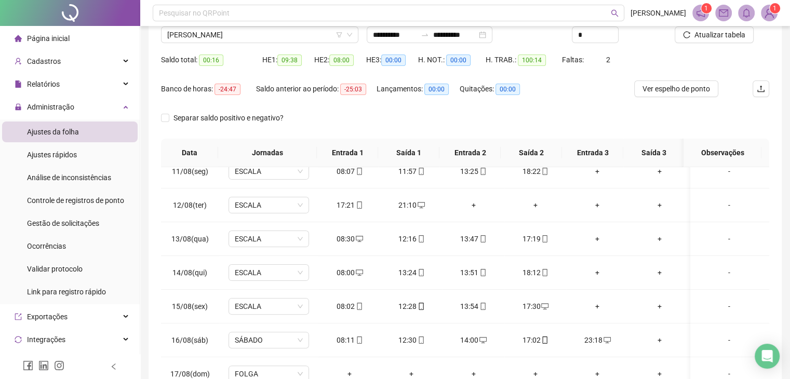
scroll to position [0, 0]
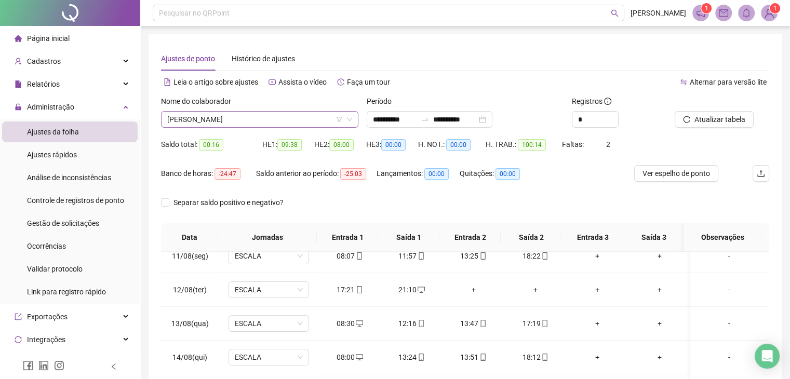
click at [271, 123] on span "KENEDY ALAN PACHECO" at bounding box center [259, 120] width 185 height 16
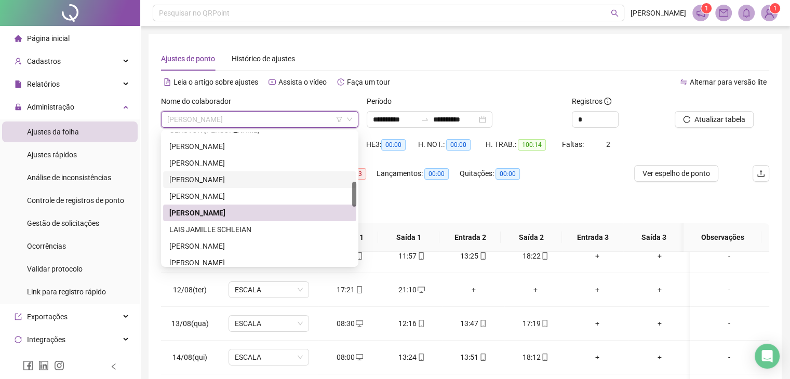
scroll to position [312, 0]
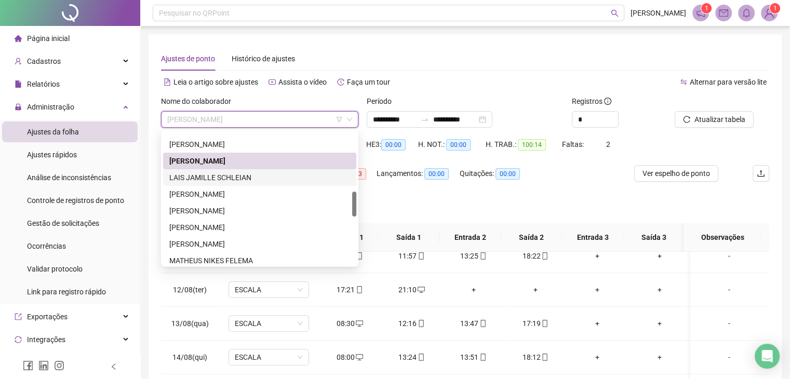
click at [257, 177] on div "LAIS JAMILLE SCHLEIAN" at bounding box center [259, 177] width 181 height 11
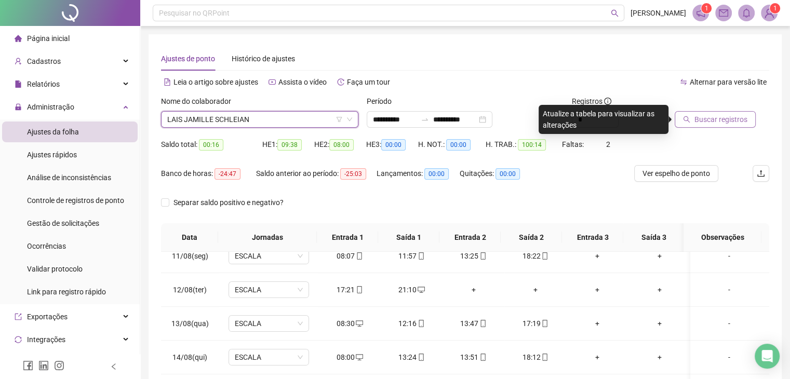
click at [696, 118] on span "Buscar registros" at bounding box center [720, 119] width 53 height 11
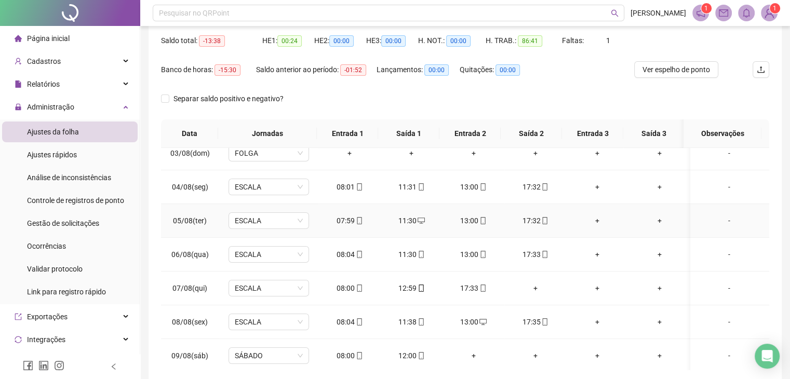
scroll to position [104, 0]
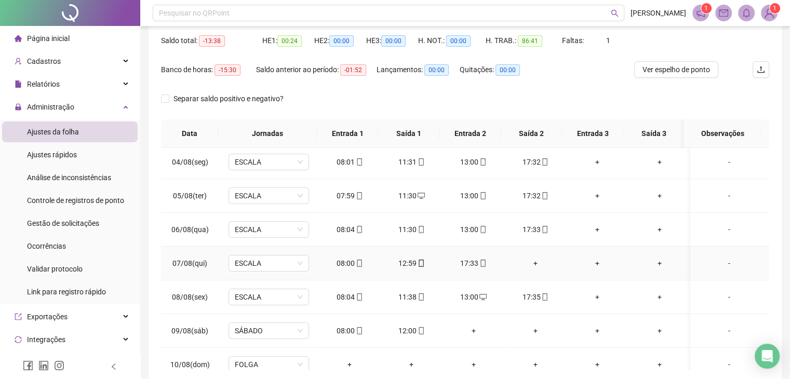
click at [528, 261] on div "+" at bounding box center [535, 263] width 45 height 11
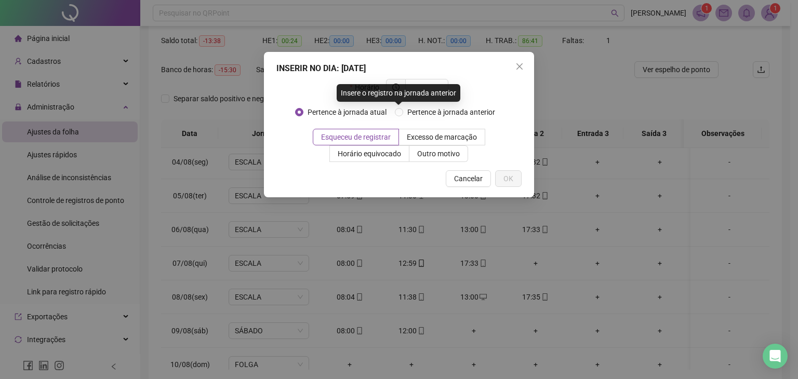
click at [438, 84] on div "Insere o registro na jornada anterior" at bounding box center [399, 93] width 124 height 18
click at [432, 89] on input "text" at bounding box center [425, 87] width 29 height 11
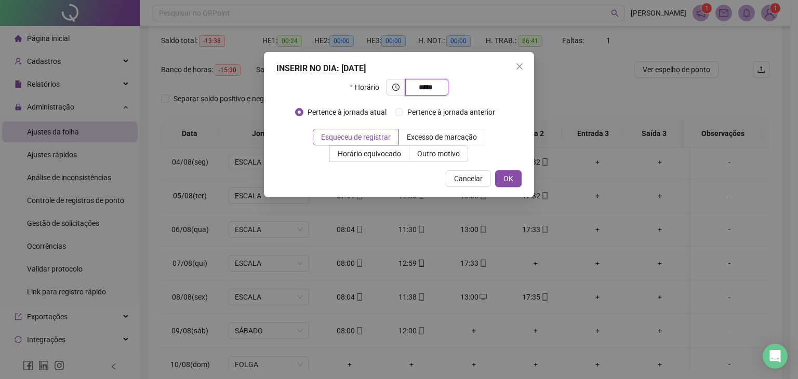
type input "*****"
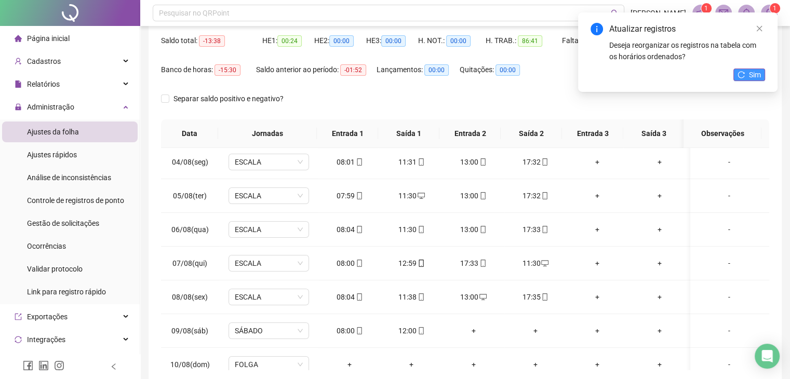
click at [741, 71] on icon "reload" at bounding box center [741, 74] width 7 height 7
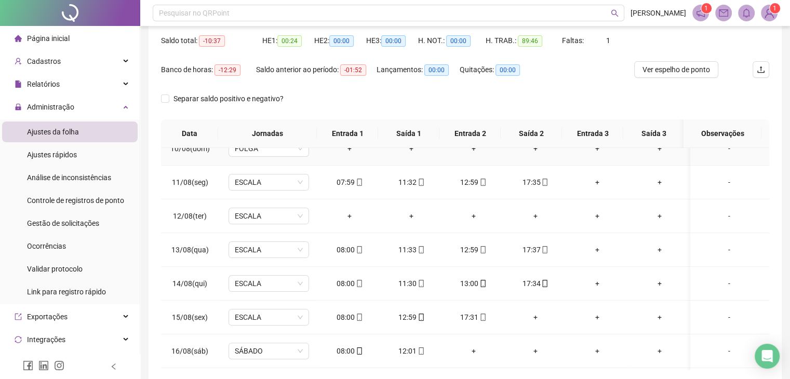
scroll to position [350, 0]
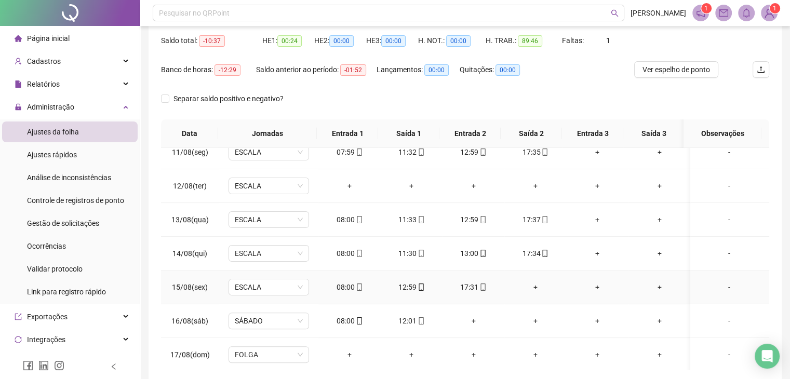
click at [527, 287] on div "+" at bounding box center [535, 287] width 45 height 11
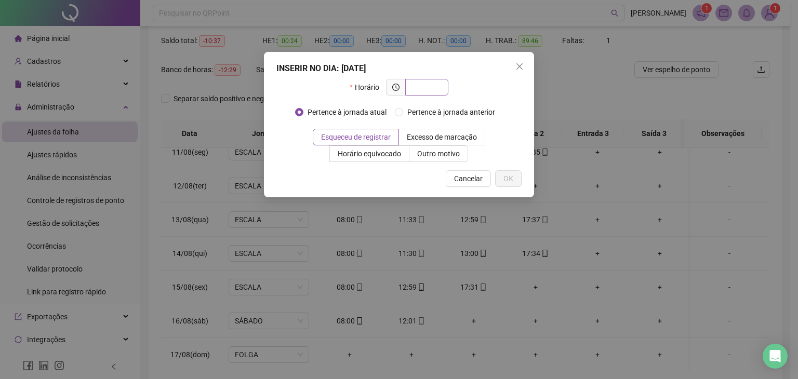
click at [438, 88] on input "text" at bounding box center [425, 87] width 29 height 11
type input "*****"
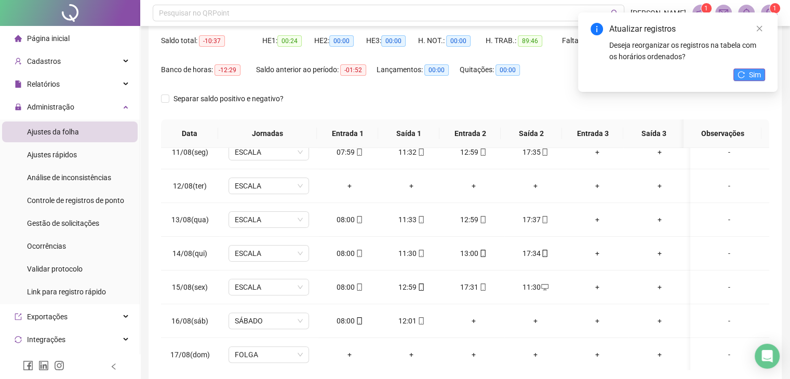
click at [748, 77] on button "Sim" at bounding box center [749, 75] width 32 height 12
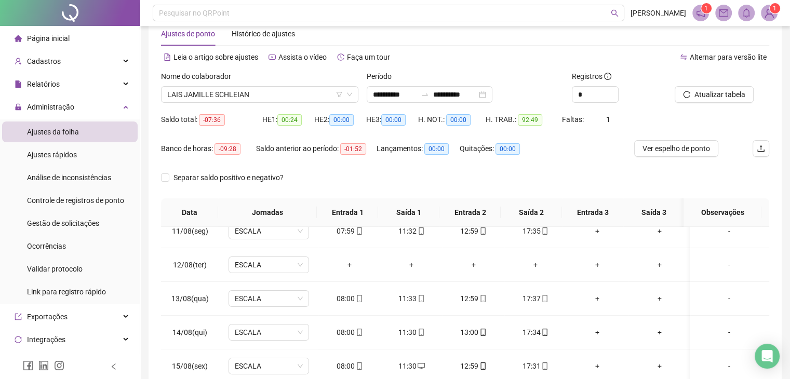
scroll to position [0, 0]
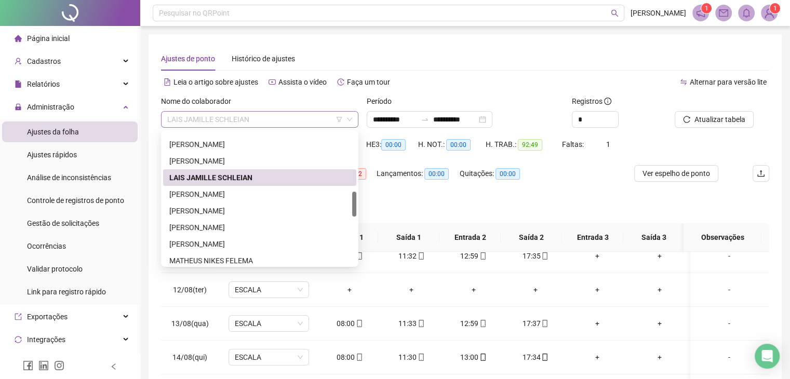
click at [196, 122] on span "LAIS JAMILLE SCHLEIAN" at bounding box center [259, 120] width 185 height 16
drag, startPoint x: 211, startPoint y: 194, endPoint x: 266, endPoint y: 185, distance: 55.8
click at [212, 194] on div "LUCAS KRUPPA" at bounding box center [259, 194] width 181 height 11
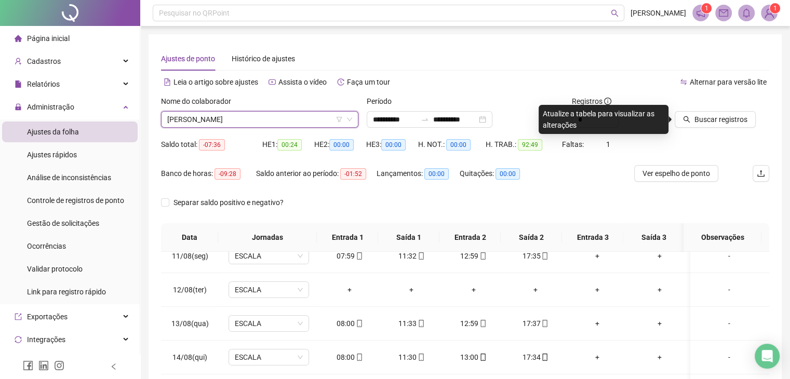
click at [711, 128] on div "Buscar registros" at bounding box center [722, 116] width 103 height 41
click at [711, 124] on span "Buscar registros" at bounding box center [720, 119] width 53 height 11
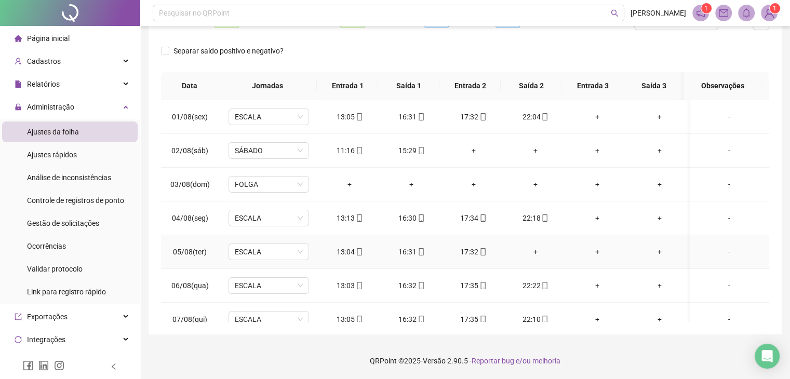
click at [530, 250] on div "+" at bounding box center [535, 251] width 45 height 11
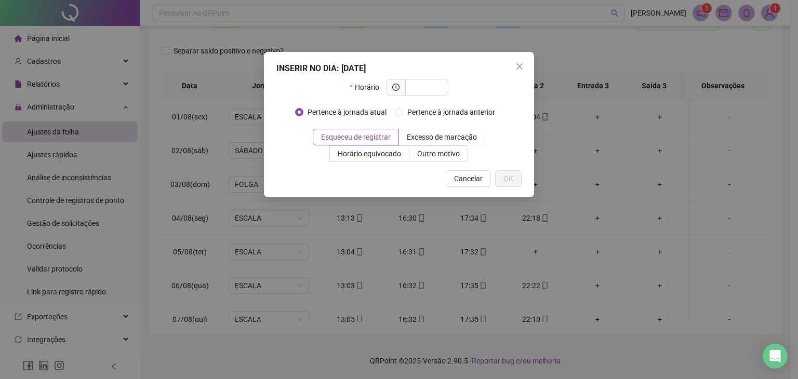
click at [610, 200] on div "INSERIR NO DIA : 05/08/2025 Horário Pertence à jornada atual Pertence à jornada…" at bounding box center [399, 189] width 798 height 379
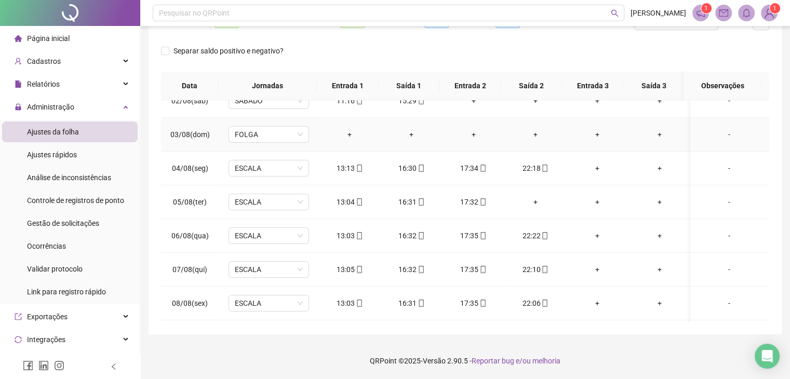
scroll to position [52, 0]
click at [526, 197] on div "+" at bounding box center [535, 199] width 45 height 11
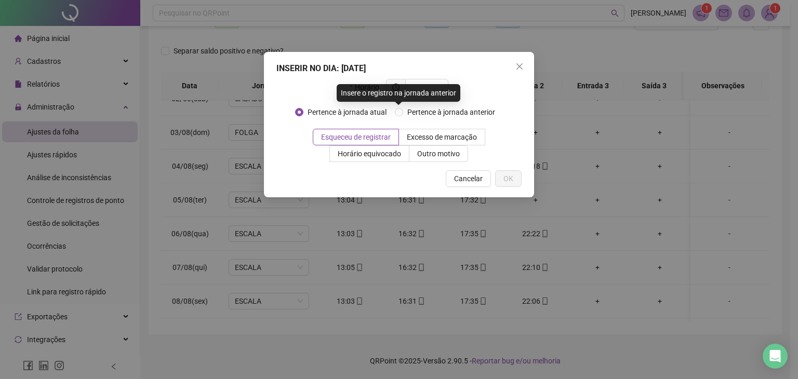
click at [428, 92] on div "Insere o registro na jornada anterior" at bounding box center [399, 93] width 124 height 18
click at [434, 89] on div "Insere o registro na jornada anterior" at bounding box center [399, 93] width 124 height 18
click at [436, 91] on div "Insere o registro na jornada anterior" at bounding box center [399, 93] width 124 height 18
click at [427, 88] on input "text" at bounding box center [425, 87] width 29 height 11
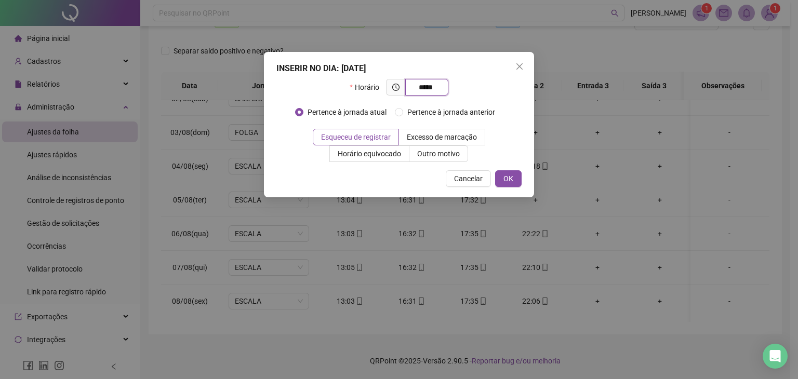
type input "*****"
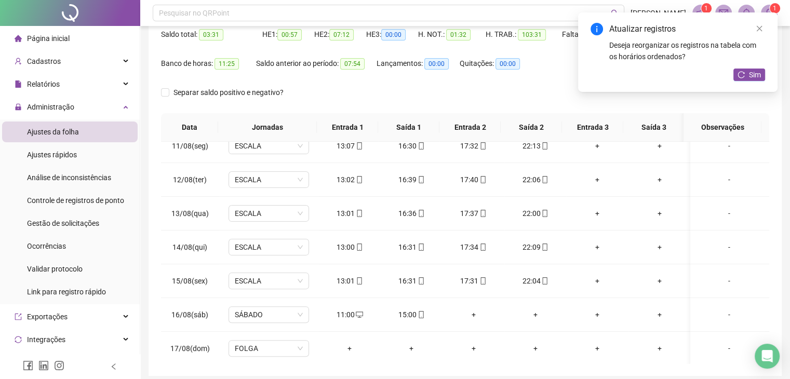
scroll to position [0, 0]
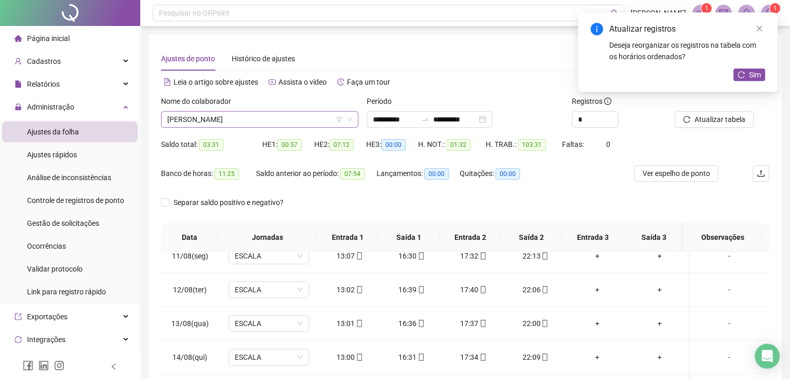
click at [288, 116] on span "LUCAS KRUPPA" at bounding box center [259, 120] width 185 height 16
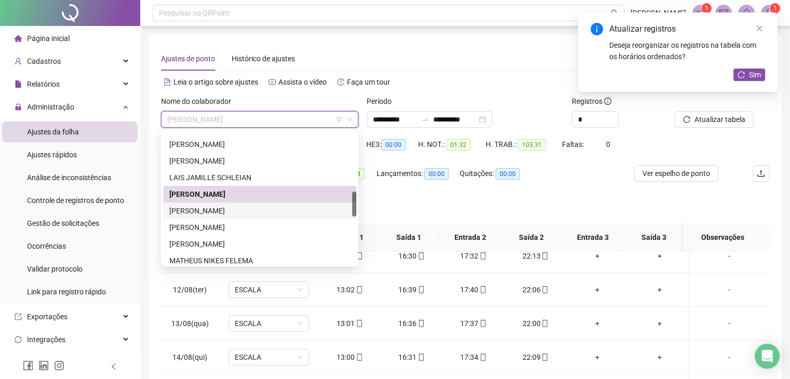
click at [278, 212] on div "MARCOS MICHALICHEN" at bounding box center [259, 210] width 181 height 11
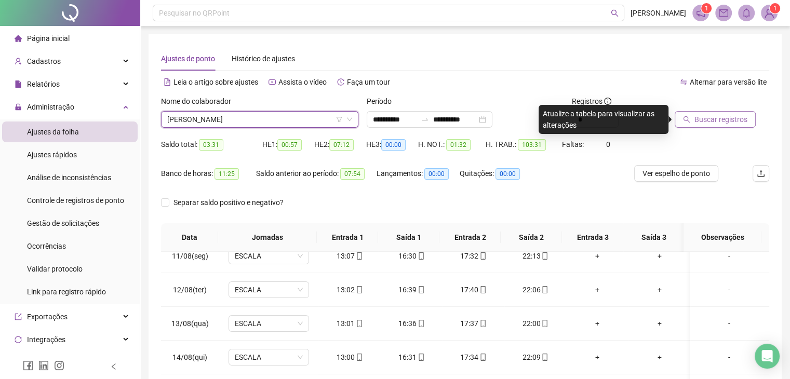
click at [731, 123] on span "Buscar registros" at bounding box center [720, 119] width 53 height 11
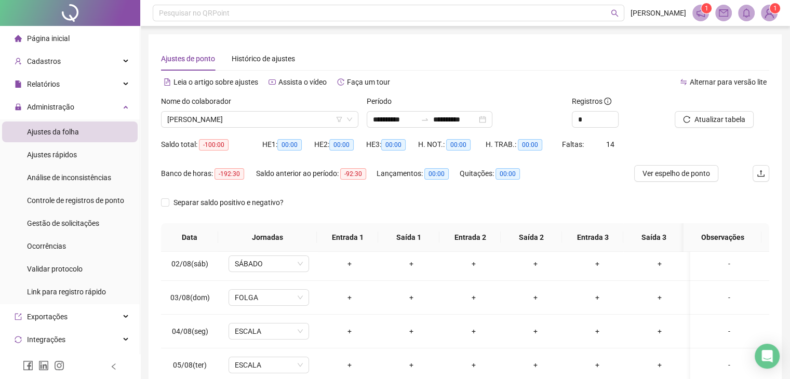
click at [314, 109] on div "Nome do colaborador" at bounding box center [259, 104] width 197 height 16
click at [314, 119] on span "MARCOS MICHALICHEN" at bounding box center [259, 120] width 185 height 16
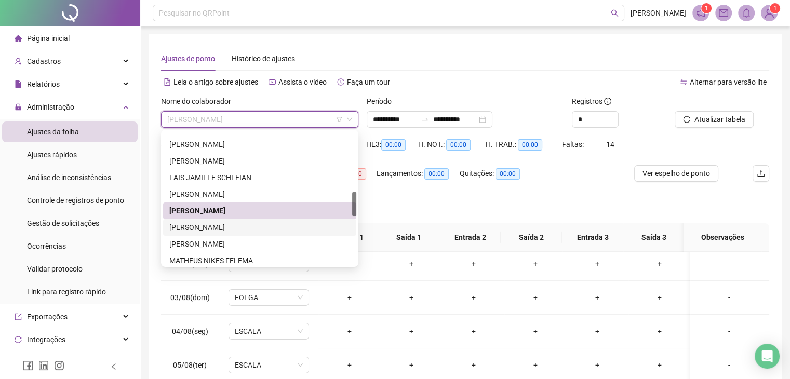
drag, startPoint x: 317, startPoint y: 228, endPoint x: 373, endPoint y: 215, distance: 57.7
click at [317, 227] on div "MARIA EDUARDA BECHER NOVAKOSKI" at bounding box center [259, 227] width 181 height 11
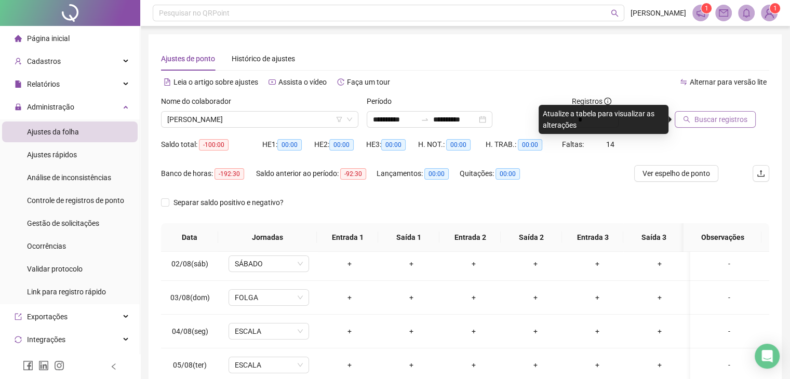
click at [684, 121] on icon "search" at bounding box center [686, 119] width 7 height 7
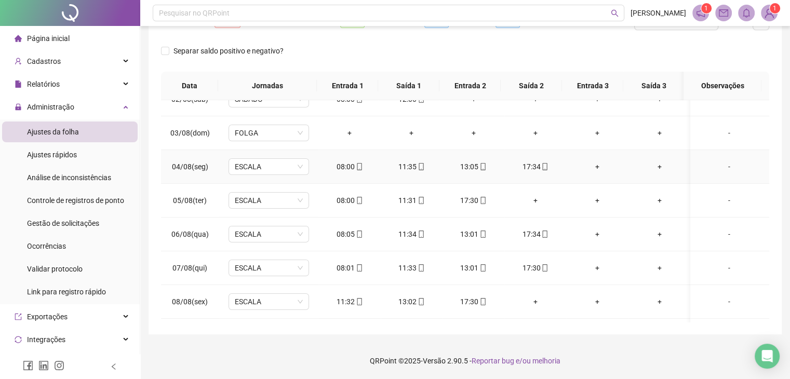
scroll to position [52, 0]
click at [531, 199] on div "+" at bounding box center [535, 199] width 45 height 11
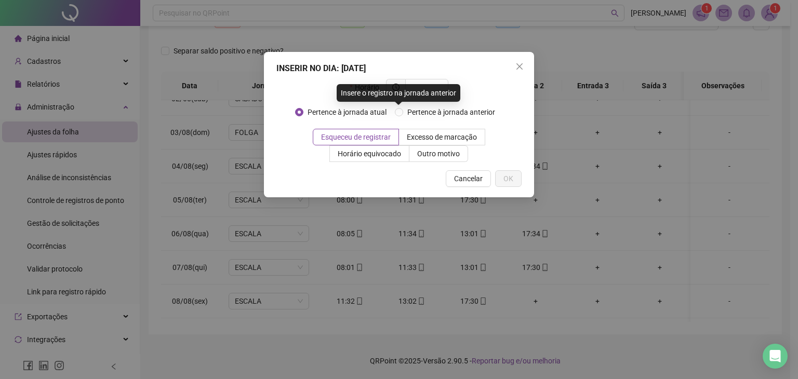
click at [440, 90] on div "Insere o registro na jornada anterior" at bounding box center [399, 93] width 124 height 18
click at [463, 79] on div "Horário" at bounding box center [398, 91] width 245 height 25
click at [428, 87] on input "text" at bounding box center [425, 87] width 29 height 11
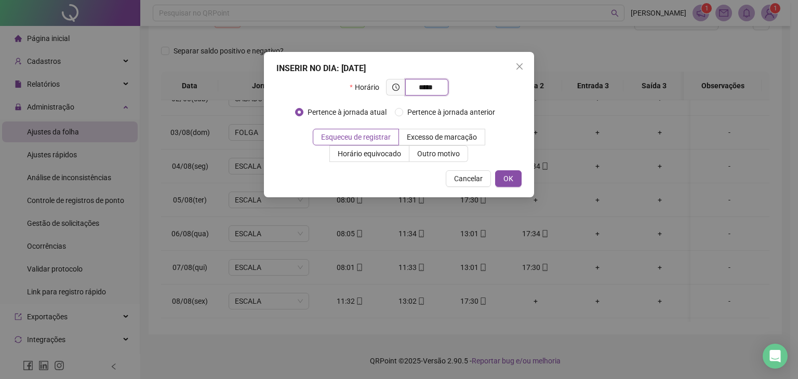
type input "*****"
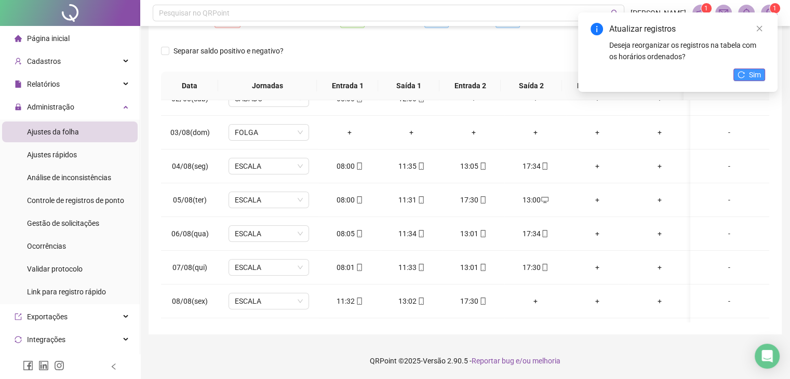
click at [744, 77] on icon "reload" at bounding box center [741, 74] width 7 height 7
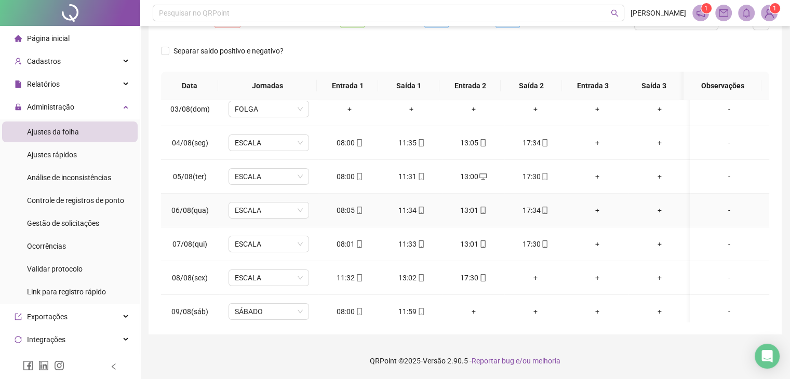
scroll to position [104, 0]
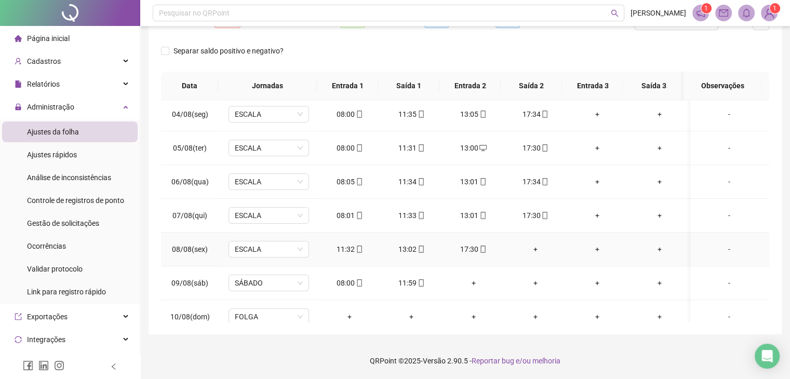
click at [528, 247] on div "+" at bounding box center [535, 249] width 45 height 11
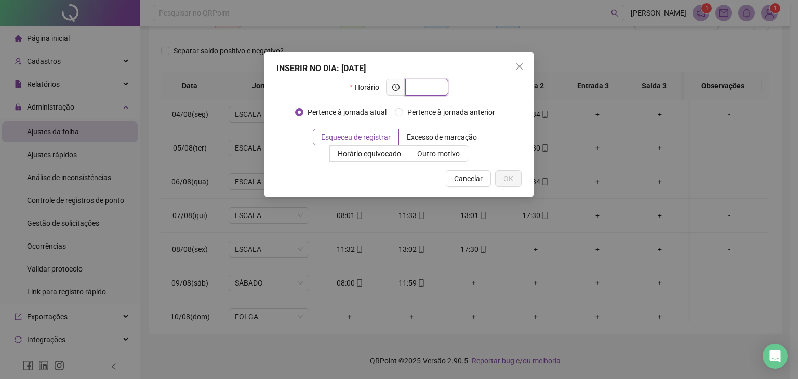
click at [438, 83] on input "text" at bounding box center [425, 87] width 29 height 11
type input "*****"
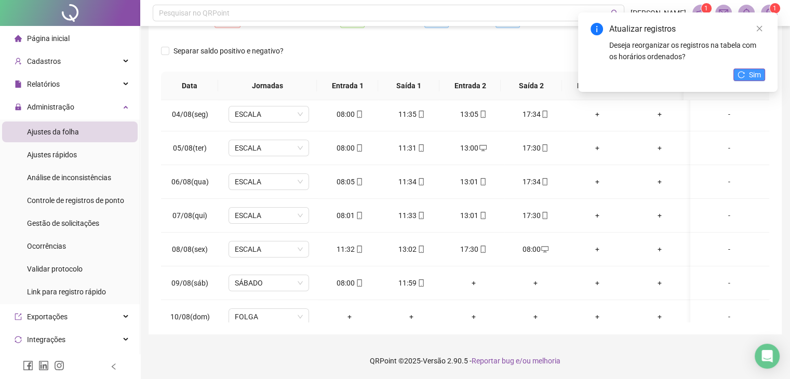
click at [752, 73] on span "Sim" at bounding box center [755, 74] width 12 height 11
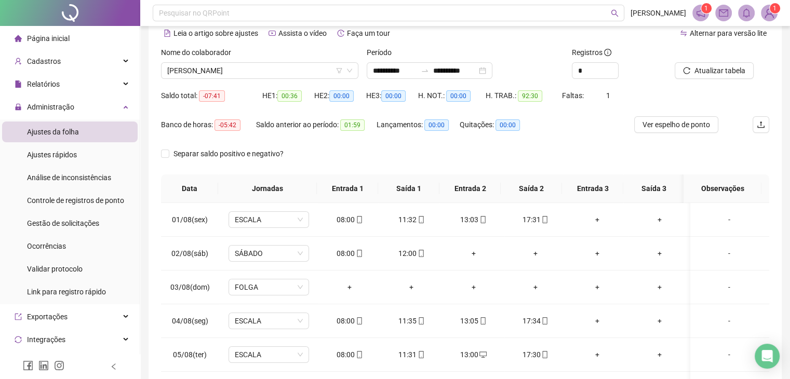
scroll to position [48, 0]
click at [220, 77] on span "MARIA EDUARDA BECHER NOVAKOSKI" at bounding box center [259, 72] width 185 height 16
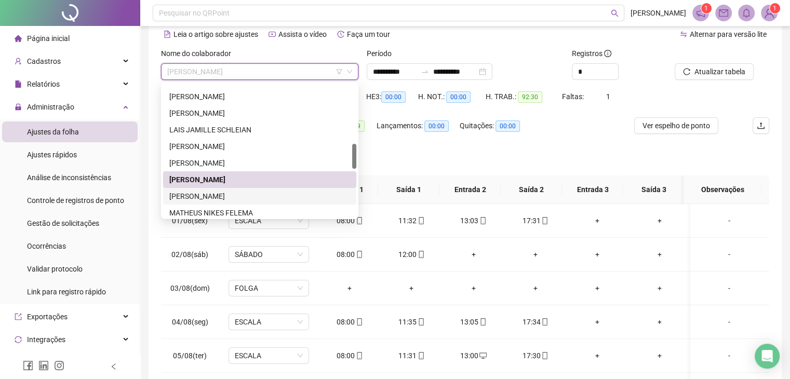
click at [234, 192] on div "MARIA VITORIA PALHANO" at bounding box center [259, 196] width 181 height 11
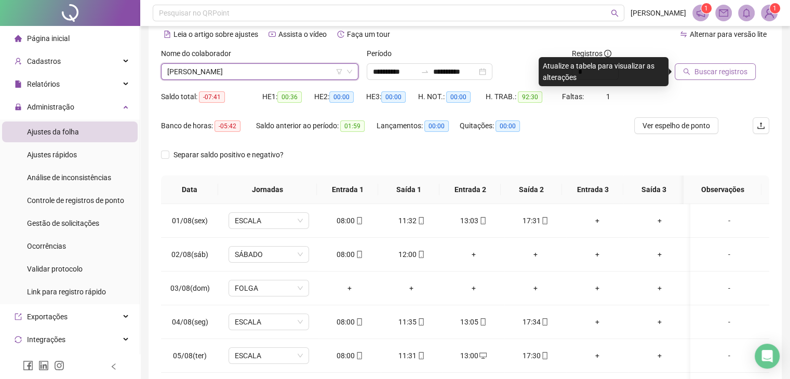
click at [712, 63] on button "Buscar registros" at bounding box center [715, 71] width 81 height 17
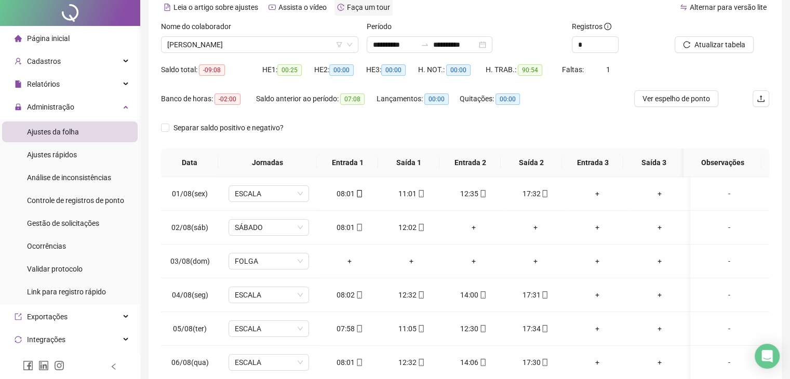
scroll to position [0, 0]
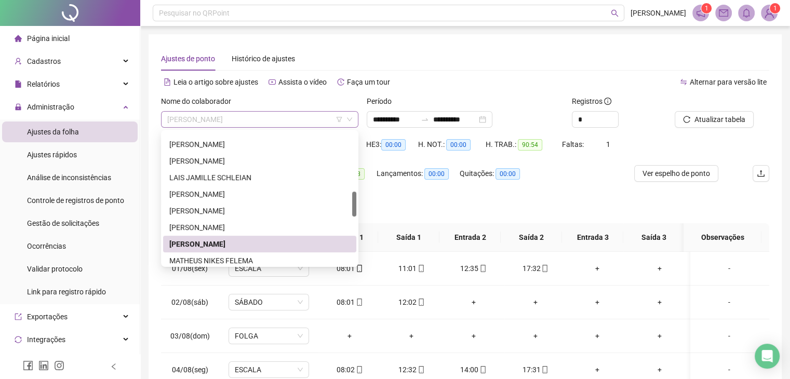
click at [201, 112] on span "MARIA VITORIA PALHANO" at bounding box center [259, 120] width 185 height 16
click at [229, 256] on div "MATHEUS NIKES FELEMA" at bounding box center [259, 260] width 181 height 11
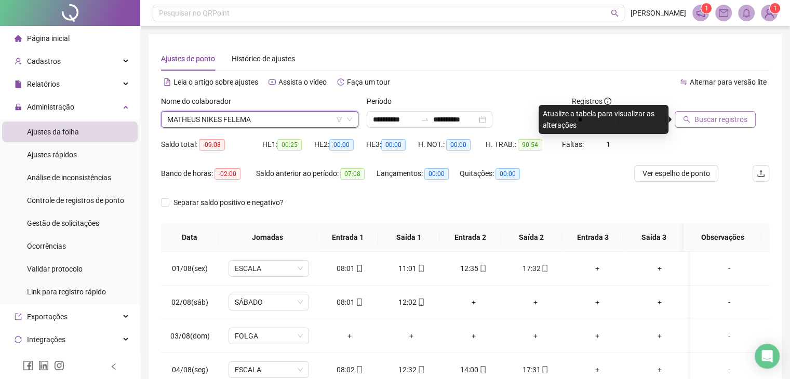
click at [690, 120] on icon "search" at bounding box center [686, 119] width 7 height 7
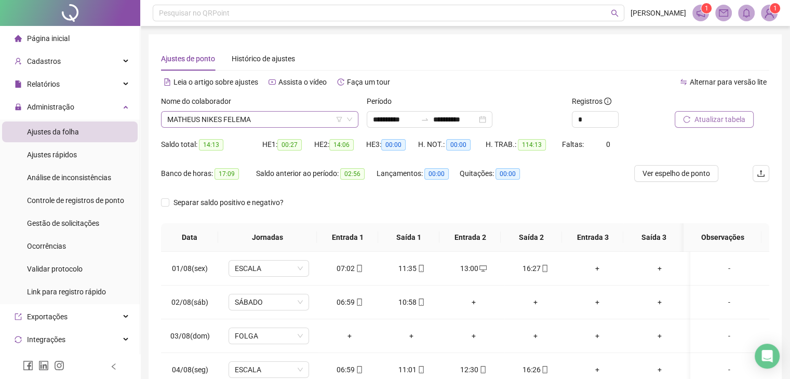
click at [206, 121] on span "MATHEUS NIKES FELEMA" at bounding box center [259, 120] width 185 height 16
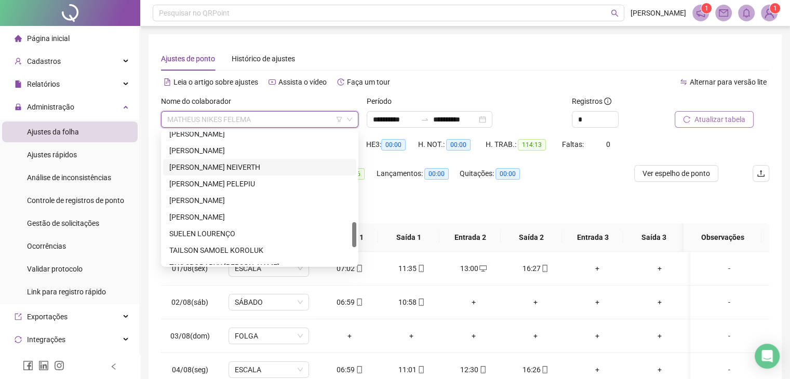
scroll to position [420, 0]
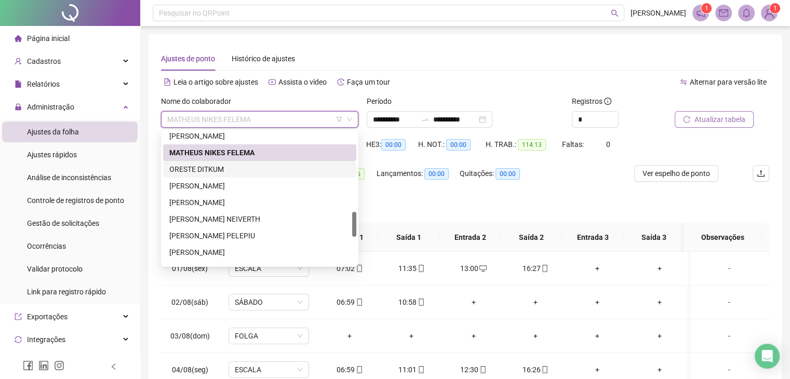
click at [236, 171] on div "ORESTE DITKUM" at bounding box center [259, 169] width 181 height 11
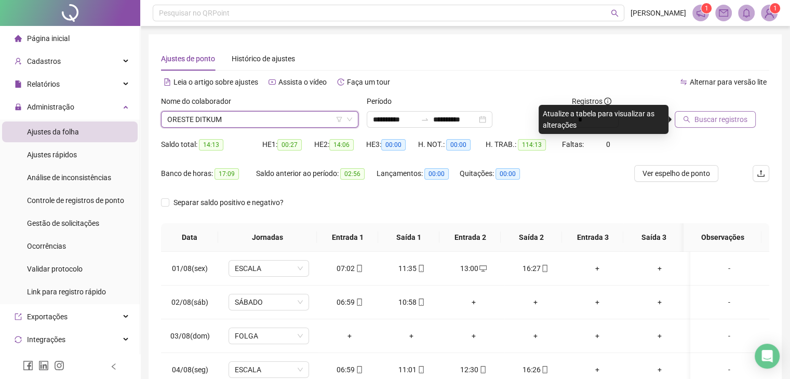
click at [700, 119] on span "Buscar registros" at bounding box center [720, 119] width 53 height 11
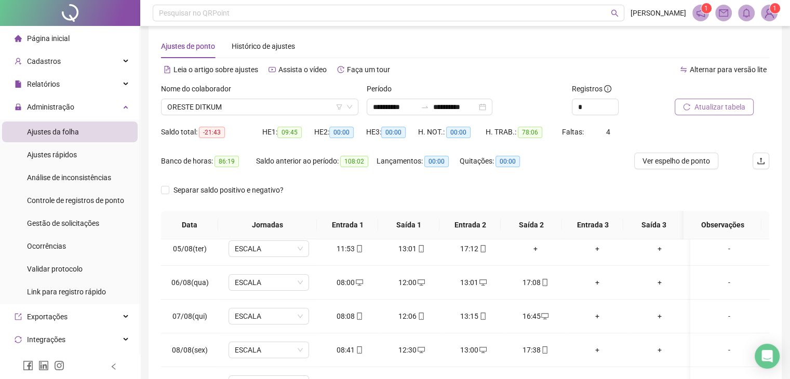
scroll to position [0, 0]
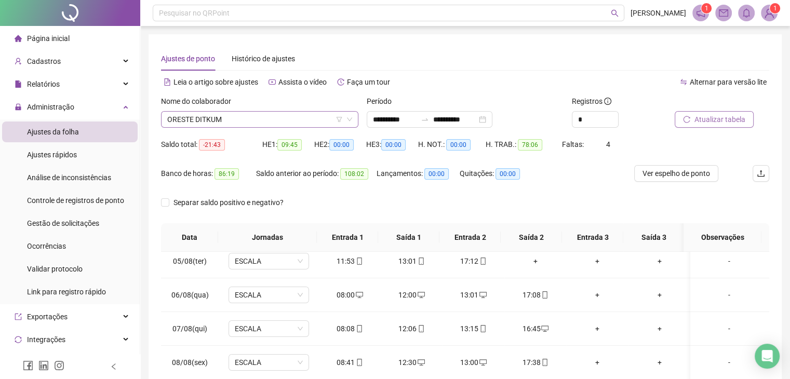
click at [301, 122] on span "ORESTE DITKUM" at bounding box center [259, 120] width 185 height 16
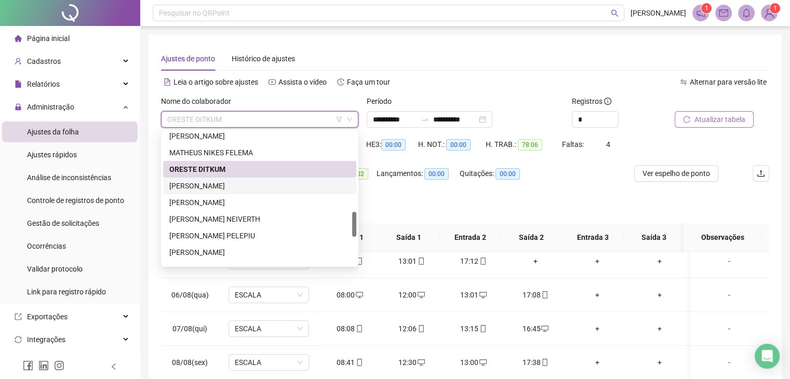
click at [249, 185] on div "PAULA GIOVANA GELINSKI" at bounding box center [259, 185] width 181 height 11
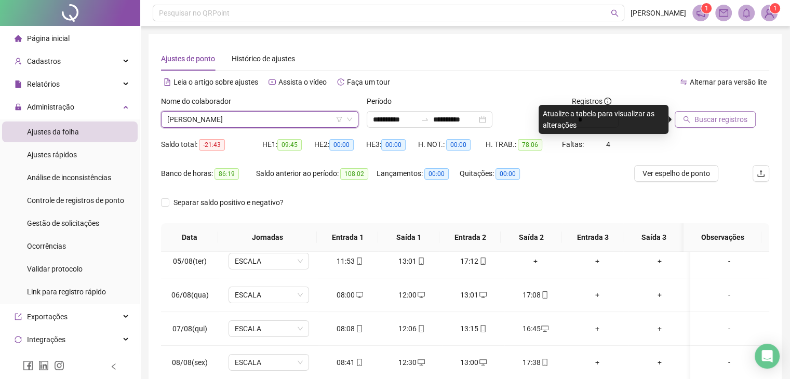
click at [703, 122] on span "Buscar registros" at bounding box center [720, 119] width 53 height 11
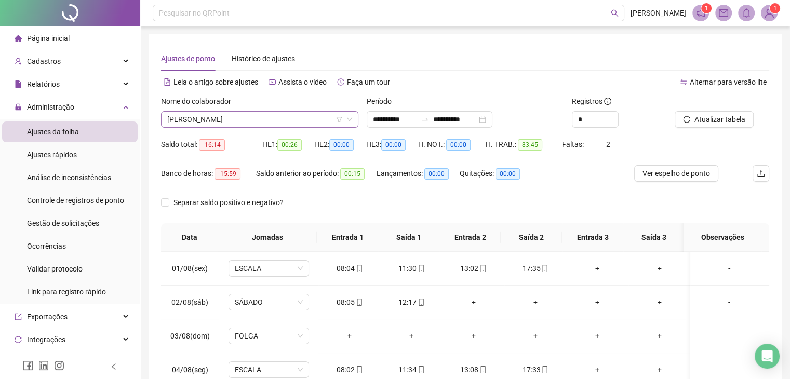
click at [224, 125] on span "PAULA GIOVANA GELINSKI" at bounding box center [259, 120] width 185 height 16
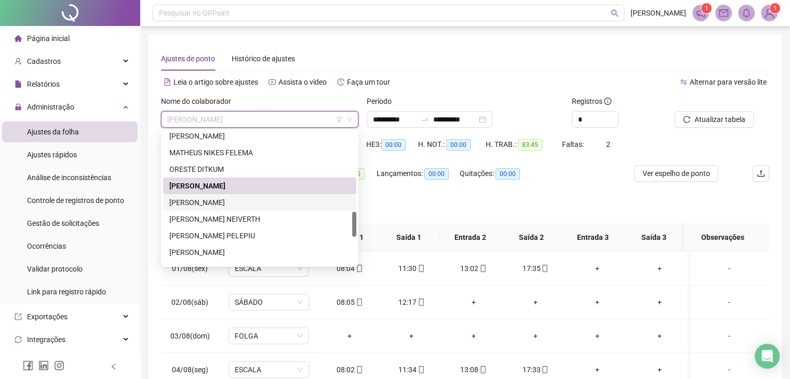
click at [239, 204] on div "PEDRO ELISANDRO DE SOUZA" at bounding box center [259, 202] width 181 height 11
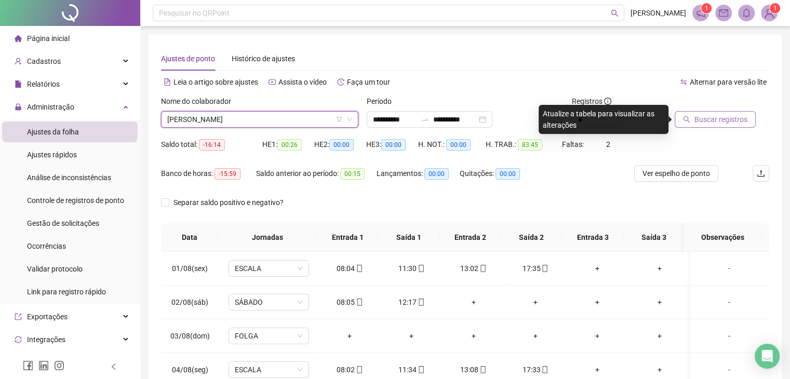
click at [713, 126] on button "Buscar registros" at bounding box center [715, 119] width 81 height 17
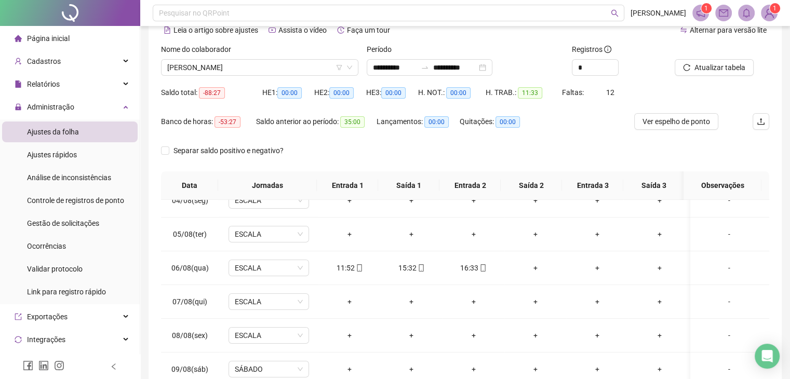
scroll to position [156, 0]
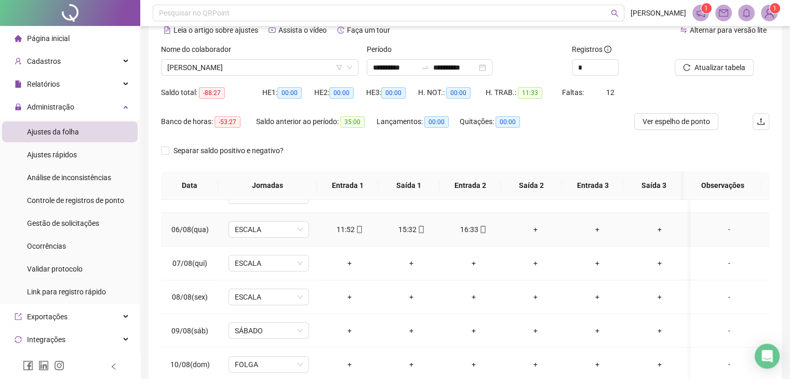
click at [535, 232] on div "+" at bounding box center [535, 229] width 45 height 11
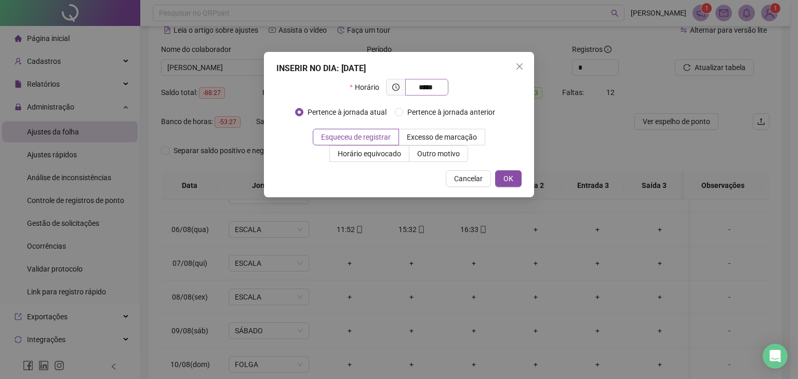
type input "*****"
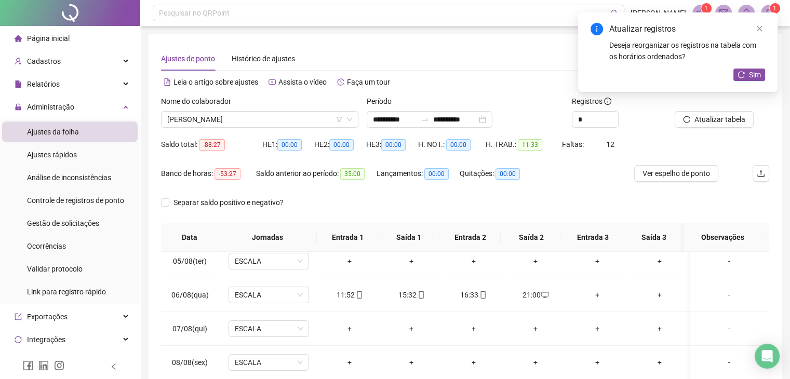
scroll to position [0, 0]
click at [204, 115] on span "PEDRO ELISANDRO DE SOUZA" at bounding box center [259, 120] width 185 height 16
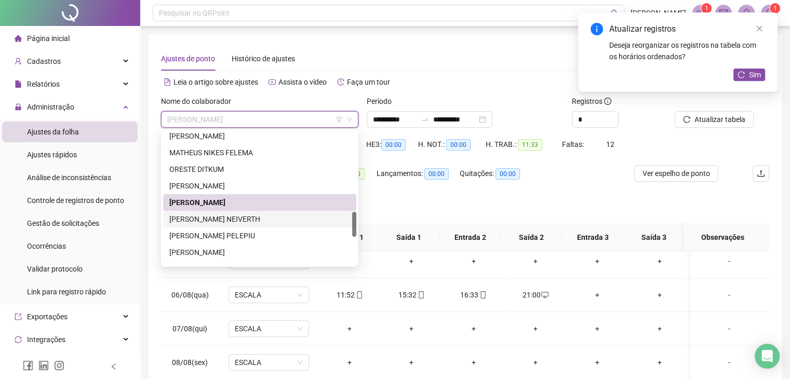
click at [241, 219] on div "POLIANA SANTIN NEIVERTH" at bounding box center [259, 218] width 181 height 11
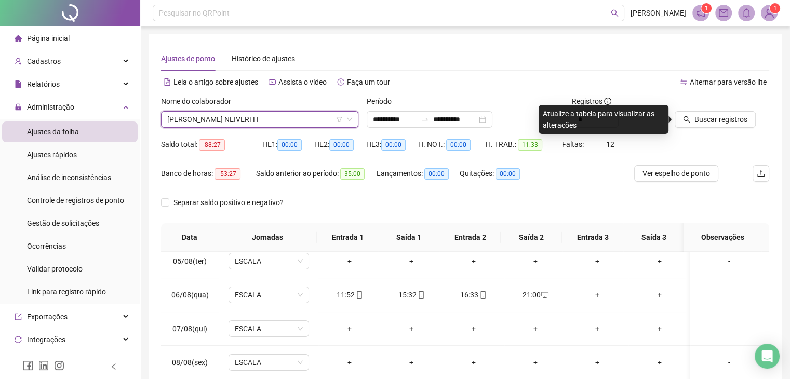
click at [684, 119] on icon "search" at bounding box center [686, 119] width 7 height 7
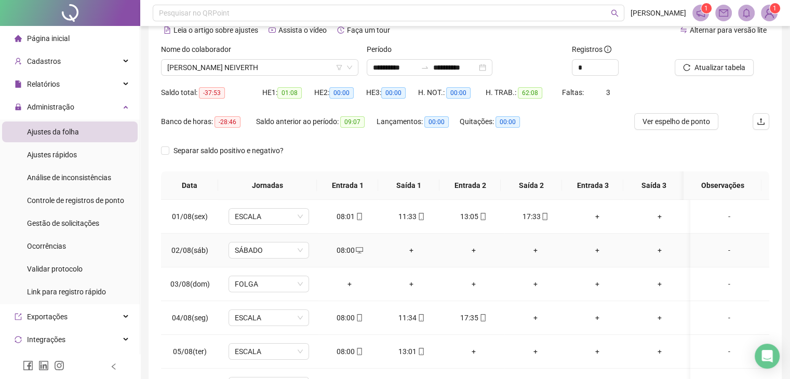
click at [409, 254] on div "+" at bounding box center [411, 250] width 45 height 11
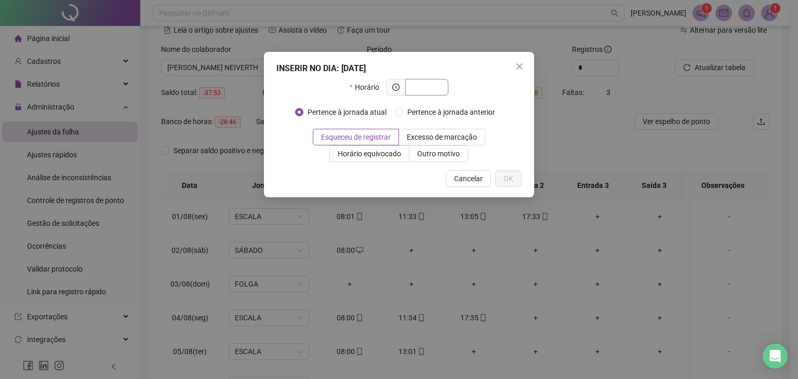
click at [424, 91] on input "text" at bounding box center [425, 87] width 29 height 11
type input "*****"
click at [515, 181] on button "OK" at bounding box center [508, 178] width 26 height 17
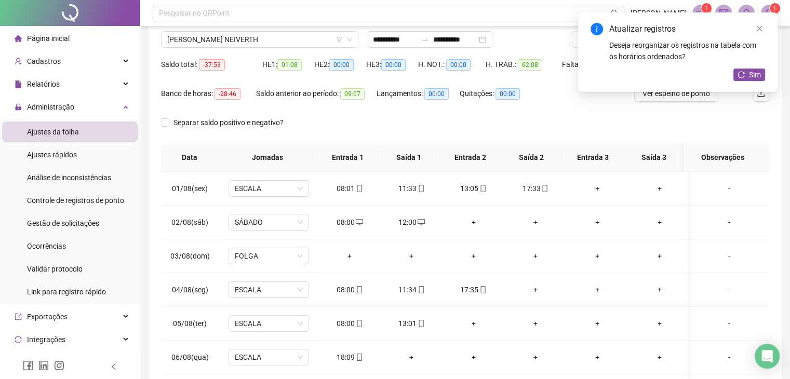
scroll to position [104, 0]
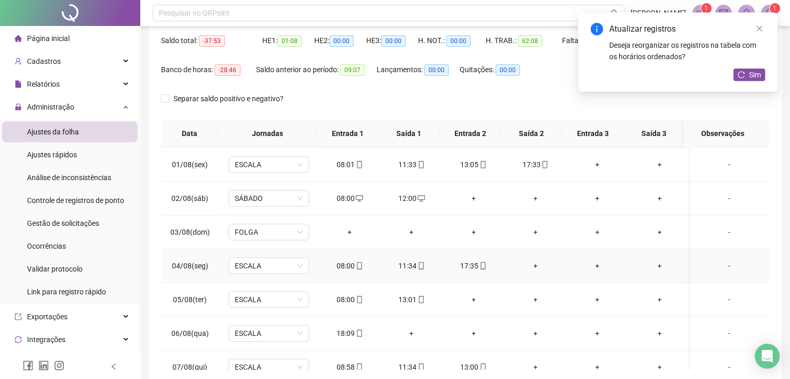
click at [528, 264] on div "+" at bounding box center [535, 265] width 45 height 11
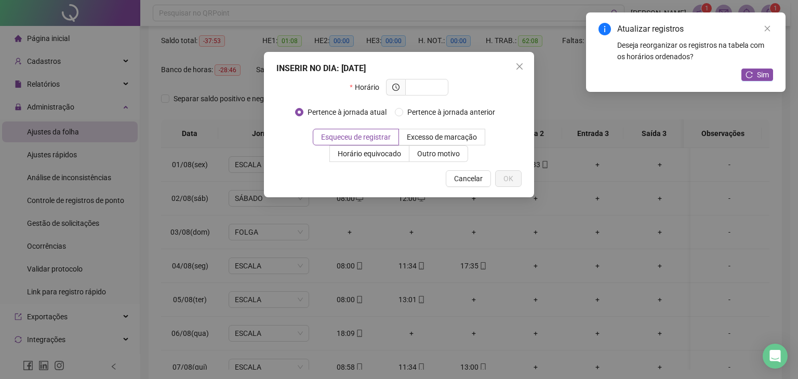
click at [425, 78] on div "INSERIR NO DIA : 04/08/2025 Horário Pertence à jornada atual Pertence à jornada…" at bounding box center [399, 124] width 270 height 145
click at [428, 84] on input "text" at bounding box center [425, 87] width 29 height 11
type input "*****"
click at [509, 176] on span "OK" at bounding box center [508, 178] width 10 height 11
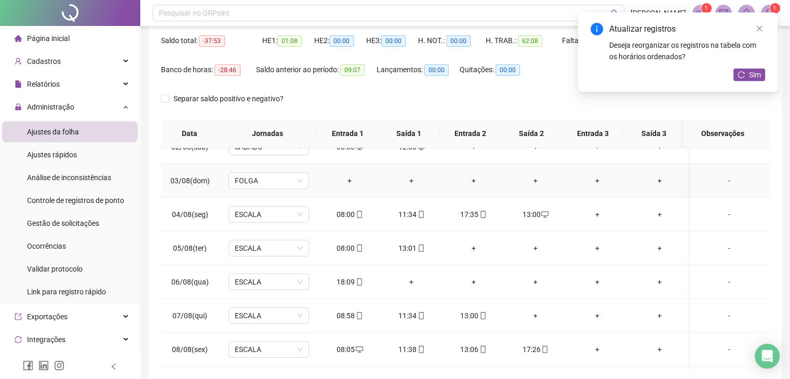
scroll to position [52, 0]
click at [465, 246] on div "+" at bounding box center [473, 247] width 45 height 11
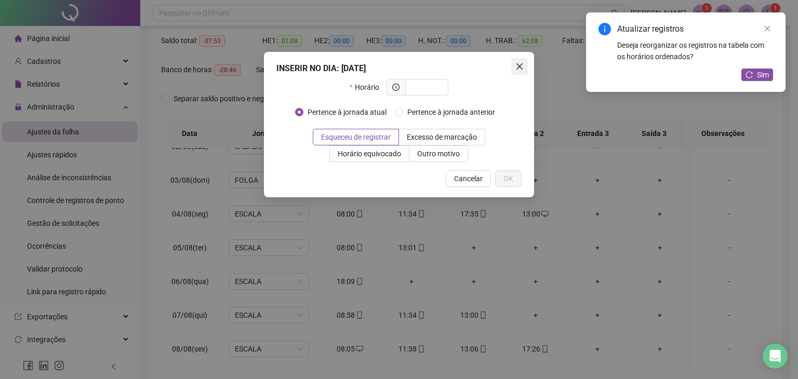
click at [519, 68] on icon "close" at bounding box center [519, 66] width 8 height 8
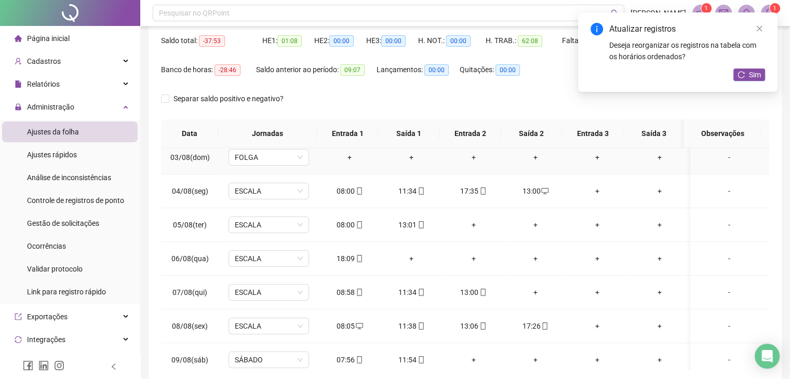
scroll to position [104, 0]
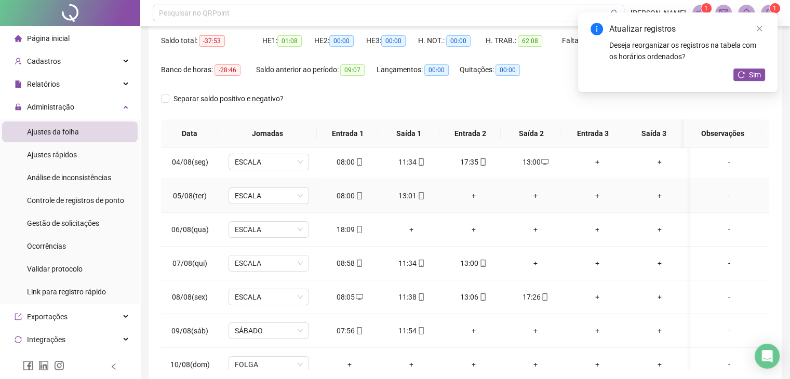
click at [472, 197] on div "+" at bounding box center [473, 195] width 45 height 11
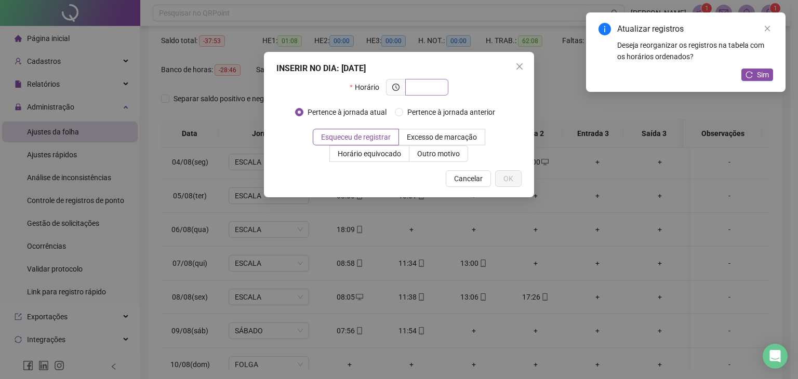
click at [424, 84] on input "text" at bounding box center [425, 87] width 29 height 11
type input "*****"
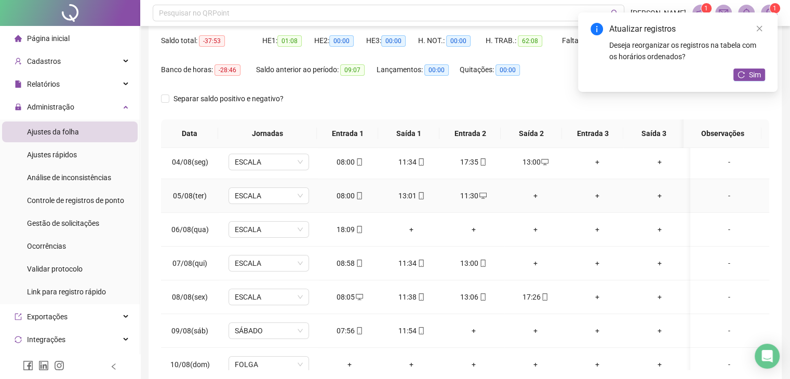
click at [529, 190] on div "+" at bounding box center [535, 195] width 45 height 11
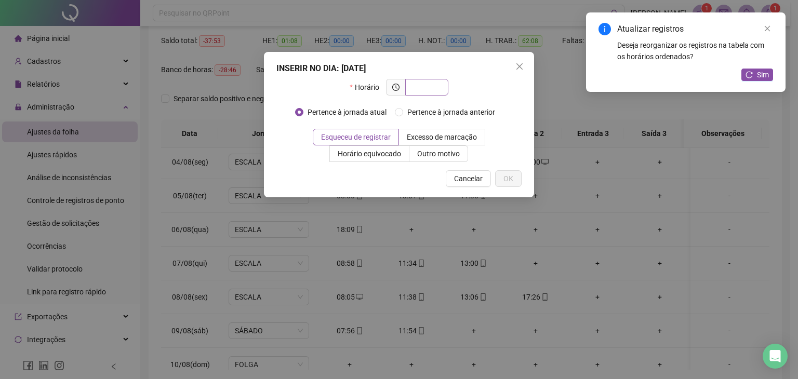
click at [416, 90] on input "text" at bounding box center [425, 87] width 29 height 11
type input "*****"
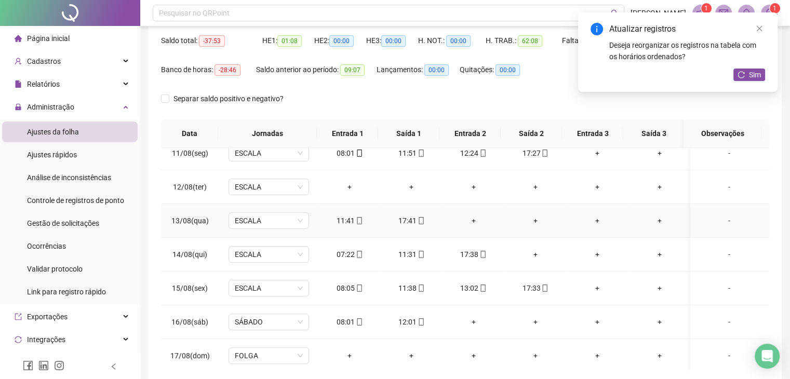
scroll to position [350, 0]
drag, startPoint x: 329, startPoint y: 251, endPoint x: 353, endPoint y: 252, distance: 23.9
click at [353, 252] on div "07:22" at bounding box center [349, 253] width 45 height 11
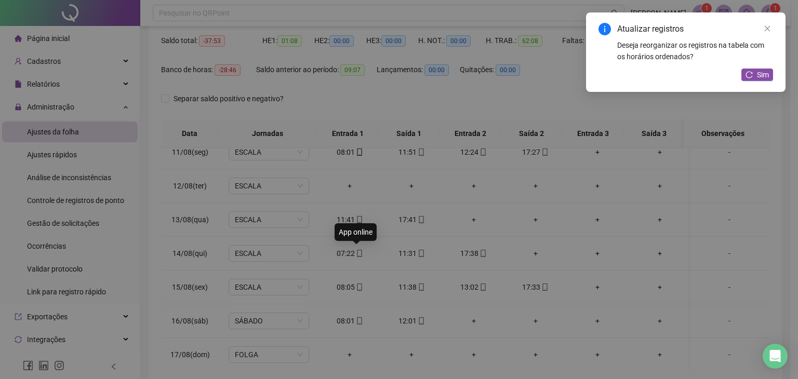
type input "**********"
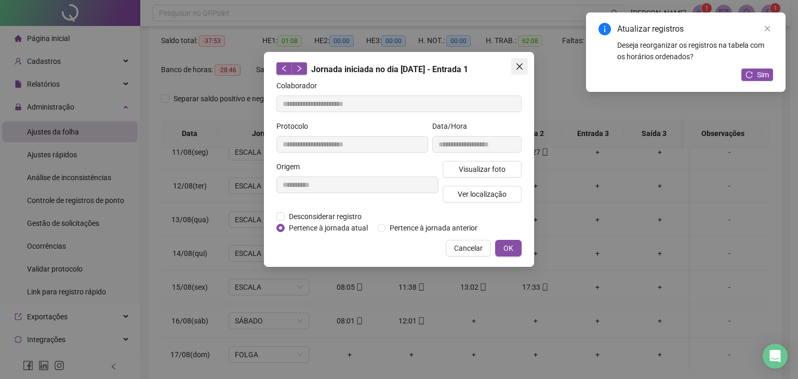
click at [515, 66] on icon "close" at bounding box center [519, 66] width 8 height 8
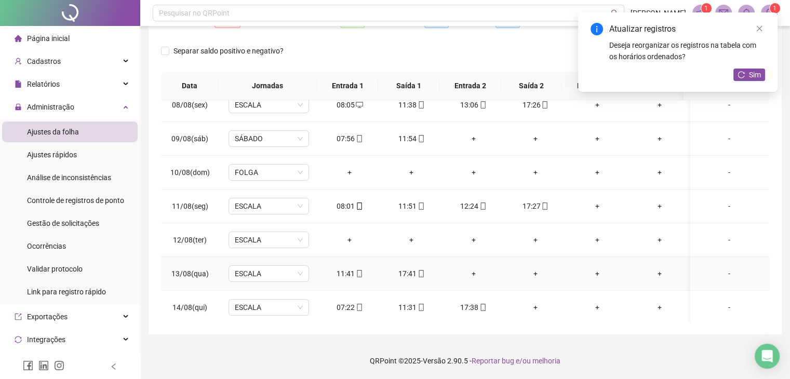
scroll to position [246, 0]
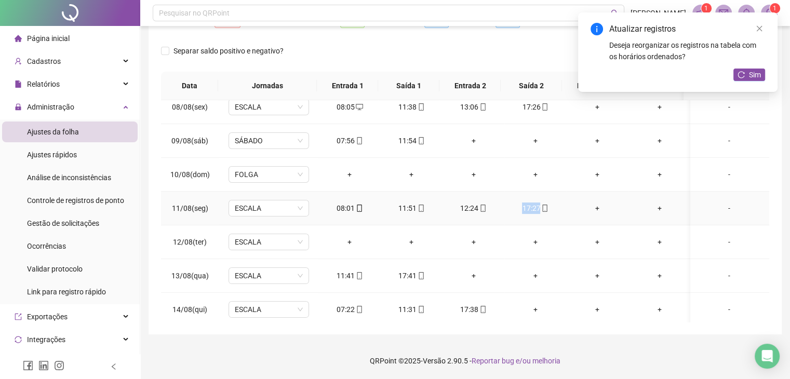
drag, startPoint x: 513, startPoint y: 206, endPoint x: 541, endPoint y: 206, distance: 28.1
click at [541, 206] on div "17:27" at bounding box center [535, 208] width 45 height 11
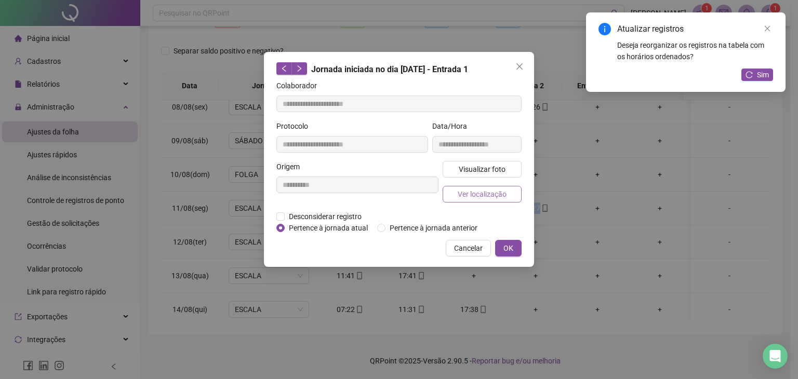
type input "**********"
click at [518, 71] on button "Close" at bounding box center [519, 66] width 17 height 17
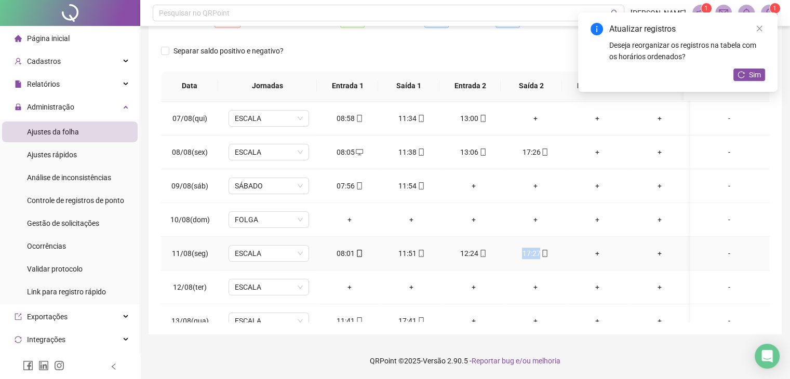
scroll to position [142, 0]
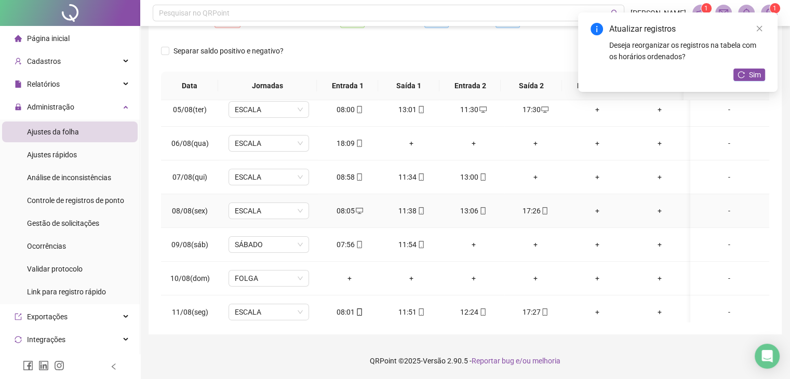
click at [528, 205] on div "17:26" at bounding box center [535, 210] width 45 height 11
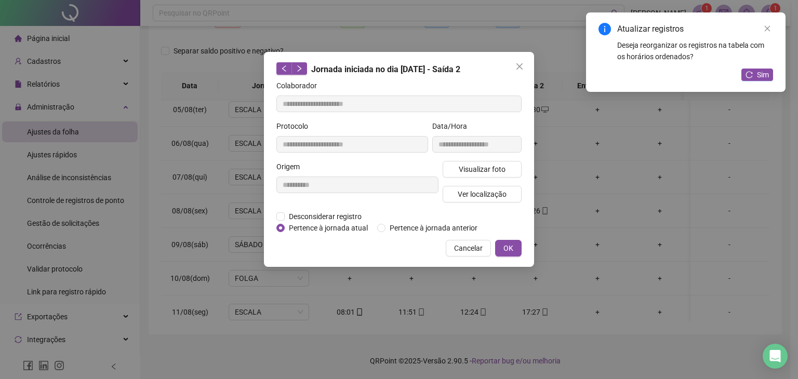
type input "**********"
click at [511, 69] on div "**********" at bounding box center [399, 159] width 270 height 215
click at [513, 68] on span "Close" at bounding box center [519, 66] width 17 height 8
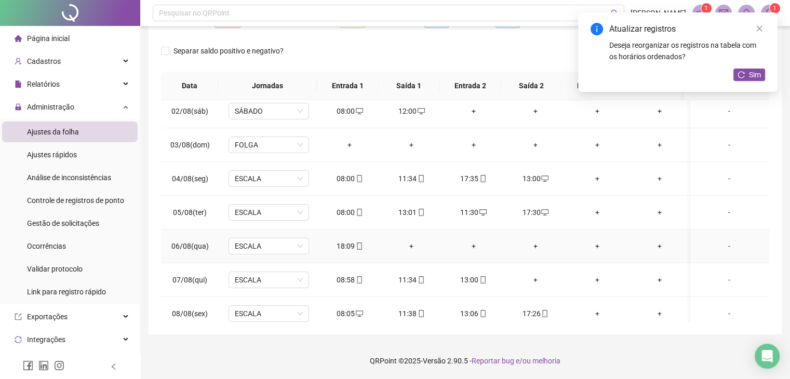
scroll to position [38, 0]
click at [752, 73] on span "Sim" at bounding box center [755, 74] width 12 height 11
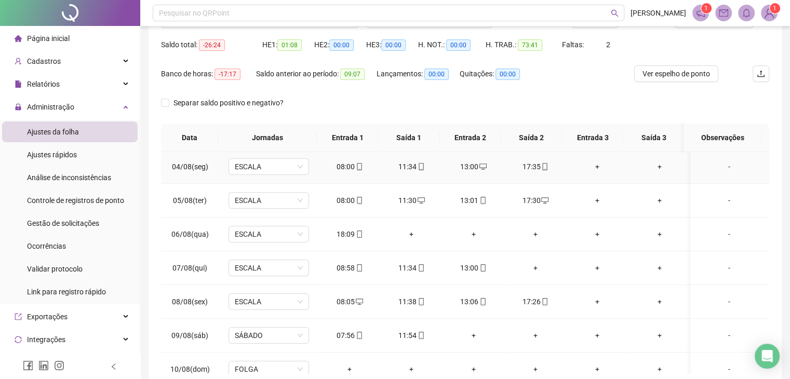
scroll to position [104, 0]
click at [410, 231] on div "+" at bounding box center [411, 233] width 45 height 11
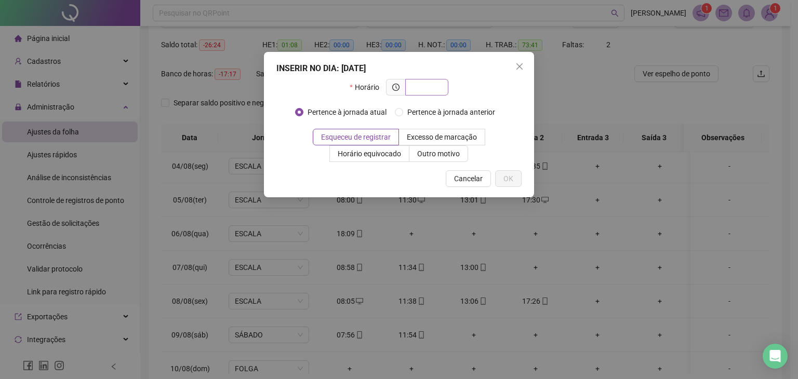
click at [424, 87] on input "text" at bounding box center [425, 87] width 29 height 11
type input "*****"
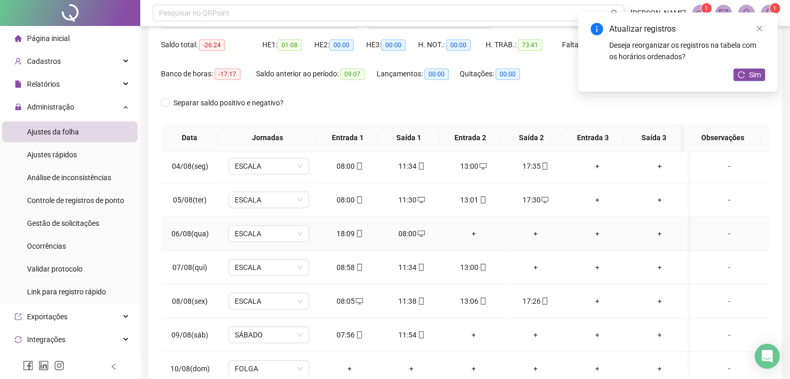
click at [475, 231] on div "+" at bounding box center [473, 233] width 45 height 11
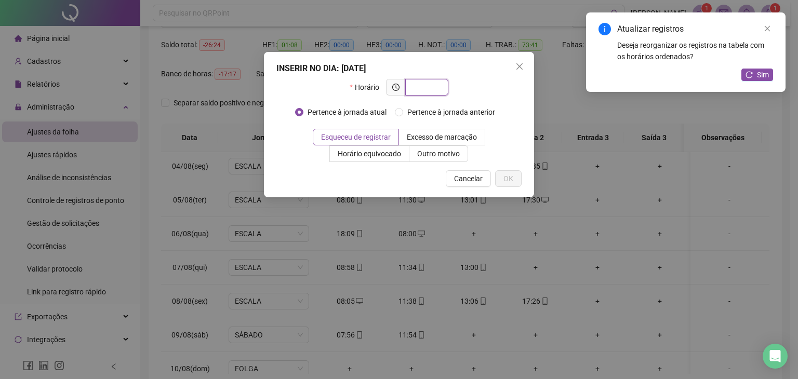
click at [422, 86] on input "text" at bounding box center [425, 87] width 29 height 11
type input "*****"
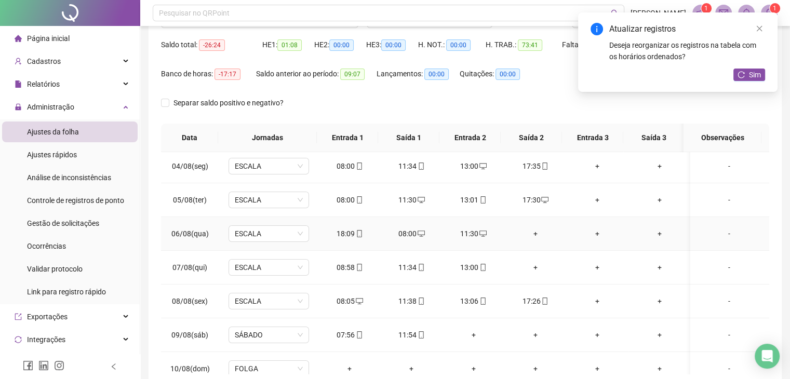
click at [531, 231] on div "+" at bounding box center [535, 233] width 45 height 11
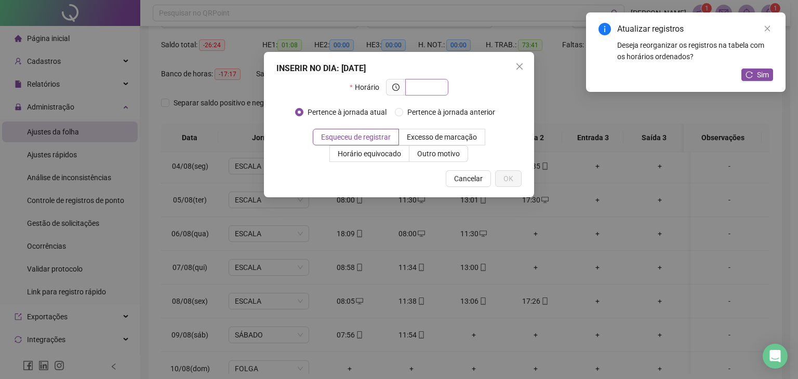
click at [438, 89] on input "text" at bounding box center [425, 87] width 29 height 11
click at [520, 65] on icon "close" at bounding box center [519, 66] width 6 height 6
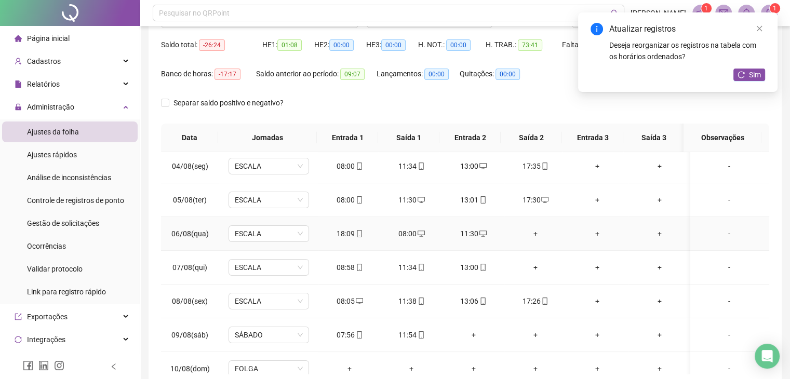
click at [532, 231] on div "+" at bounding box center [535, 233] width 45 height 11
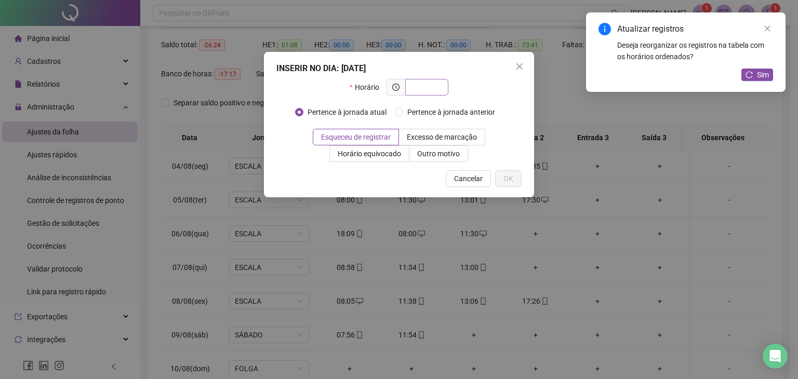
click at [434, 88] on input "text" at bounding box center [425, 87] width 29 height 11
type input "*****"
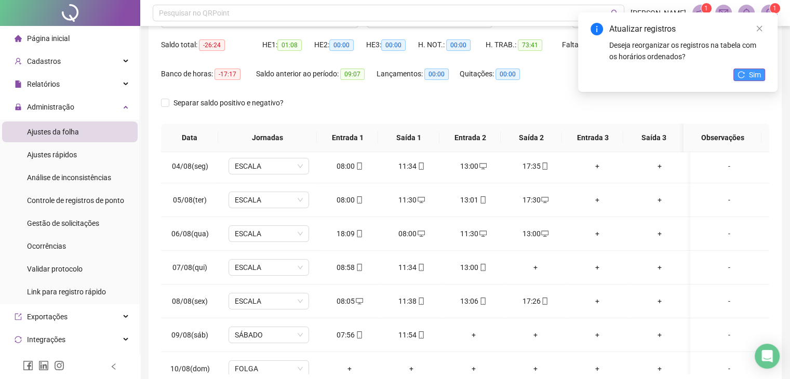
click at [743, 69] on button "Sim" at bounding box center [749, 75] width 32 height 12
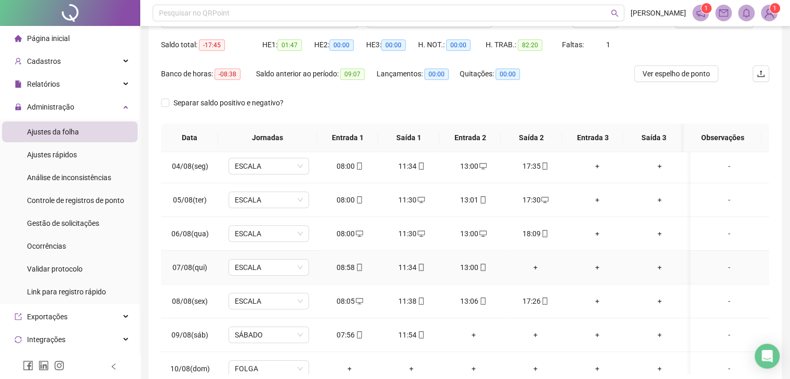
click at [533, 265] on div "+" at bounding box center [535, 267] width 45 height 11
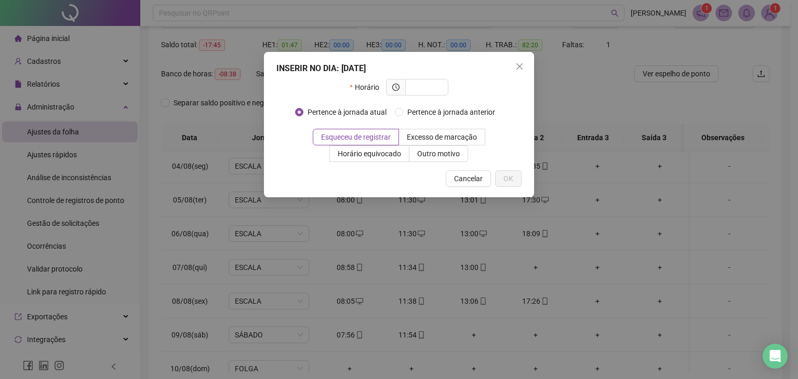
click at [434, 74] on div "INSERIR NO DIA : 07/08/2025" at bounding box center [398, 68] width 245 height 12
click at [434, 85] on input "text" at bounding box center [425, 87] width 29 height 11
type input "*****"
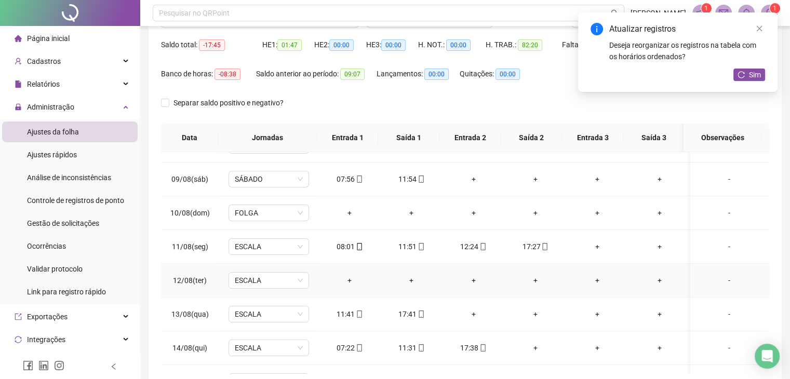
scroll to position [312, 0]
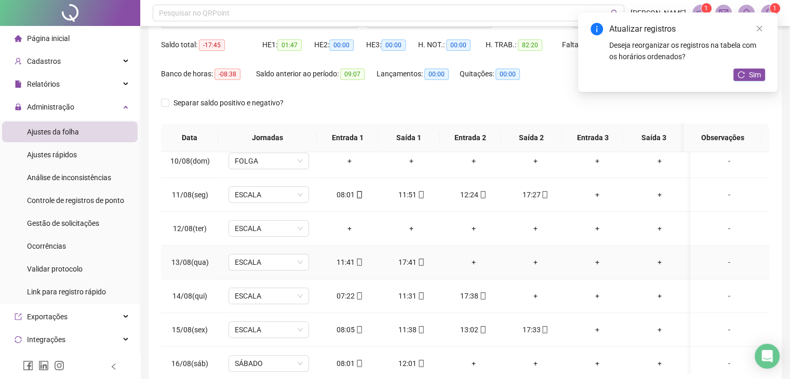
click at [470, 258] on div "+" at bounding box center [473, 262] width 45 height 11
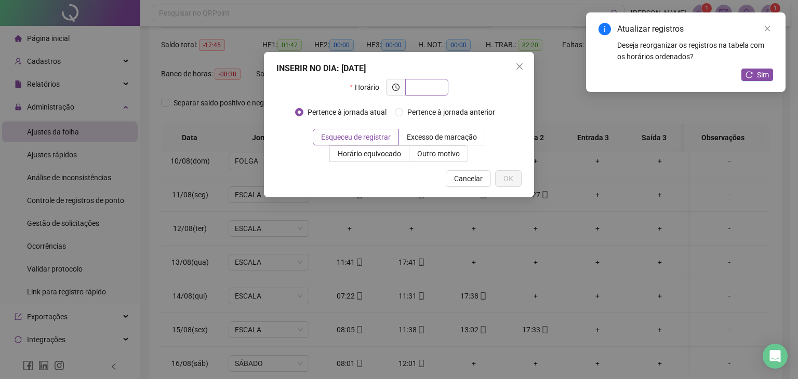
click at [420, 90] on input "text" at bounding box center [425, 87] width 29 height 11
type input "*****"
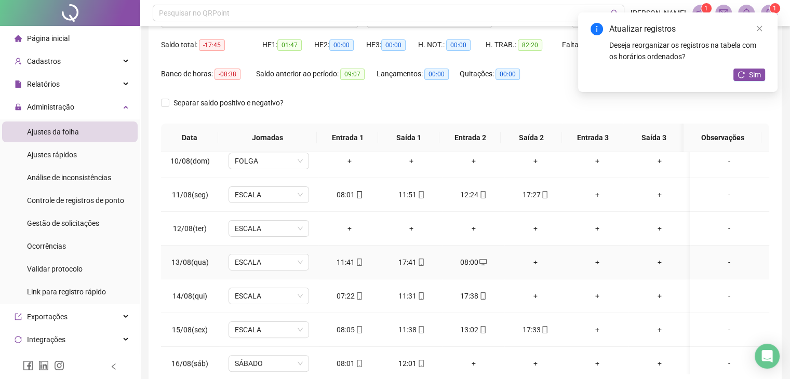
click at [532, 262] on div "+" at bounding box center [535, 262] width 45 height 11
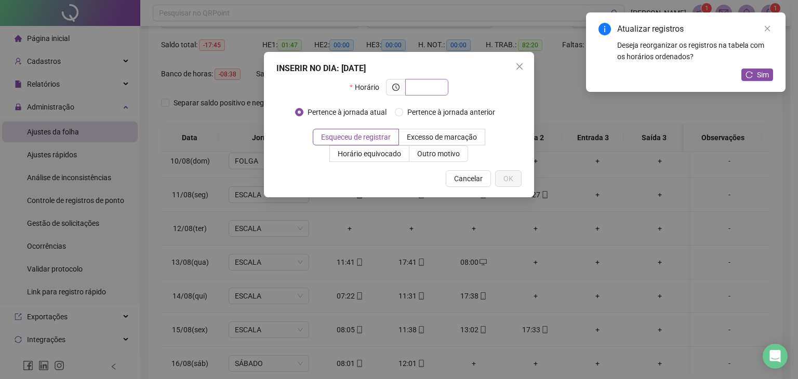
click at [423, 83] on input "text" at bounding box center [425, 87] width 29 height 11
type input "*****"
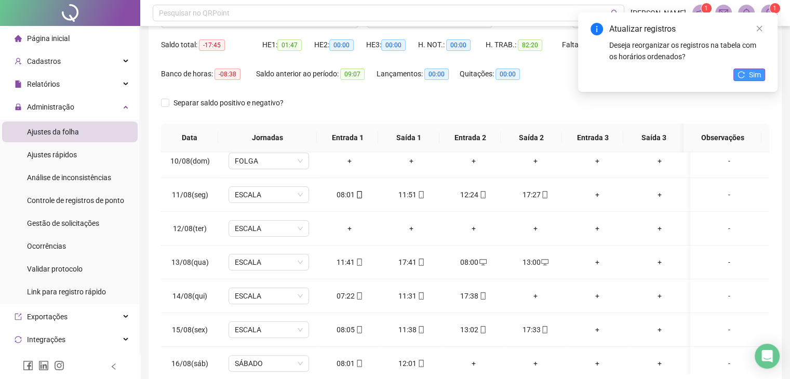
click at [752, 71] on span "Sim" at bounding box center [755, 74] width 12 height 11
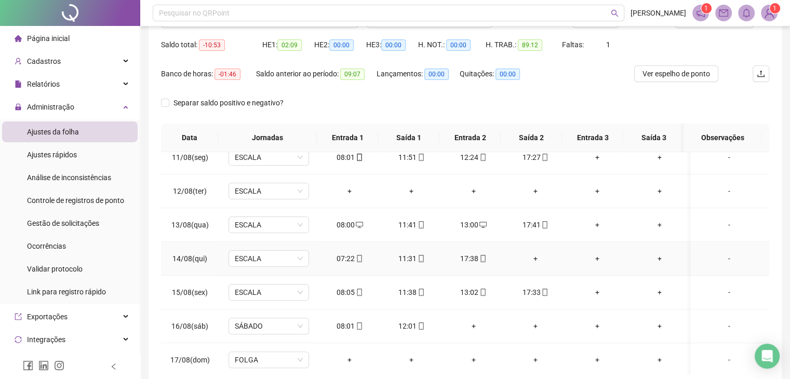
scroll to position [350, 0]
click at [529, 253] on div "+" at bounding box center [535, 257] width 45 height 11
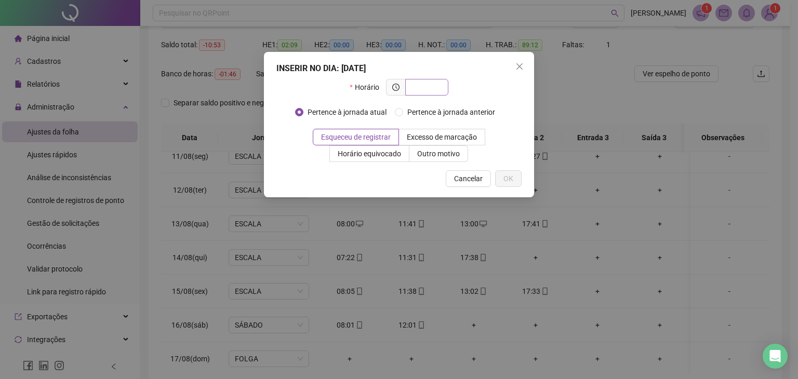
click at [438, 90] on input "text" at bounding box center [425, 87] width 29 height 11
type input "*****"
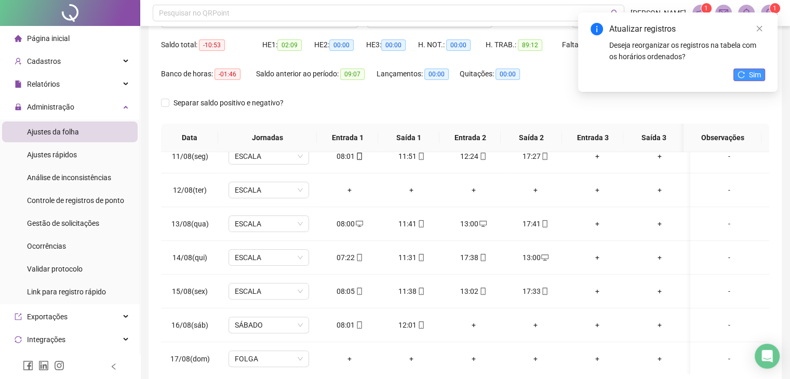
click at [742, 76] on icon "reload" at bounding box center [741, 74] width 7 height 7
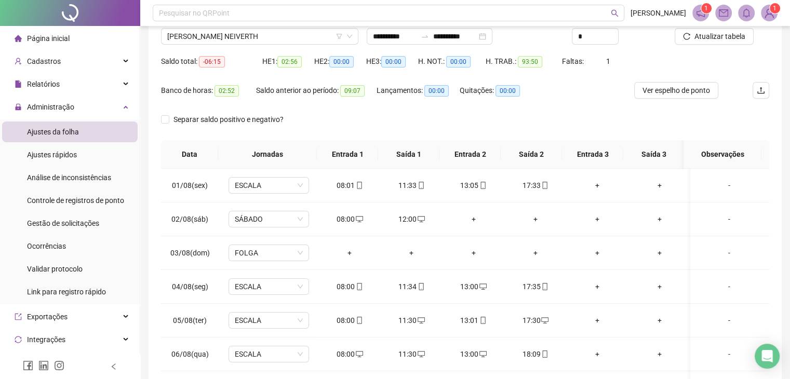
scroll to position [0, 0]
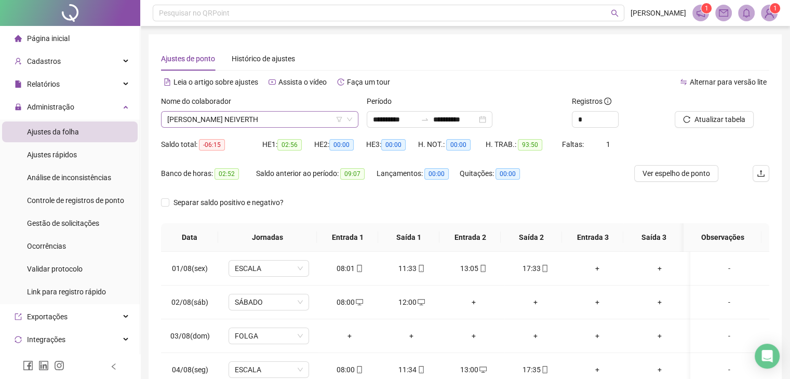
click at [277, 115] on span "POLIANA SANTIN NEIVERTH" at bounding box center [259, 120] width 185 height 16
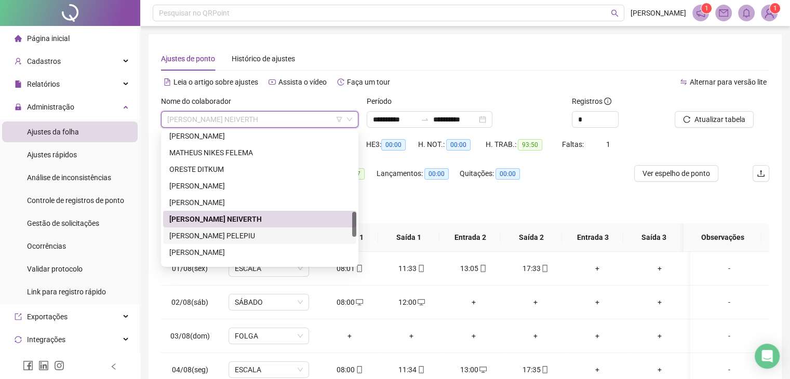
click at [255, 233] on div "RENAN HAIDAMACHA PELEPIU" at bounding box center [259, 235] width 181 height 11
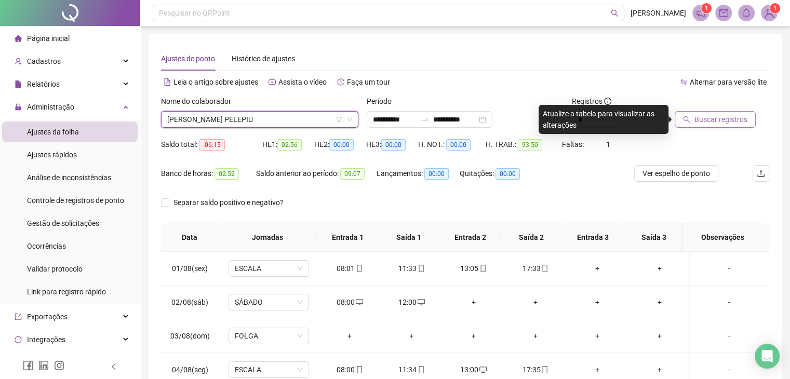
click at [709, 125] on button "Buscar registros" at bounding box center [715, 119] width 81 height 17
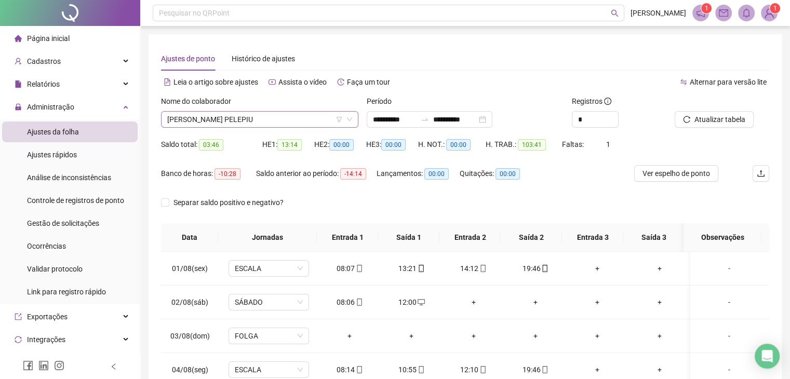
click at [256, 125] on span "RENAN HAIDAMACHA PELEPIU" at bounding box center [259, 120] width 185 height 16
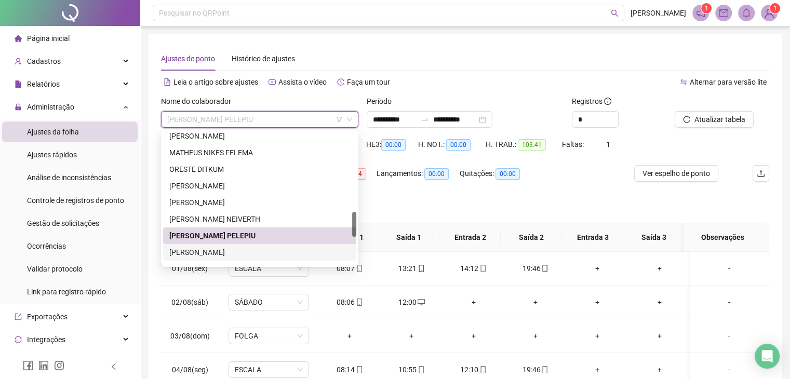
click at [261, 256] on div "RODRIGO DE JESUS SIQUEIRA" at bounding box center [259, 252] width 181 height 11
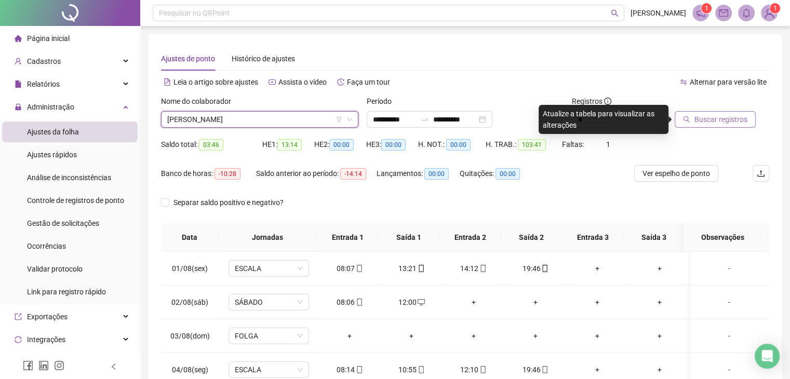
click at [697, 114] on span "Buscar registros" at bounding box center [720, 119] width 53 height 11
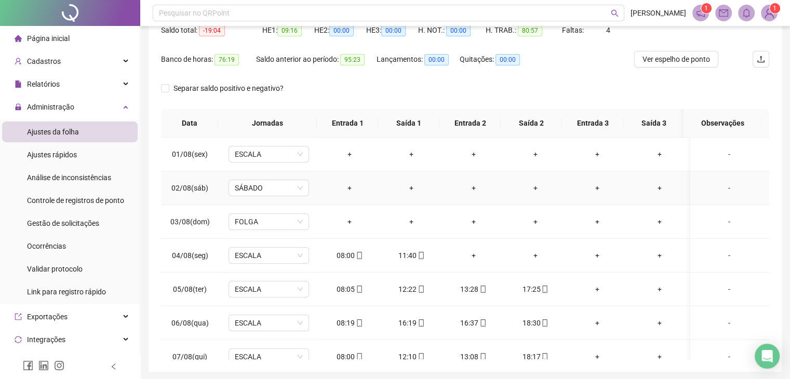
scroll to position [48, 0]
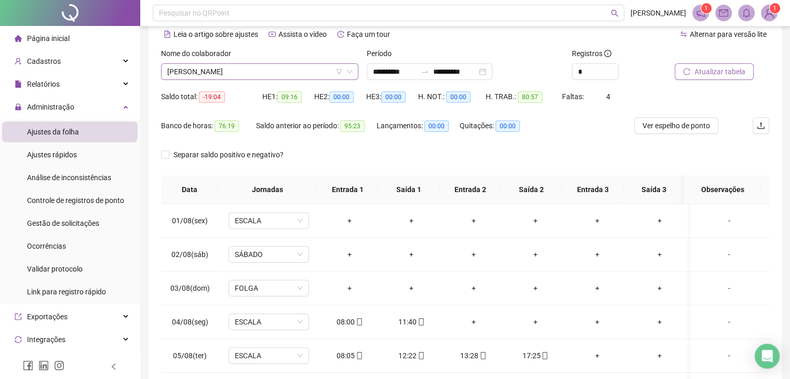
drag, startPoint x: 215, startPoint y: 75, endPoint x: 217, endPoint y: 84, distance: 9.1
click at [214, 75] on span "RODRIGO DE JESUS SIQUEIRA" at bounding box center [259, 72] width 185 height 16
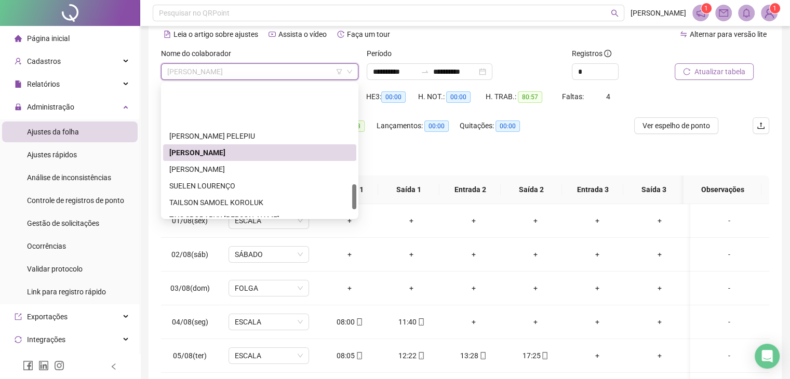
scroll to position [524, 0]
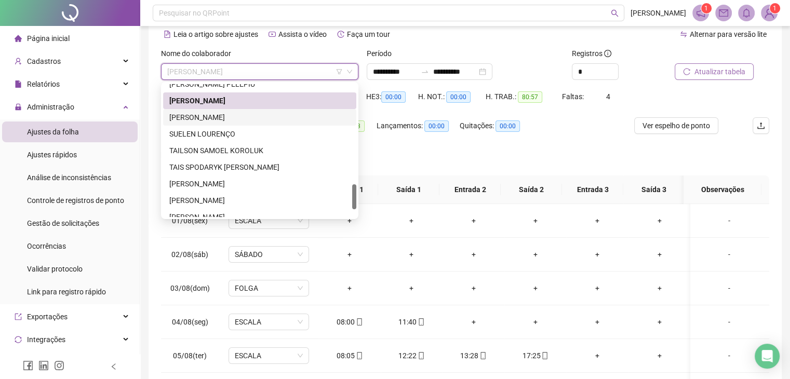
click at [242, 121] on div "RODRIGO DOMINGUES BUENO" at bounding box center [259, 117] width 181 height 11
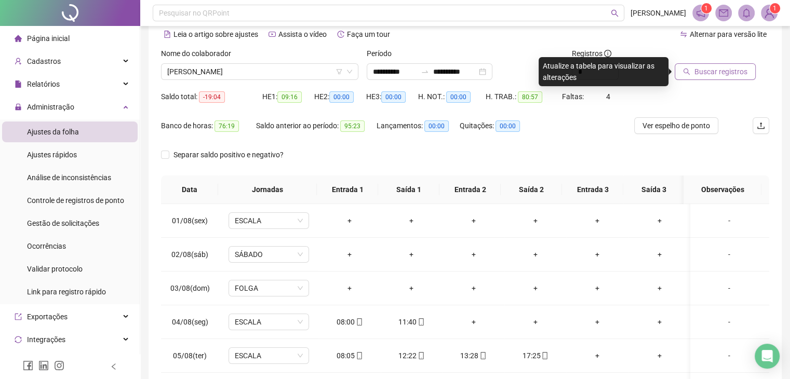
click at [693, 71] on button "Buscar registros" at bounding box center [715, 71] width 81 height 17
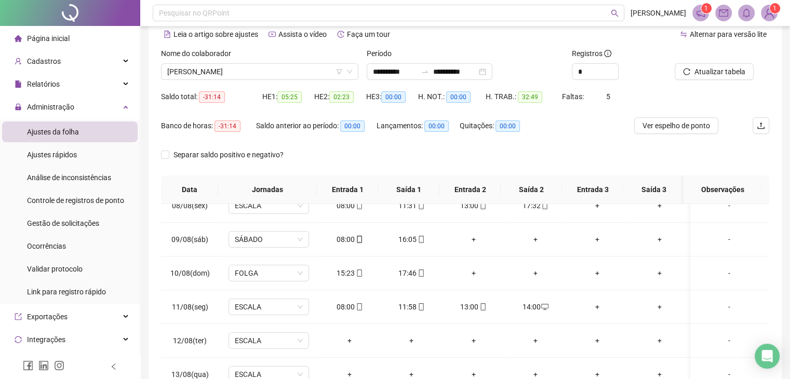
scroll to position [260, 0]
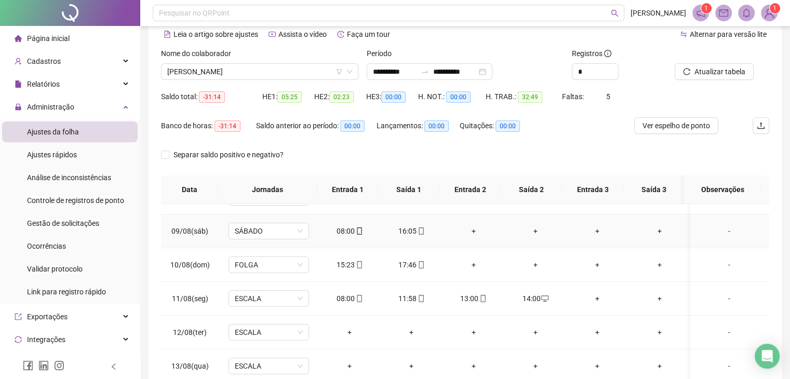
click at [469, 232] on div "+" at bounding box center [473, 230] width 45 height 11
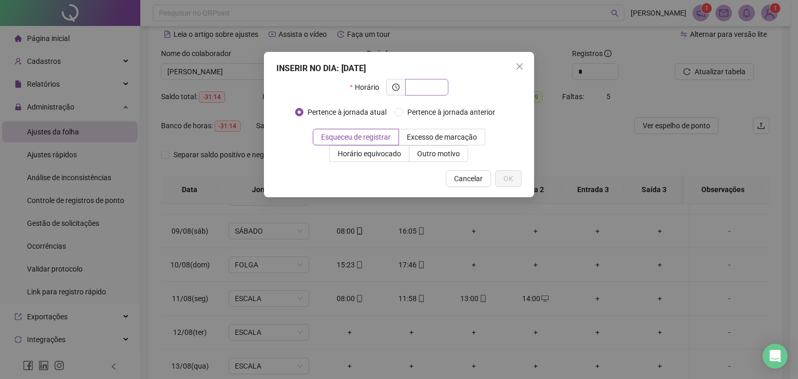
click at [416, 92] on input "text" at bounding box center [425, 87] width 29 height 11
type input "*****"
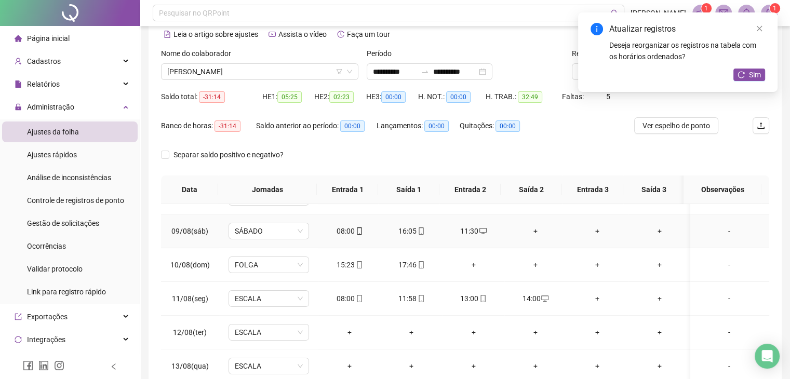
click at [528, 225] on div "+" at bounding box center [535, 230] width 45 height 11
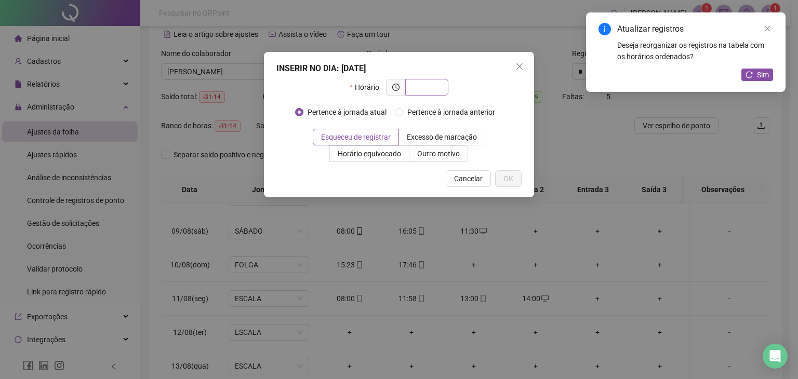
click at [428, 92] on input "text" at bounding box center [425, 87] width 29 height 11
type input "*****"
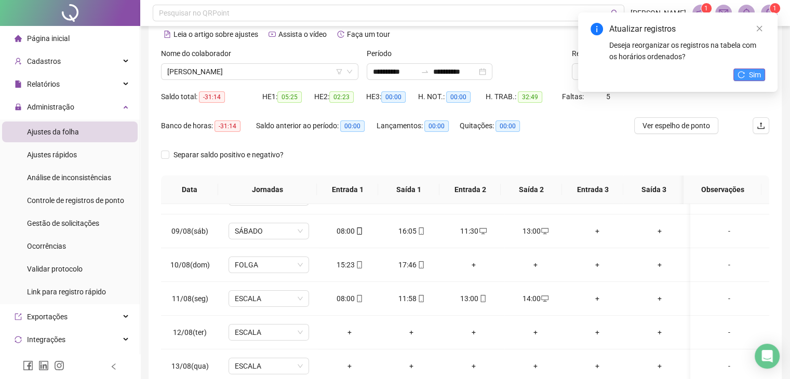
click at [755, 72] on span "Sim" at bounding box center [755, 74] width 12 height 11
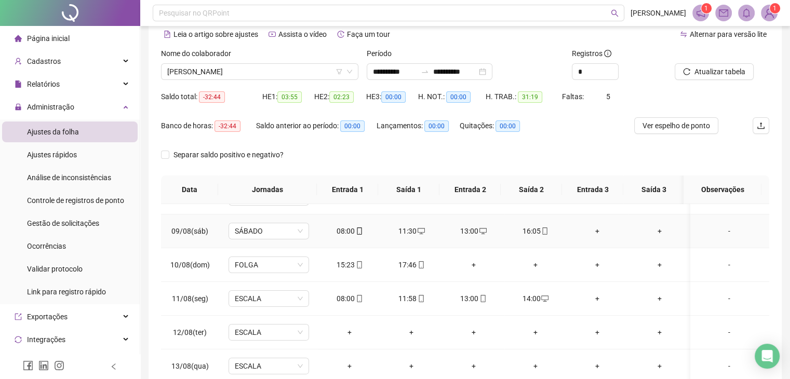
click at [417, 229] on span "desktop" at bounding box center [421, 231] width 8 height 7
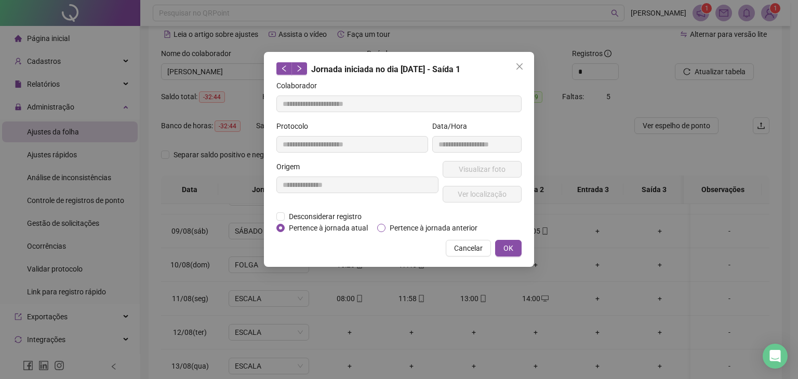
type input "**********"
click at [330, 216] on span "Desconsiderar registro" at bounding box center [325, 216] width 81 height 11
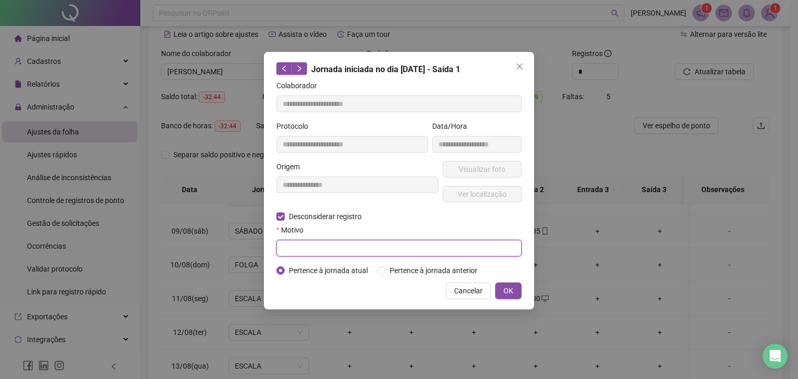
click at [320, 248] on input "text" at bounding box center [398, 248] width 245 height 17
type input "**********"
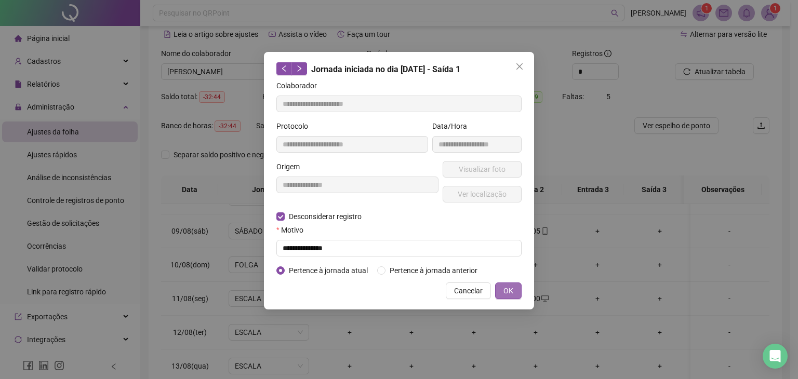
click at [505, 289] on span "OK" at bounding box center [508, 290] width 10 height 11
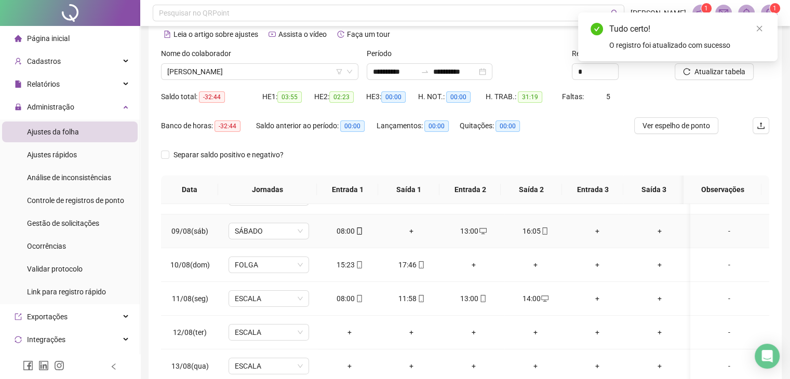
click at [470, 231] on div "13:00" at bounding box center [473, 230] width 45 height 11
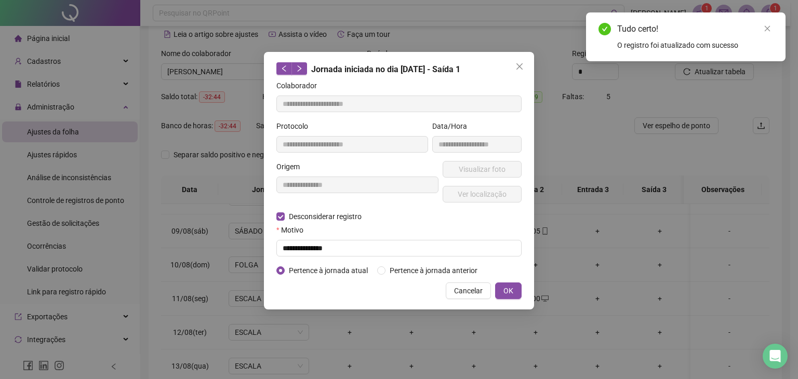
type input "**********"
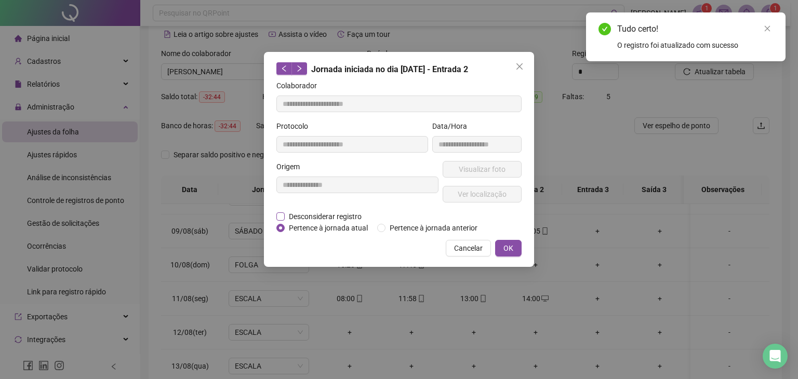
click at [305, 218] on span "Desconsiderar registro" at bounding box center [325, 216] width 81 height 11
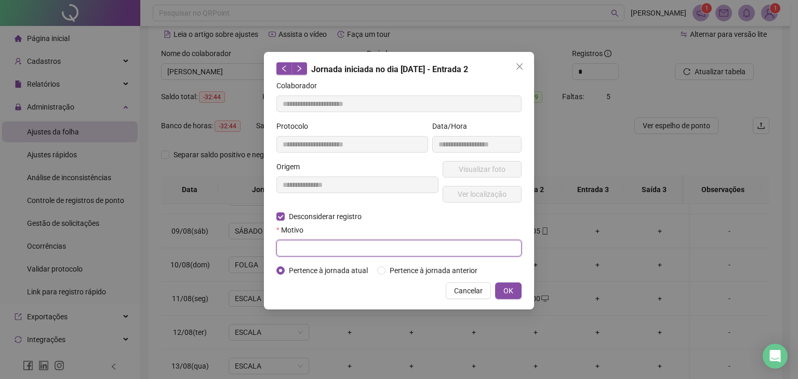
click at [318, 248] on input "text" at bounding box center [398, 248] width 245 height 17
type input "**********"
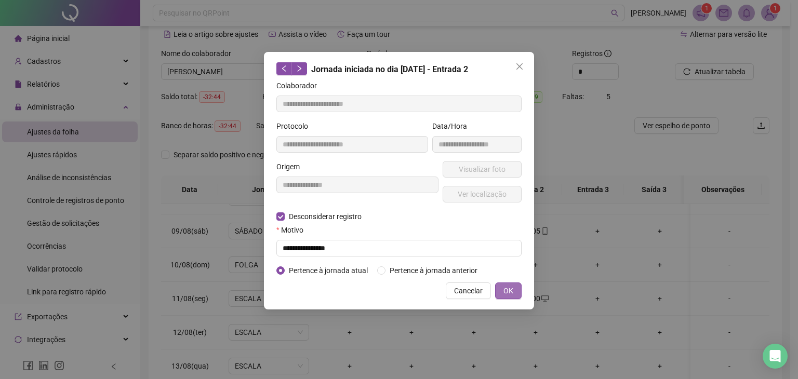
click at [513, 289] on span "OK" at bounding box center [508, 290] width 10 height 11
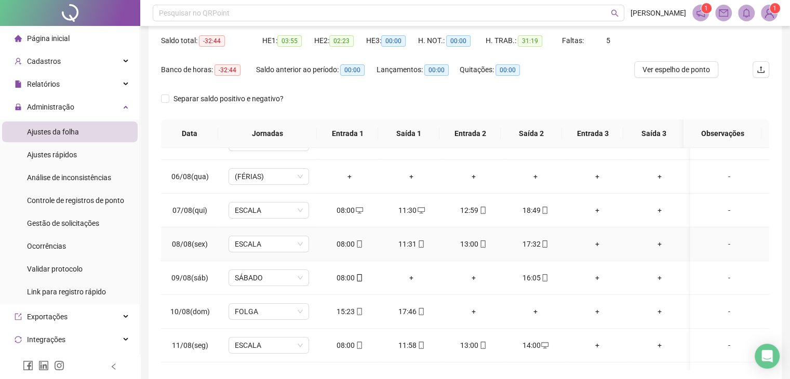
scroll to position [156, 0]
click at [413, 281] on div "+" at bounding box center [411, 278] width 45 height 11
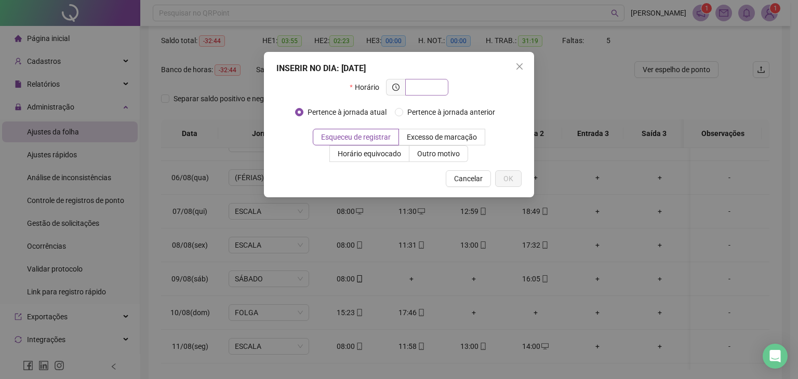
click at [419, 84] on input "text" at bounding box center [425, 87] width 29 height 11
type input "*****"
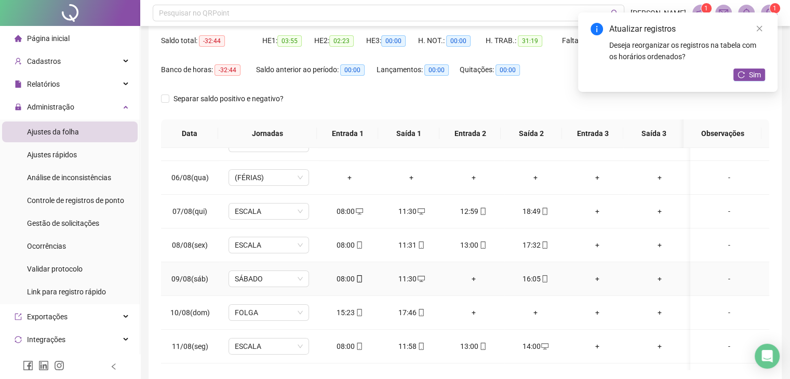
click at [465, 279] on div "+" at bounding box center [473, 278] width 45 height 11
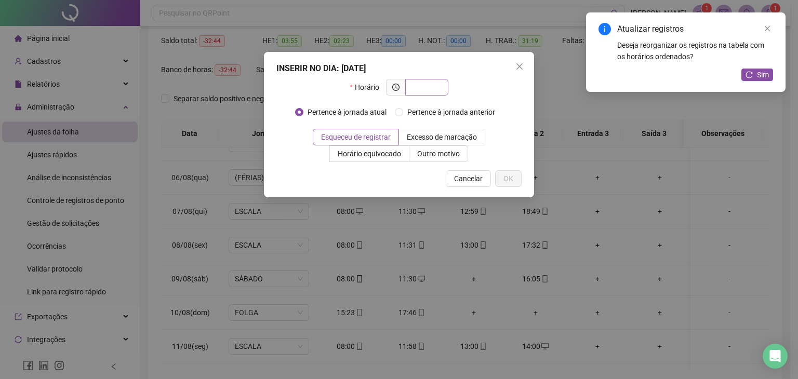
click at [434, 83] on input "text" at bounding box center [425, 87] width 29 height 11
type input "*****"
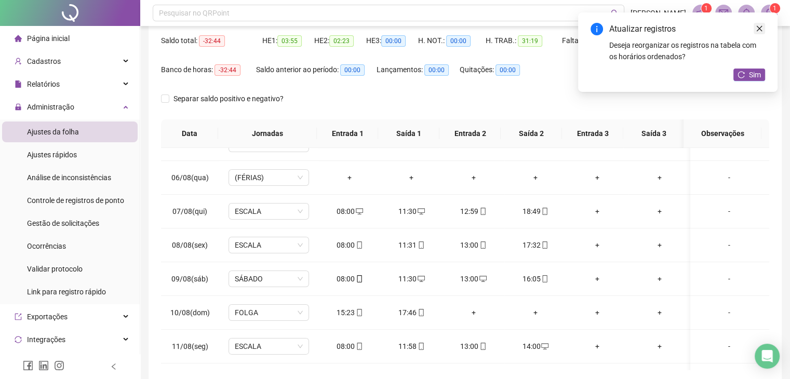
click at [762, 30] on icon "close" at bounding box center [759, 28] width 7 height 7
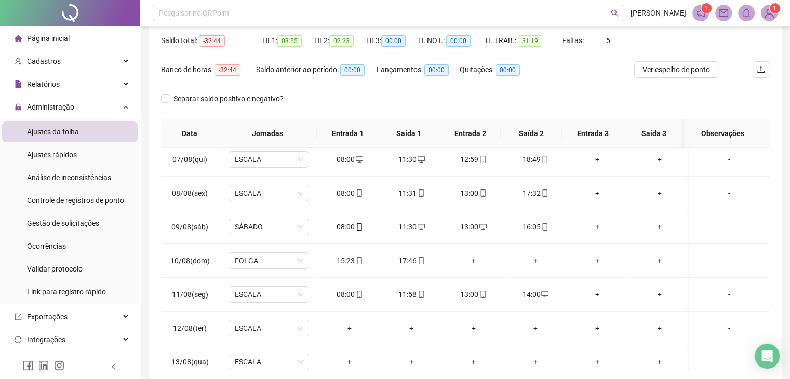
scroll to position [0, 0]
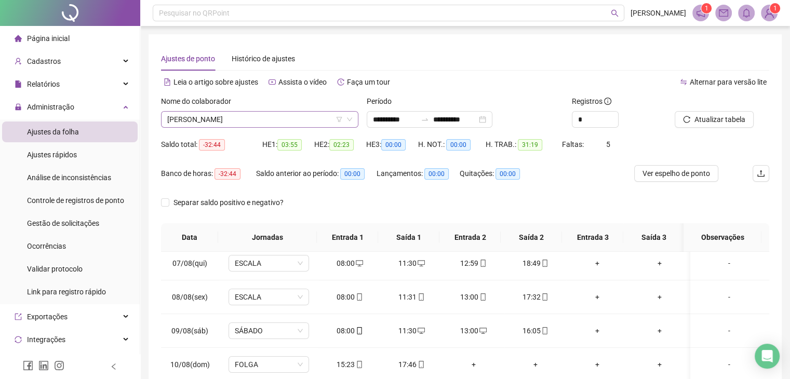
click at [252, 113] on span "RODRIGO DOMINGUES BUENO" at bounding box center [259, 120] width 185 height 16
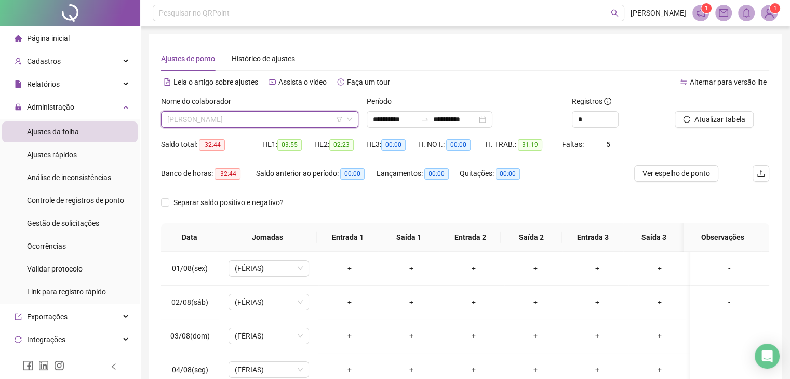
click at [288, 121] on span "RODRIGO DOMINGUES BUENO" at bounding box center [259, 120] width 185 height 16
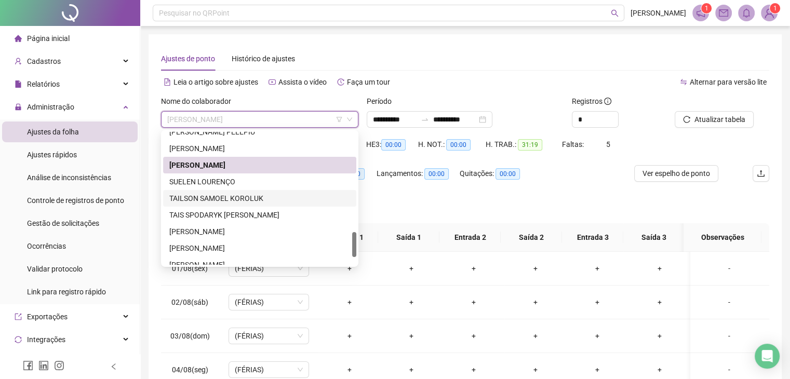
click at [262, 183] on div "SUELEN LOURENÇO" at bounding box center [259, 181] width 181 height 11
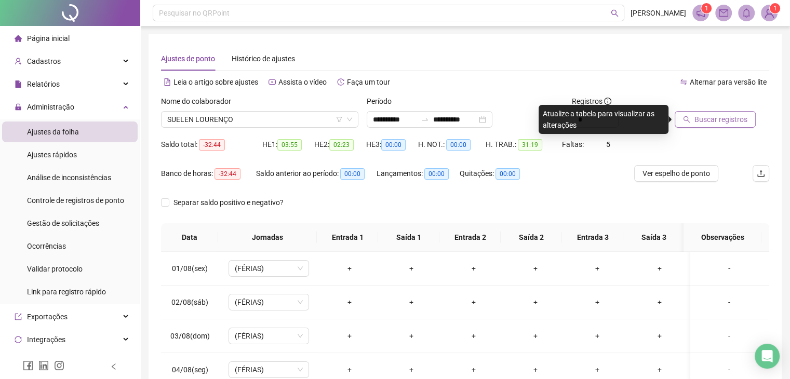
click at [717, 118] on span "Buscar registros" at bounding box center [720, 119] width 53 height 11
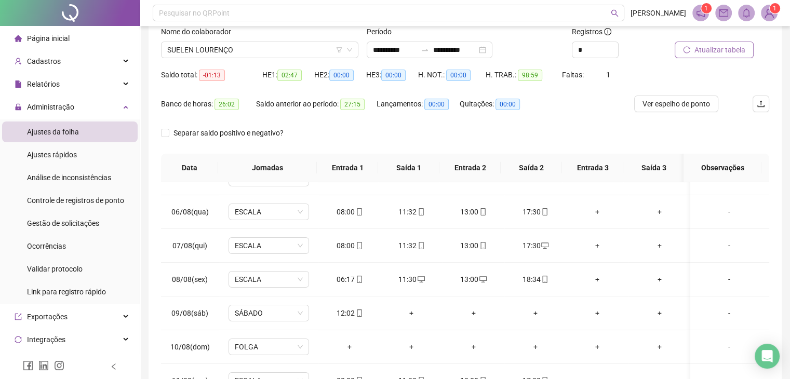
scroll to position [52, 0]
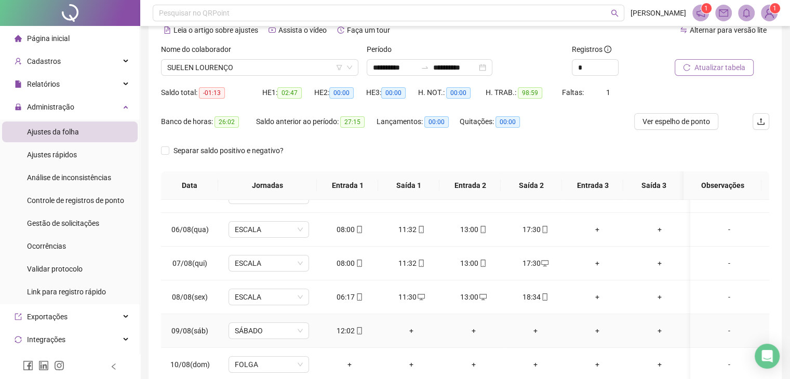
click at [403, 331] on div "+" at bounding box center [411, 330] width 45 height 11
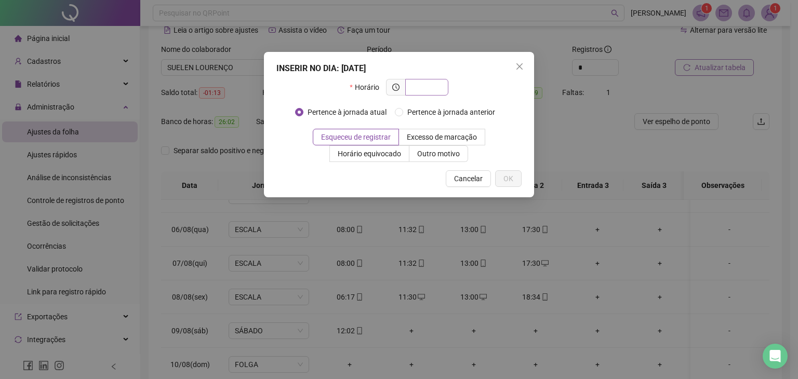
click at [411, 90] on span at bounding box center [426, 87] width 43 height 17
type input "*****"
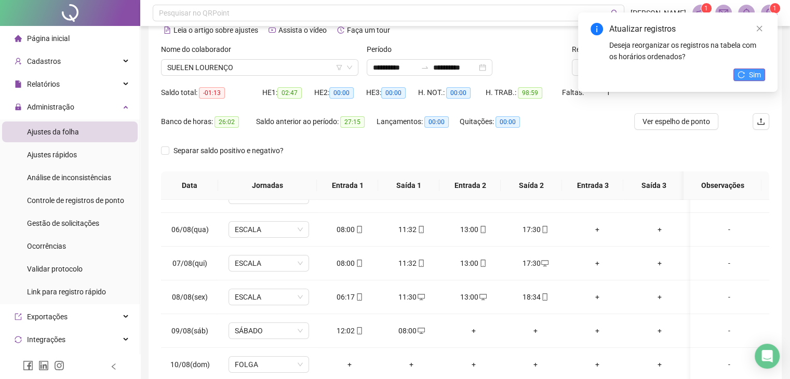
click at [750, 72] on span "Sim" at bounding box center [755, 74] width 12 height 11
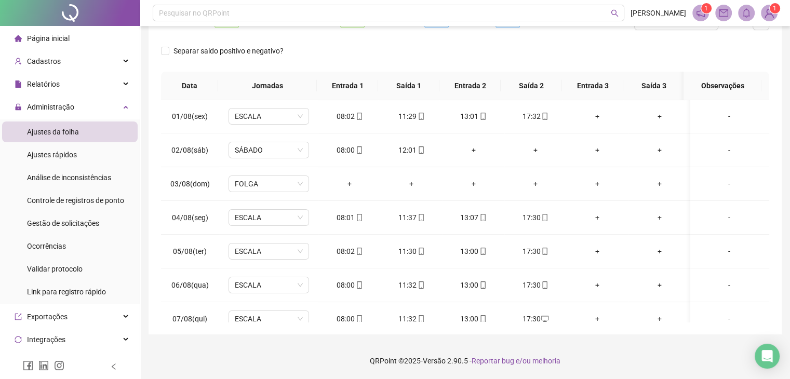
scroll to position [0, 0]
click at [495, 84] on th "Entrada 2" at bounding box center [469, 86] width 61 height 29
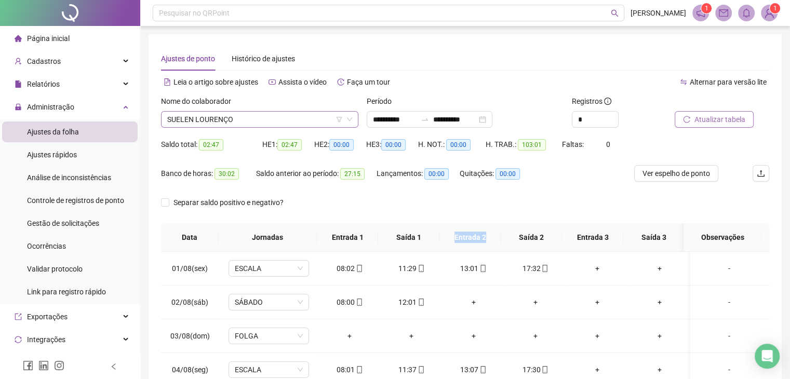
click at [288, 116] on span "SUELEN LOURENÇO" at bounding box center [259, 120] width 185 height 16
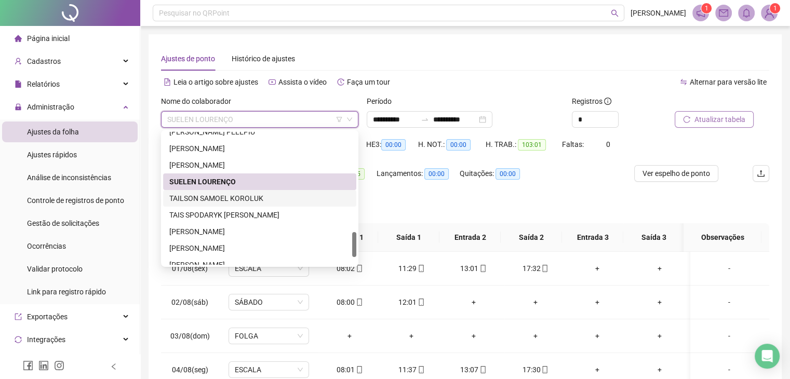
click at [244, 197] on div "TAILSON SAMOEL KOROLUK" at bounding box center [259, 198] width 181 height 11
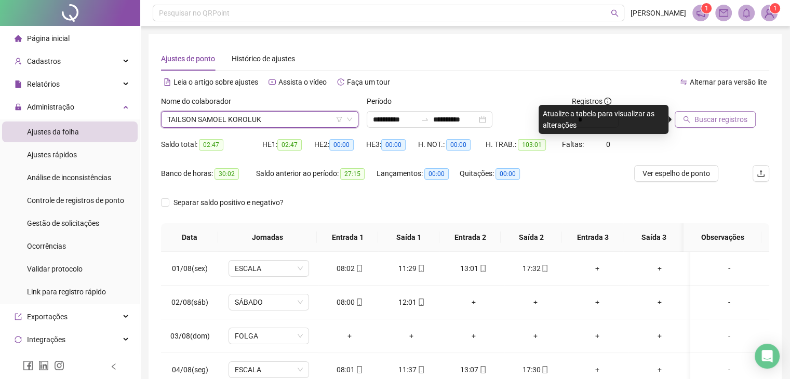
click at [697, 123] on span "Buscar registros" at bounding box center [720, 119] width 53 height 11
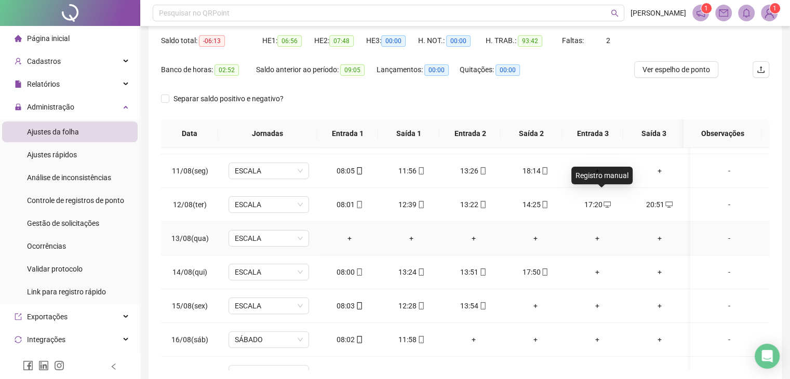
scroll to position [350, 0]
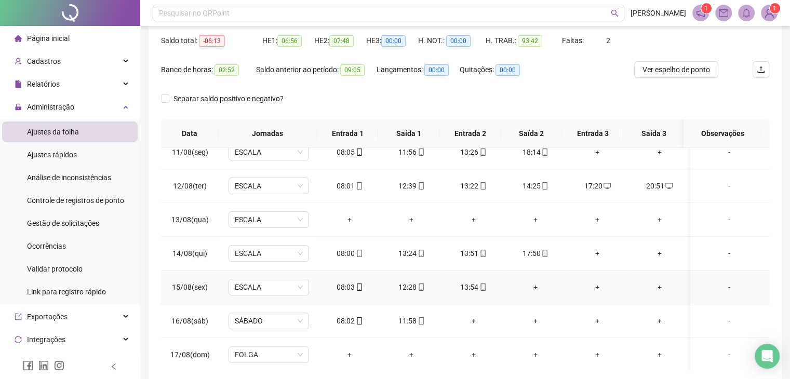
click at [526, 283] on div "+" at bounding box center [535, 287] width 45 height 11
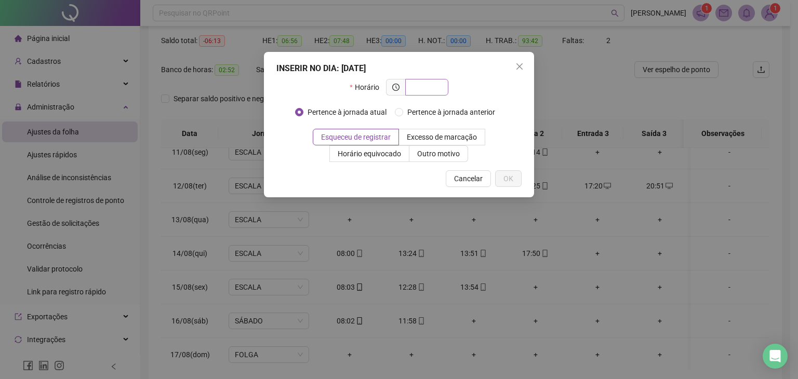
click at [426, 84] on input "text" at bounding box center [425, 87] width 29 height 11
type input "*****"
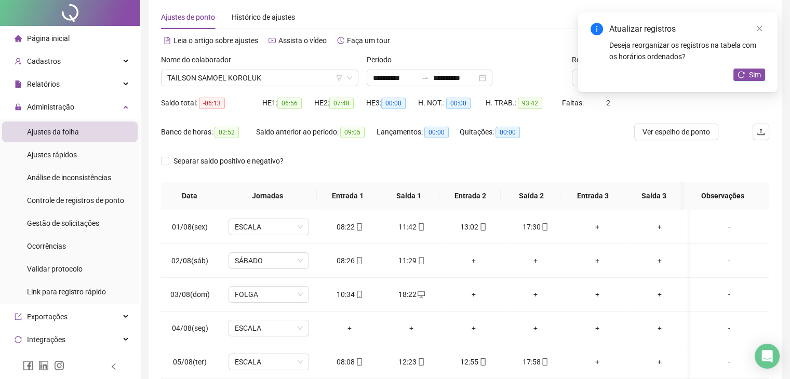
scroll to position [0, 0]
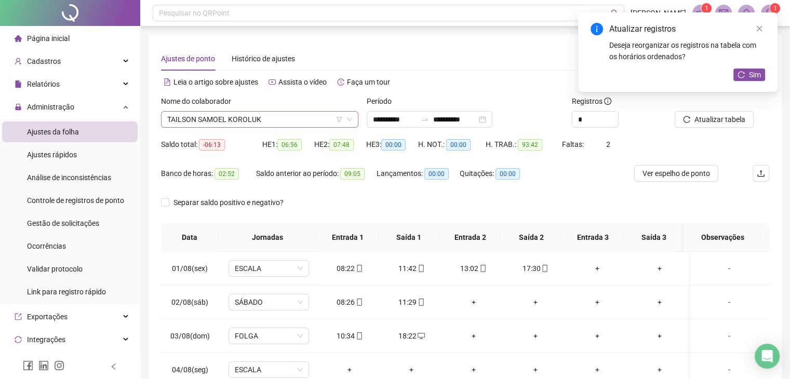
click at [235, 122] on span "TAILSON SAMOEL KOROLUK" at bounding box center [259, 120] width 185 height 16
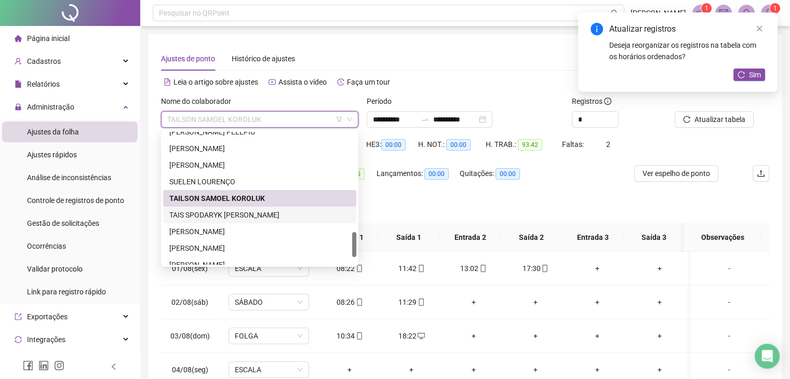
click at [248, 215] on div "TAIS SPODARYK DE OLIVEIRA" at bounding box center [259, 214] width 181 height 11
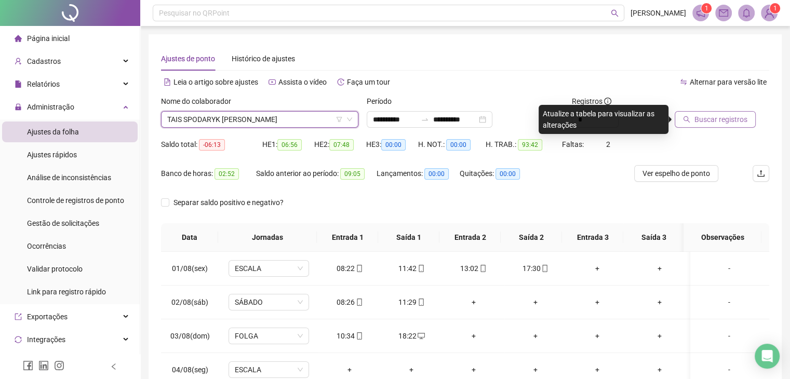
click at [710, 111] on button "Buscar registros" at bounding box center [715, 119] width 81 height 17
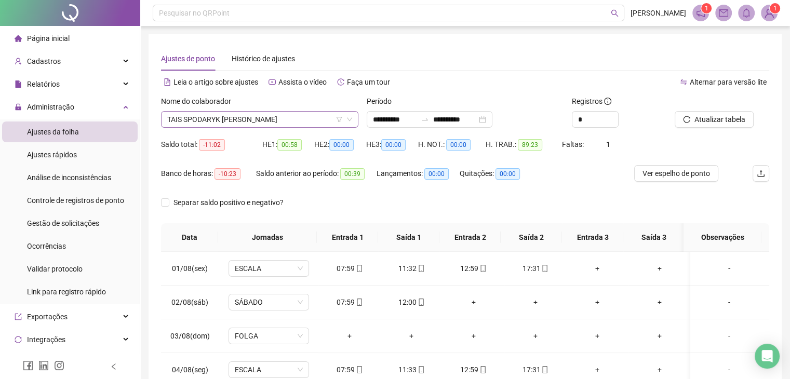
click at [282, 117] on span "TAIS SPODARYK DE OLIVEIRA" at bounding box center [259, 120] width 185 height 16
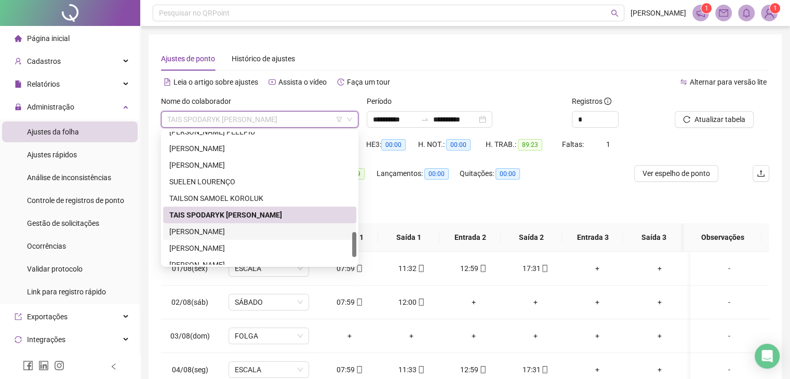
click at [264, 226] on div "TATIANE ANDREIA PETRIW" at bounding box center [259, 231] width 181 height 11
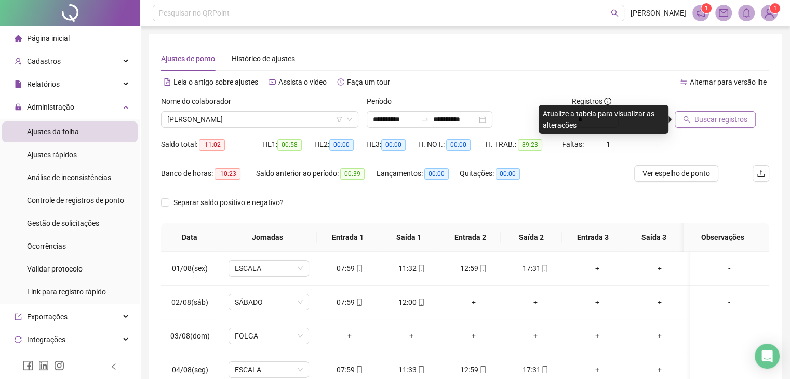
click at [684, 117] on icon "search" at bounding box center [686, 119] width 7 height 7
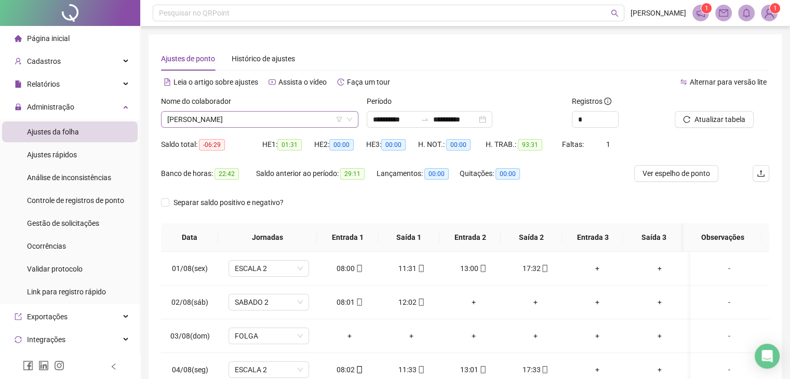
click at [269, 121] on span "TATIANE ANDREIA PETRIW" at bounding box center [259, 120] width 185 height 16
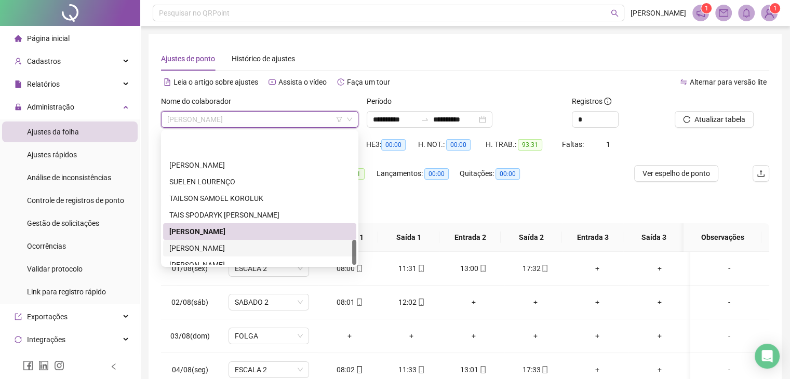
scroll to position [565, 0]
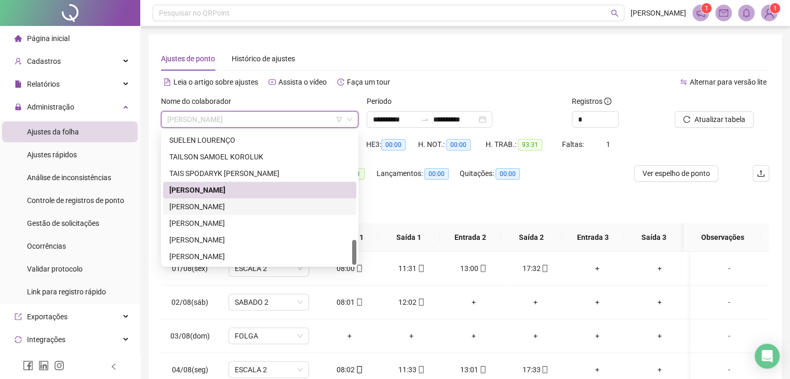
click at [251, 207] on div "VALTER MATEUS CAMARGO FERNANDES" at bounding box center [259, 206] width 181 height 11
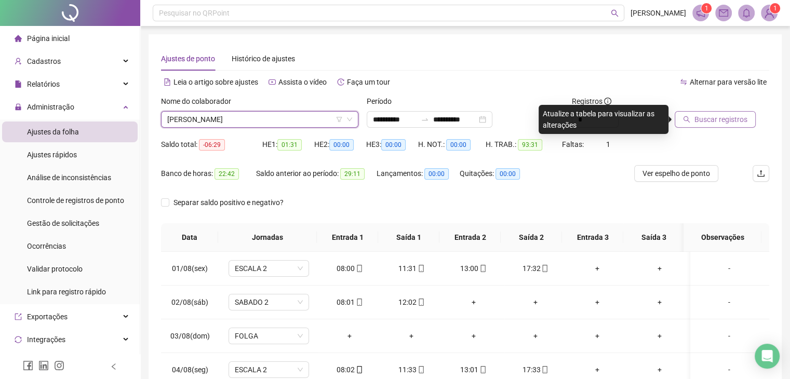
click at [696, 122] on span "Buscar registros" at bounding box center [720, 119] width 53 height 11
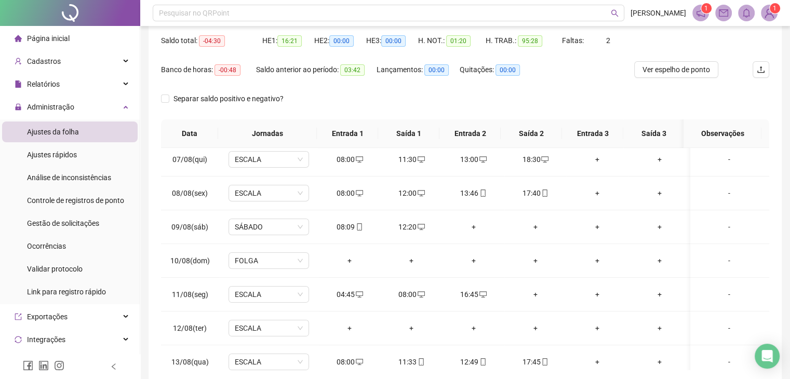
scroll to position [260, 0]
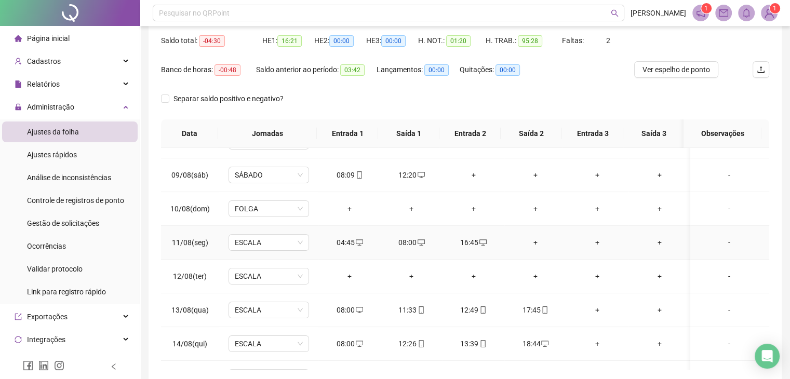
click at [345, 244] on div "04:45" at bounding box center [349, 242] width 45 height 11
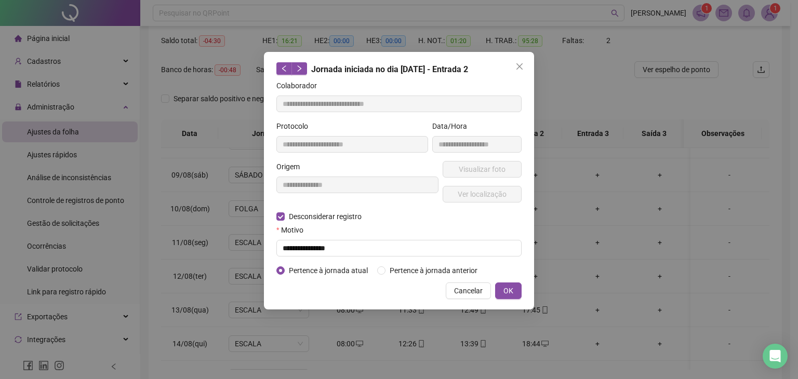
type input "**********"
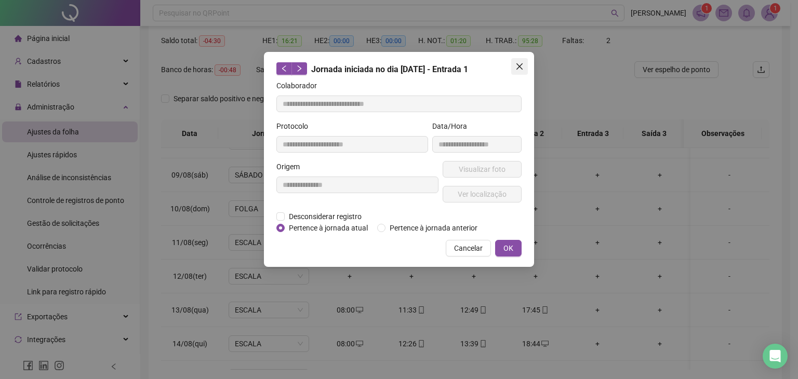
click at [523, 65] on icon "close" at bounding box center [519, 66] width 8 height 8
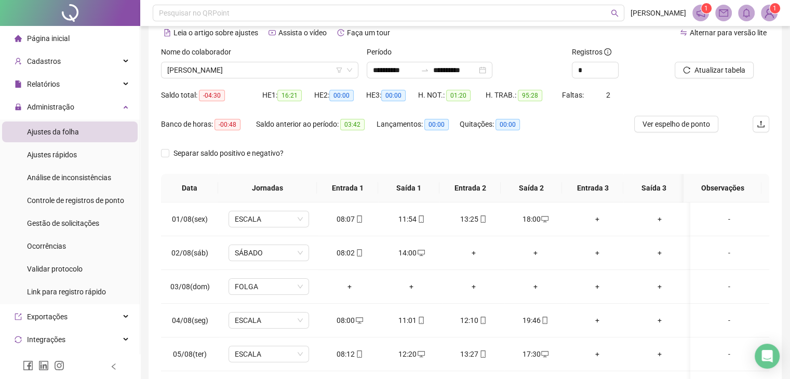
scroll to position [48, 0]
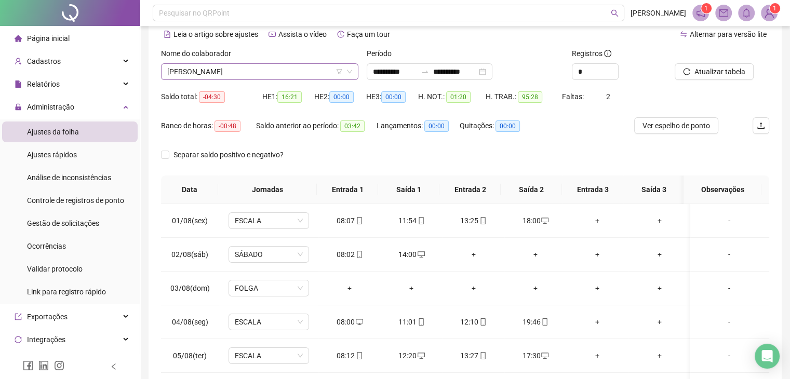
click at [271, 70] on span "VALTER MATEUS CAMARGO FERNANDES" at bounding box center [259, 72] width 185 height 16
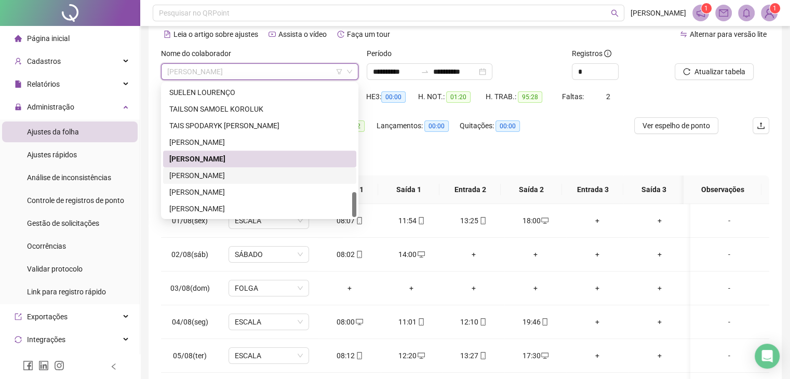
click at [242, 177] on div "VANESSA FATIMA DE LIMA" at bounding box center [259, 175] width 181 height 11
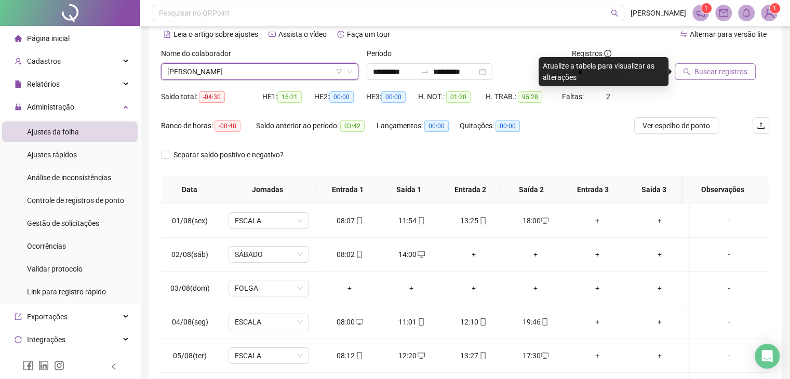
click at [694, 72] on span "Buscar registros" at bounding box center [720, 71] width 53 height 11
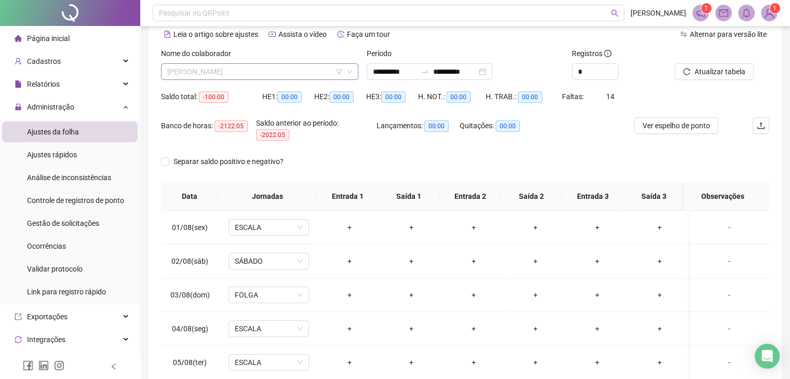
click at [308, 75] on span "VANESSA FATIMA DE LIMA" at bounding box center [259, 72] width 185 height 16
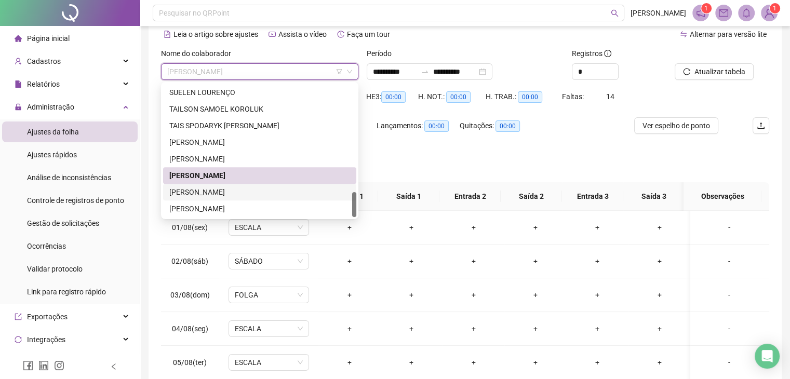
click at [285, 197] on div "VANESSA FATIMA DE LIMA" at bounding box center [259, 191] width 181 height 11
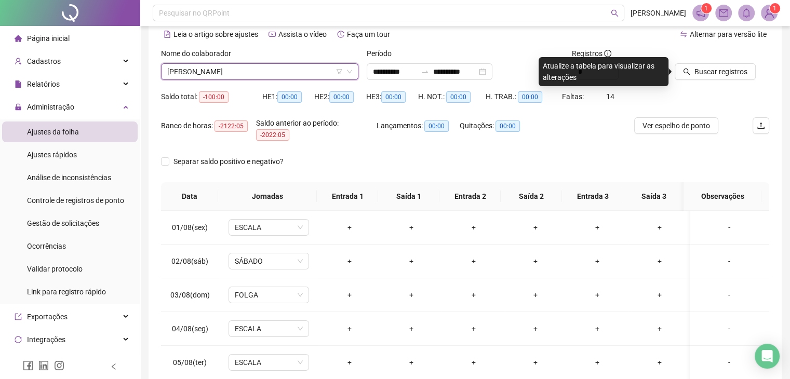
click at [721, 80] on div "Buscar registros" at bounding box center [722, 68] width 103 height 41
click at [717, 76] on span "Buscar registros" at bounding box center [720, 71] width 53 height 11
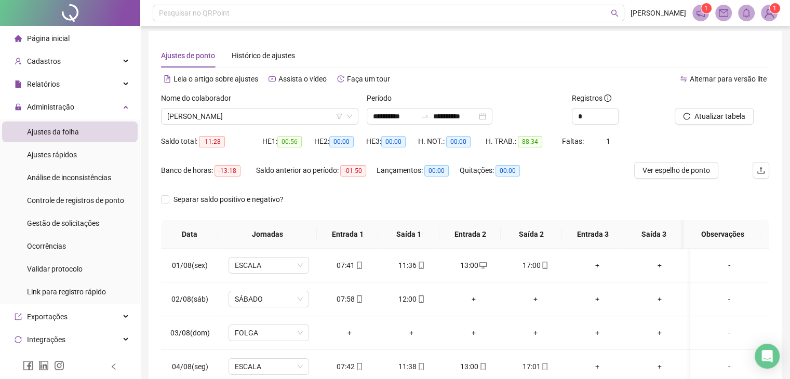
scroll to position [0, 0]
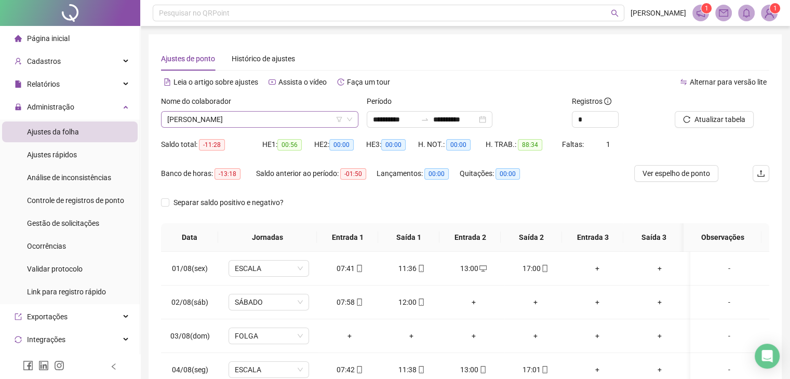
click at [237, 123] on span "VANESSA FATIMA DE LIMA" at bounding box center [259, 120] width 185 height 16
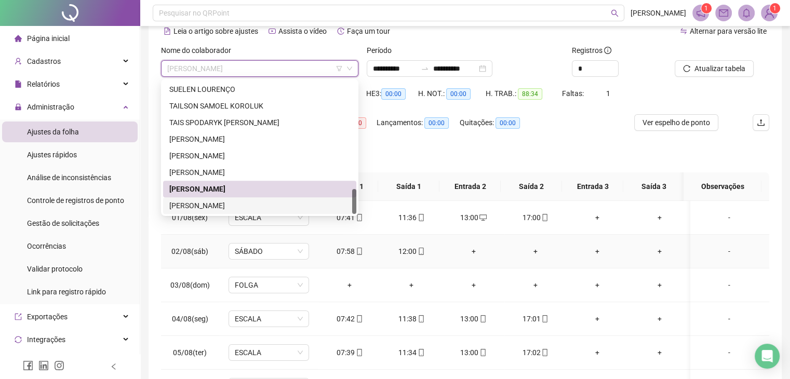
scroll to position [52, 0]
click at [263, 209] on div "YURI RHIAN PEREIRA CHLESKI" at bounding box center [259, 204] width 181 height 11
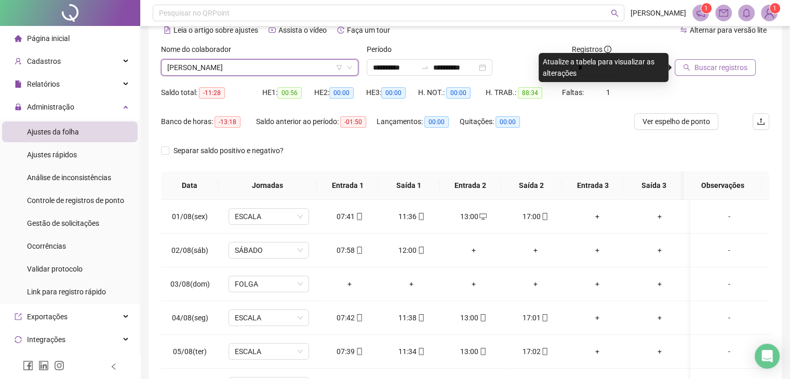
click at [715, 65] on span "Buscar registros" at bounding box center [720, 67] width 53 height 11
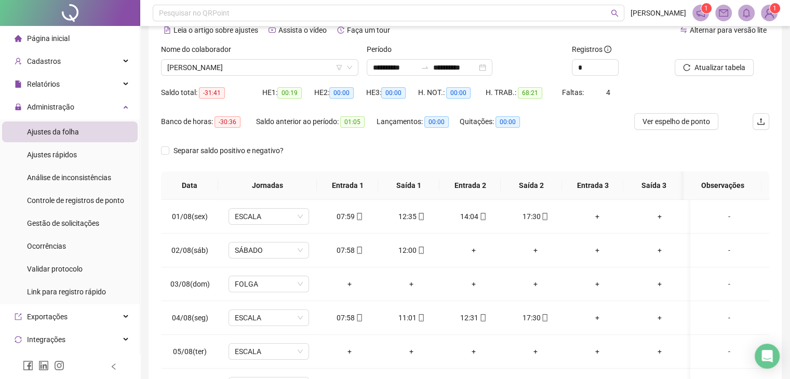
scroll to position [0, 0]
